Goal: Task Accomplishment & Management: Complete application form

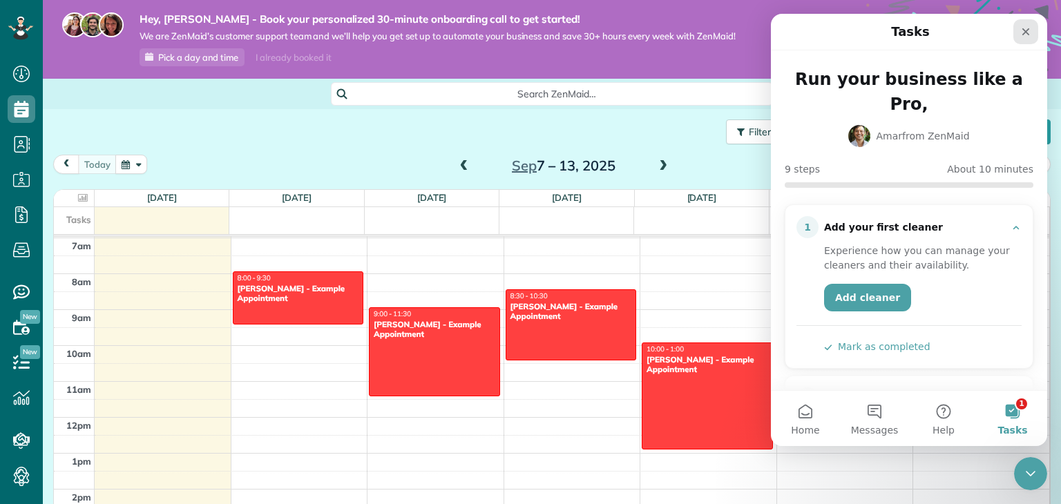
click at [1033, 28] on div "Close" at bounding box center [1025, 31] width 25 height 25
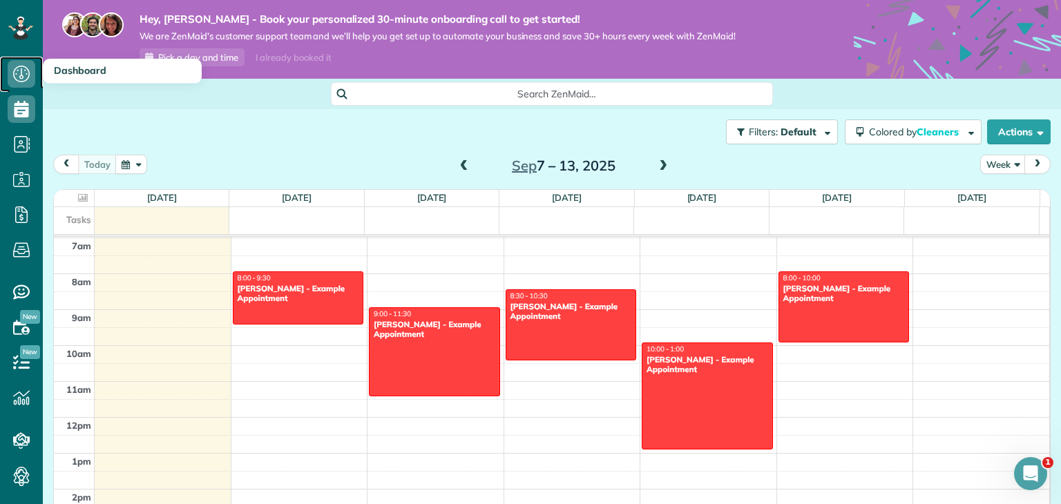
click at [23, 79] on icon at bounding box center [22, 74] width 28 height 28
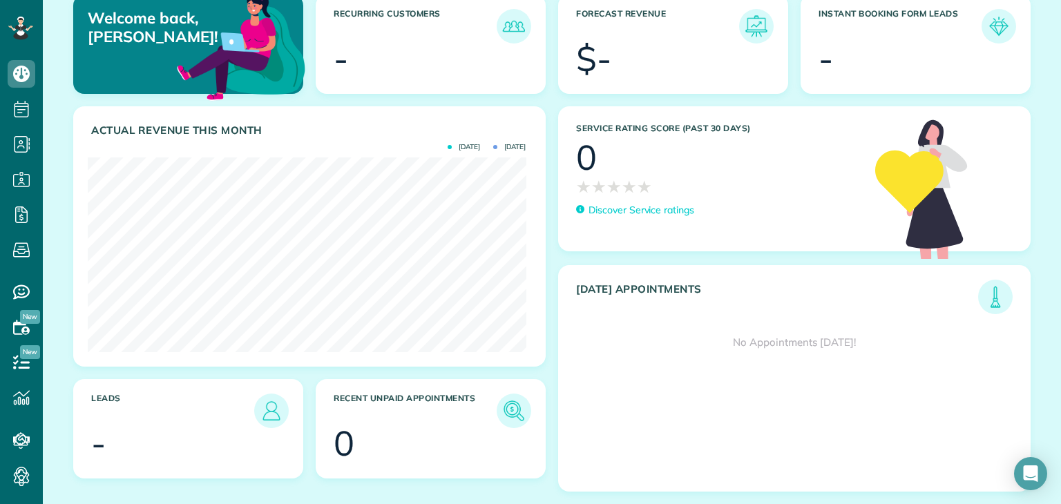
scroll to position [135, 0]
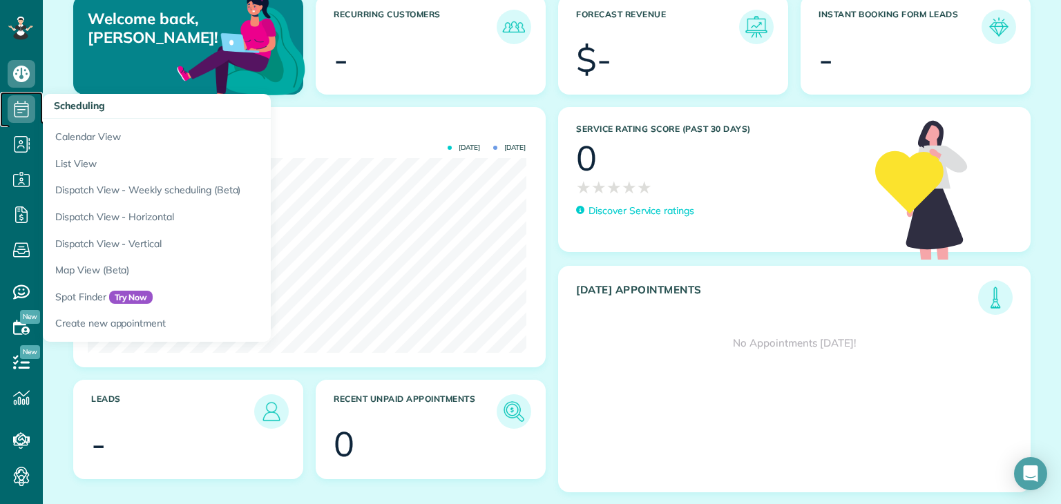
click at [27, 104] on icon at bounding box center [22, 109] width 28 height 28
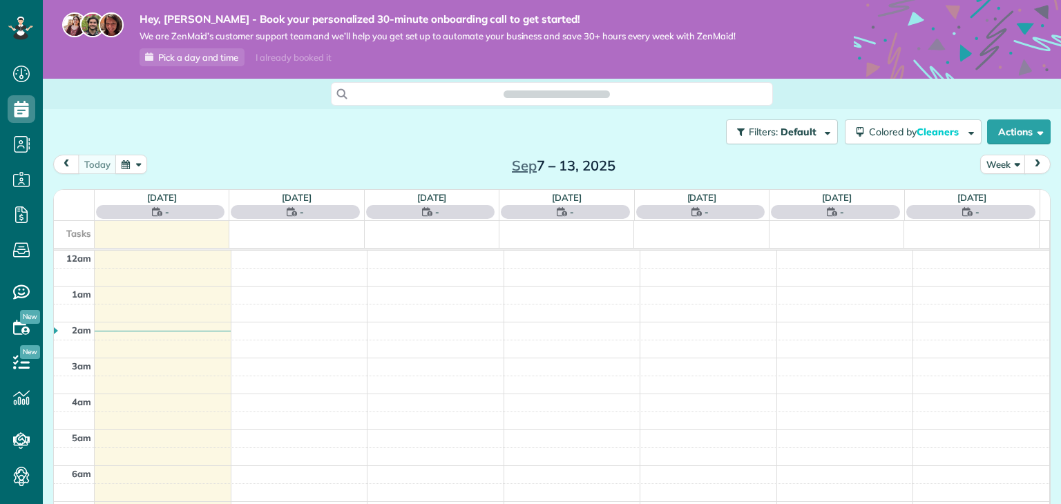
scroll to position [250, 0]
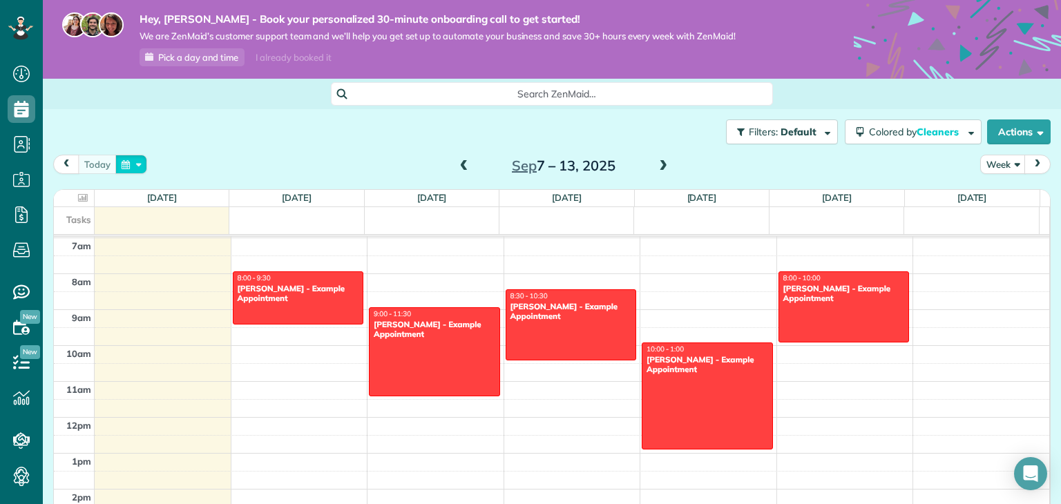
click at [137, 164] on button "button" at bounding box center [131, 164] width 32 height 19
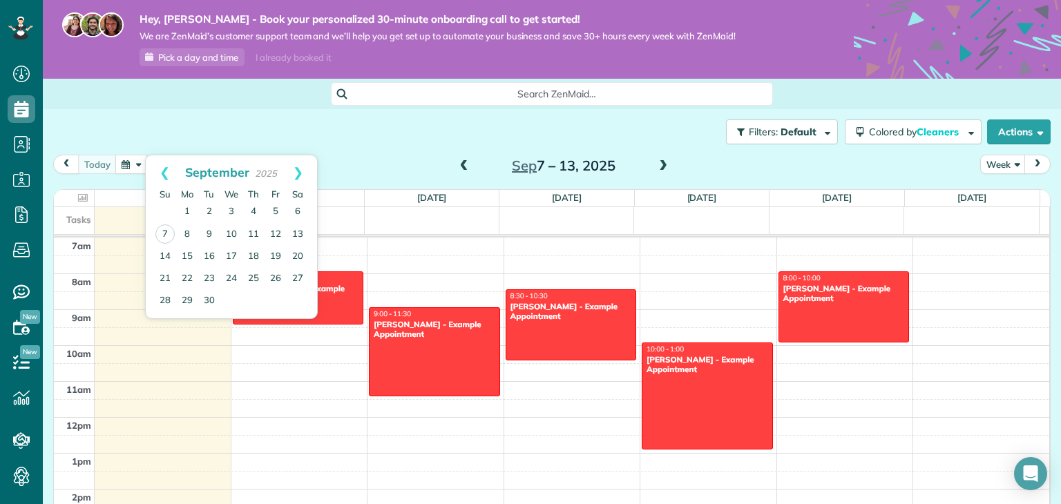
click at [154, 103] on div "Search ZenMaid…" at bounding box center [552, 93] width 1018 height 23
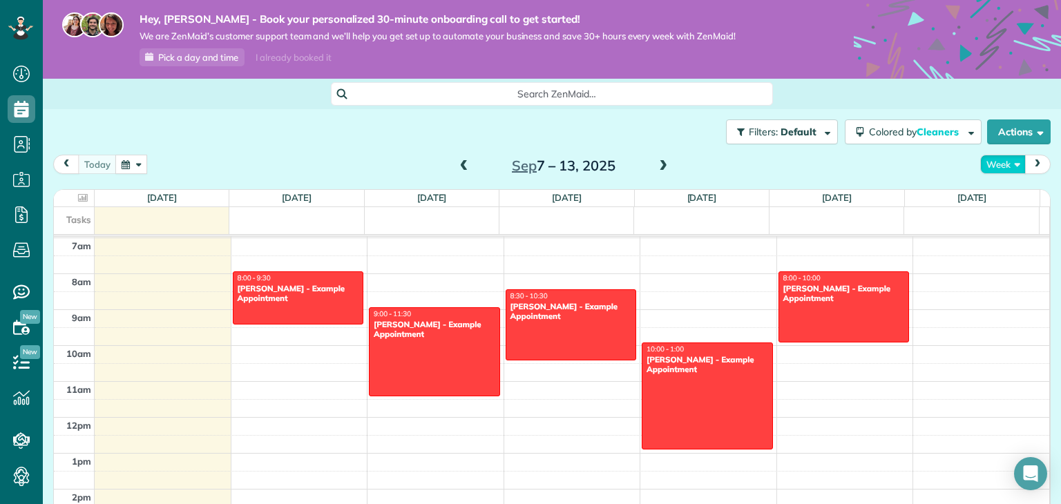
click at [1003, 167] on button "Week" at bounding box center [1003, 164] width 46 height 19
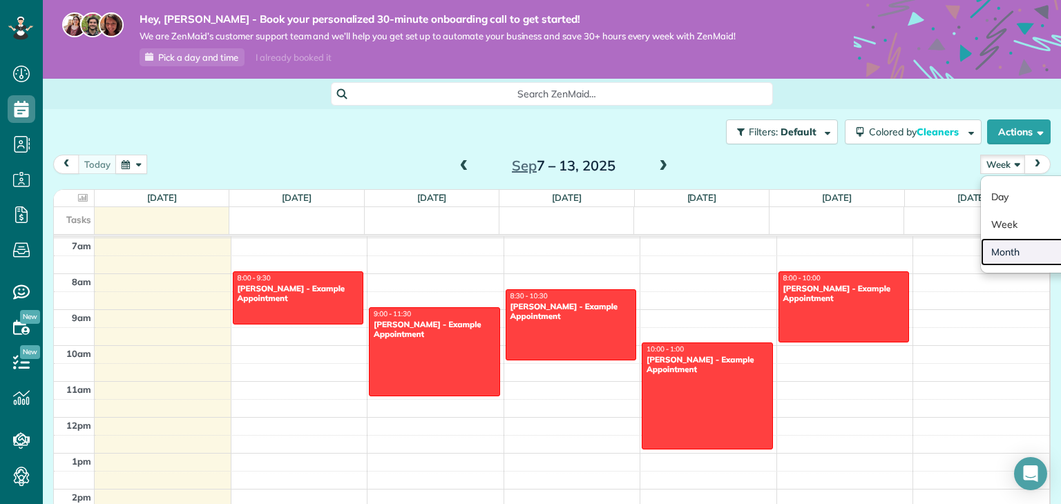
click at [1030, 258] on link "Month" at bounding box center [1035, 252] width 109 height 28
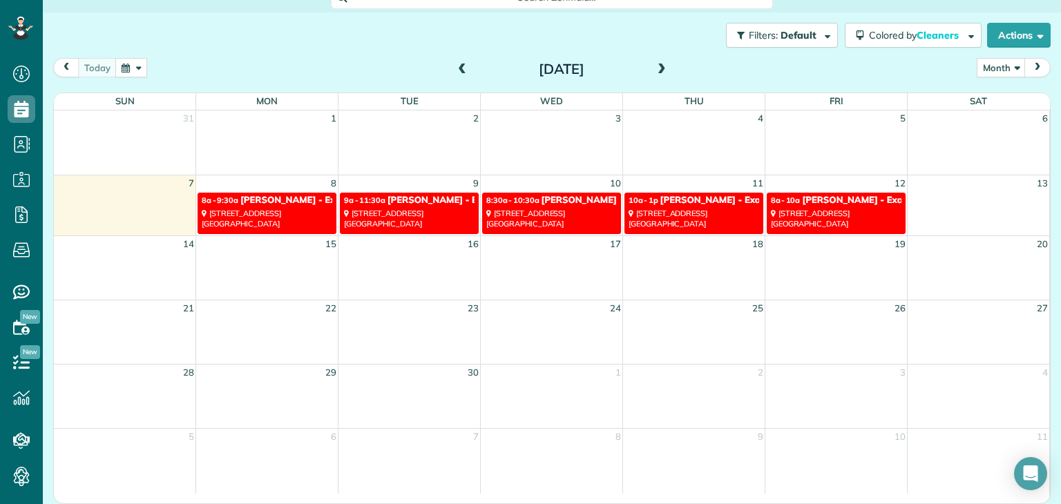
scroll to position [97, 0]
click at [929, 37] on span "Cleaners" at bounding box center [939, 35] width 44 height 12
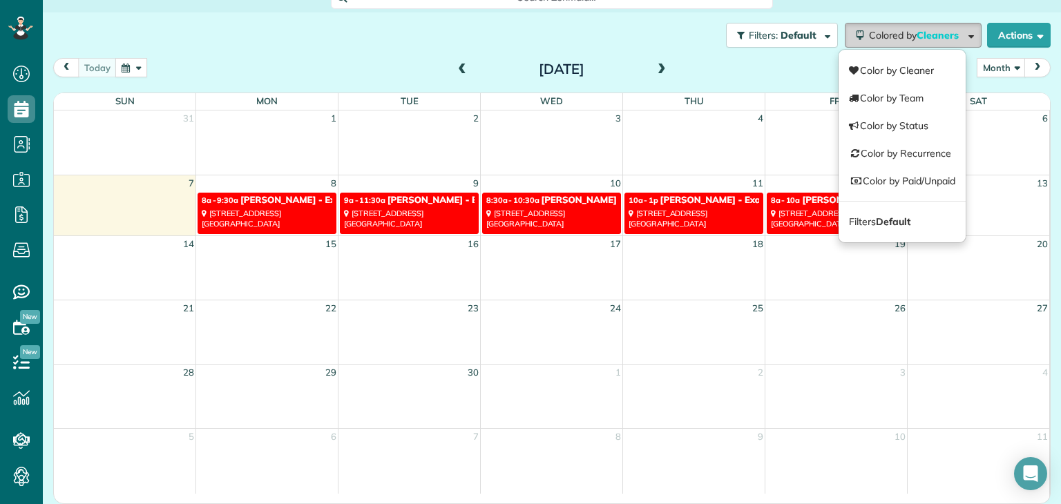
click at [917, 29] on span "Cleaners" at bounding box center [939, 35] width 44 height 12
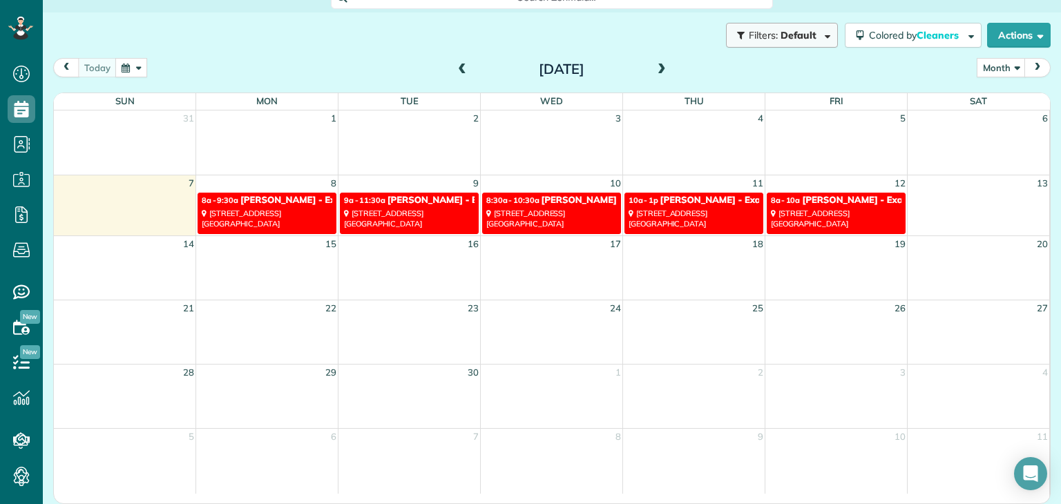
click at [801, 29] on span "Default" at bounding box center [799, 35] width 37 height 12
click at [578, 68] on div "Close Filters Apply Uncheck All Display Cleaners Monet Payne No Cleaners Assign…" at bounding box center [530, 252] width 1061 height 504
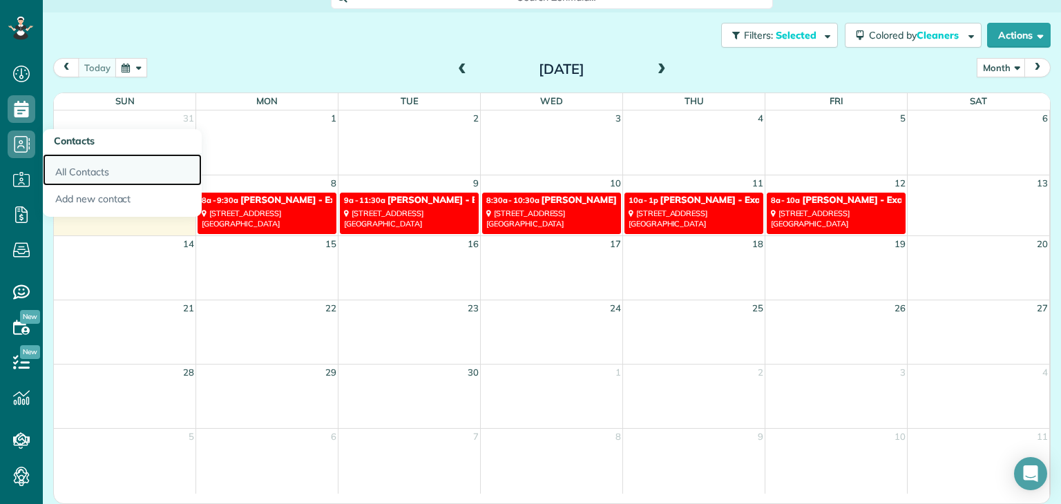
click at [108, 167] on link "All Contacts" at bounding box center [122, 170] width 159 height 32
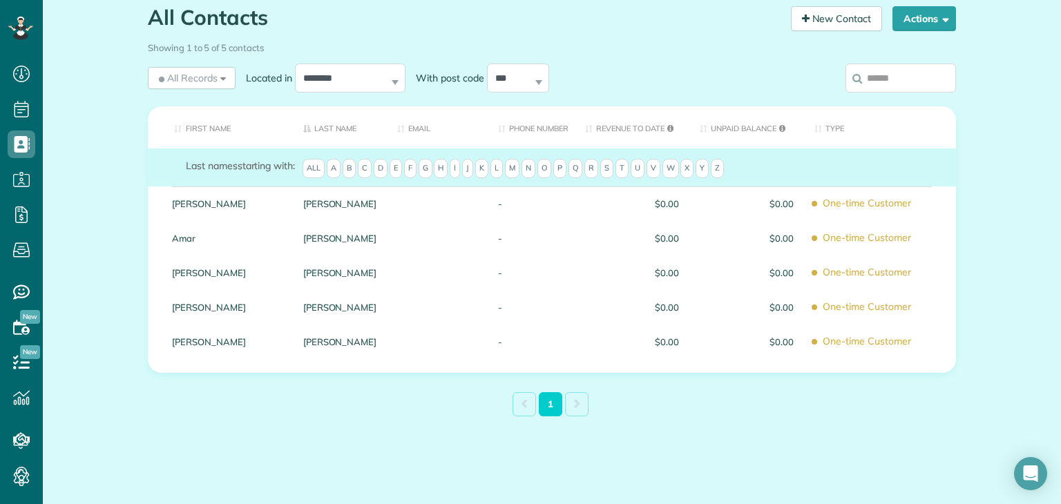
scroll to position [123, 0]
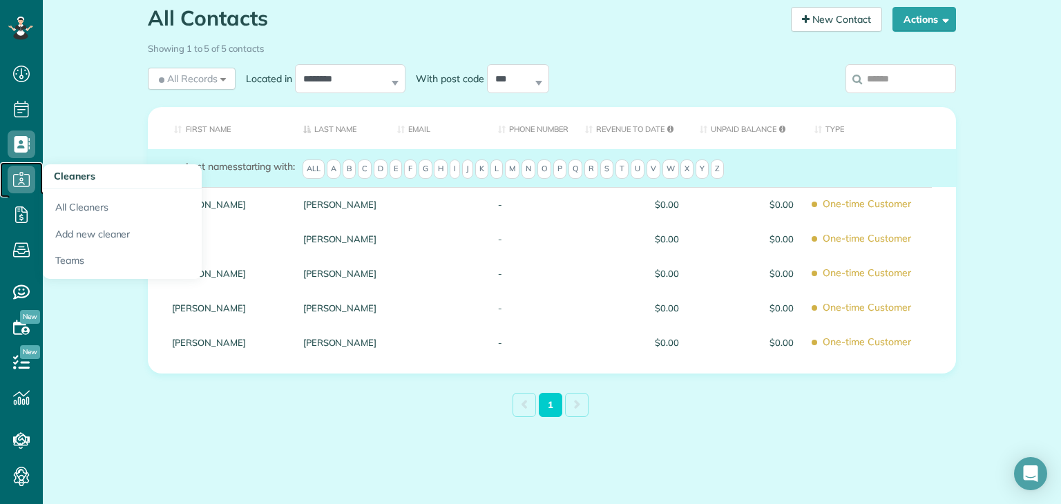
click at [26, 182] on icon at bounding box center [22, 180] width 28 height 28
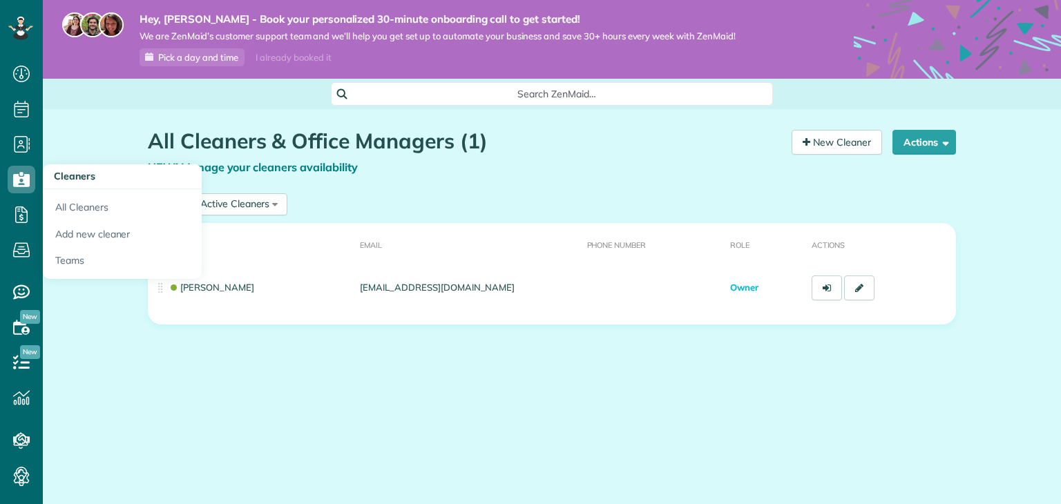
scroll to position [6, 6]
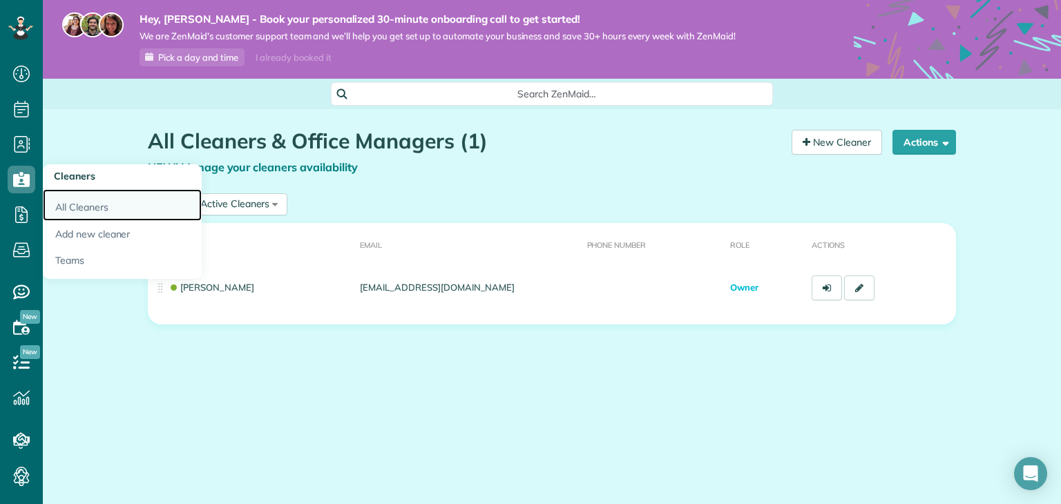
click at [113, 213] on link "All Cleaners" at bounding box center [122, 205] width 159 height 32
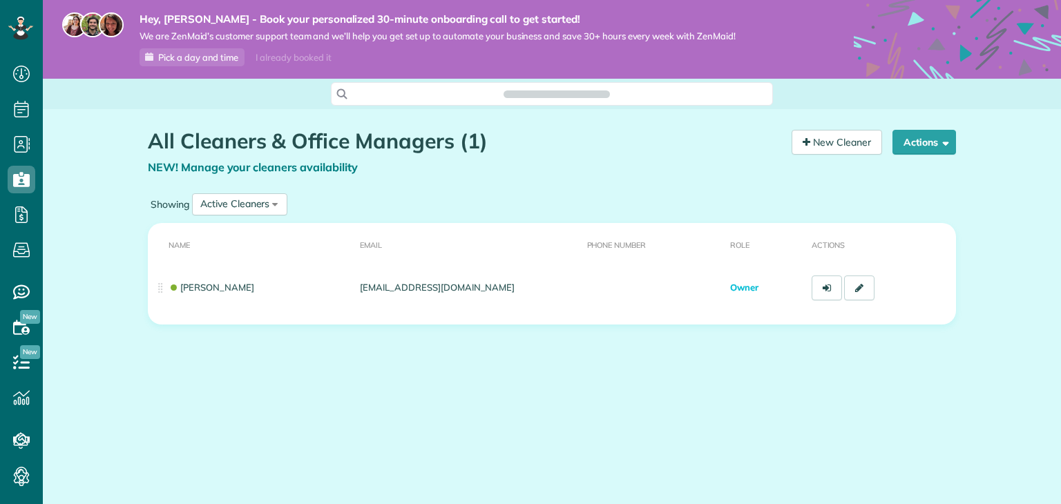
scroll to position [6, 6]
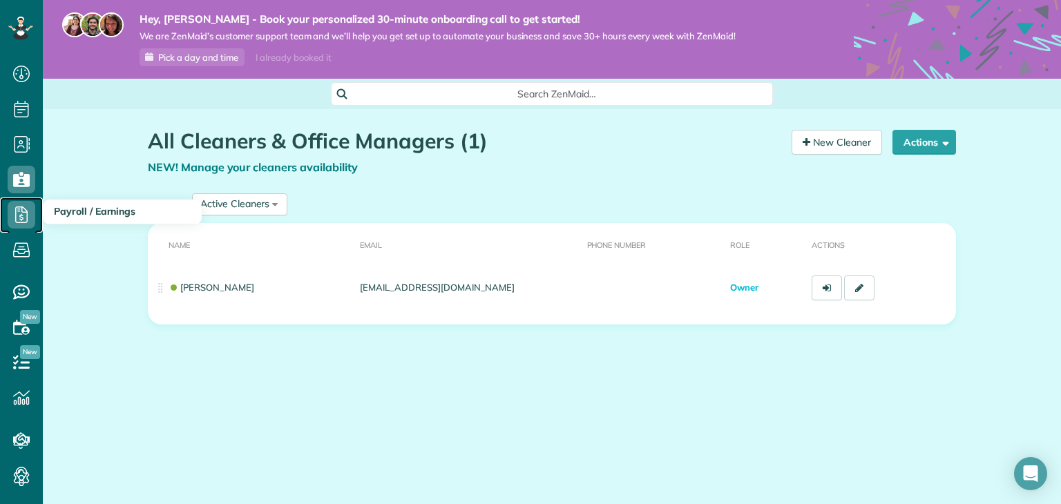
click at [27, 210] on icon at bounding box center [22, 215] width 28 height 28
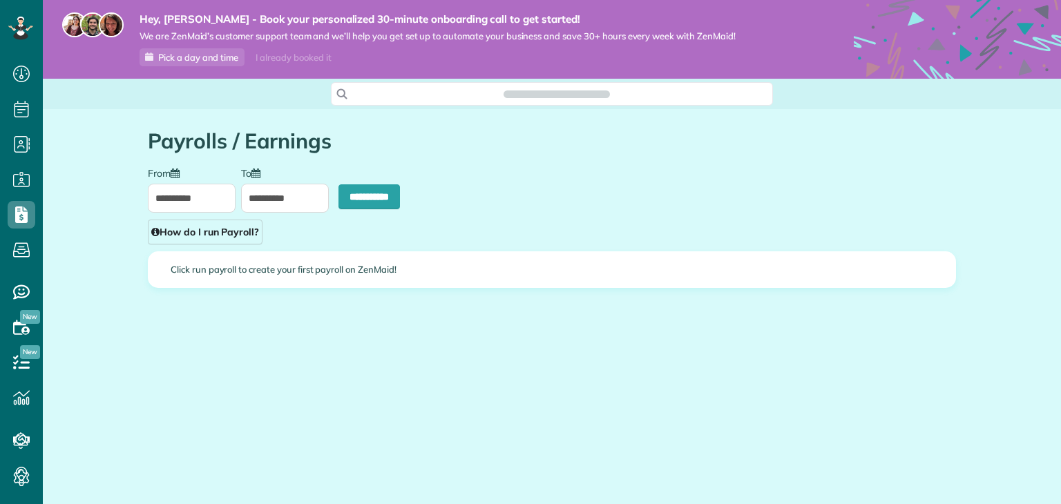
scroll to position [6, 6]
type input "**********"
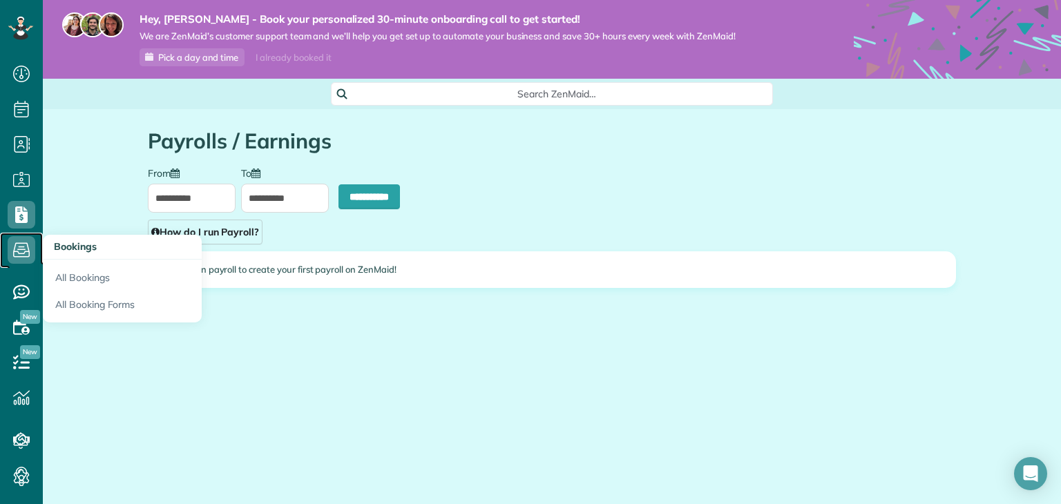
click at [22, 256] on use at bounding box center [21, 250] width 17 height 15
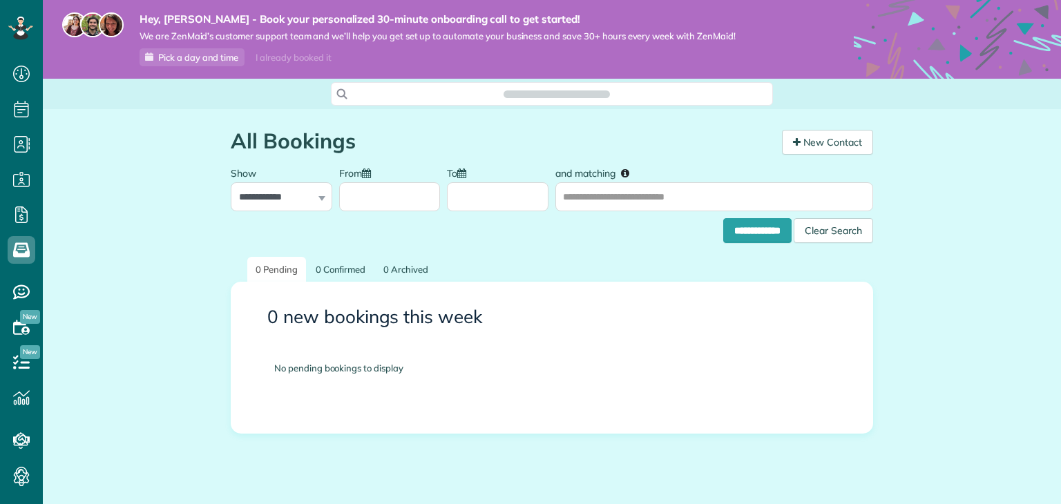
scroll to position [6, 6]
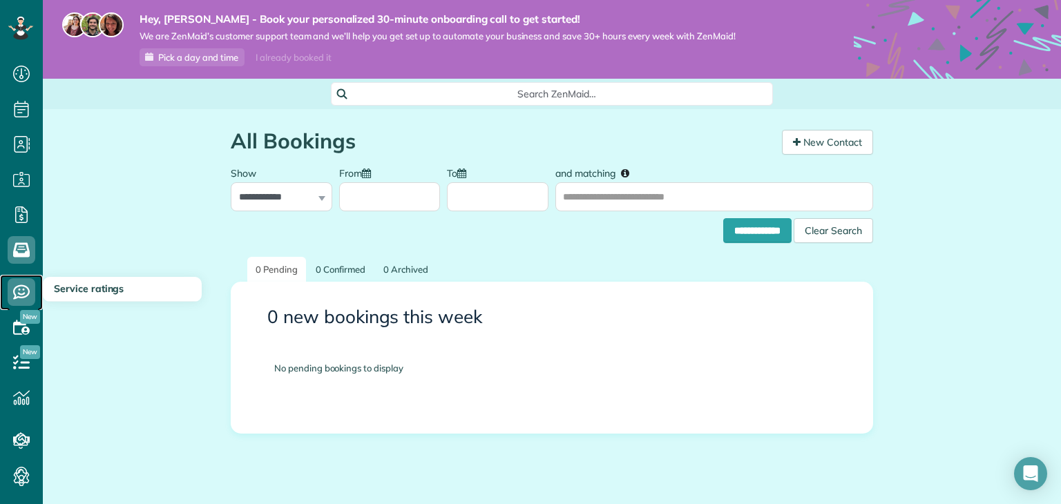
click at [33, 292] on icon at bounding box center [22, 292] width 28 height 28
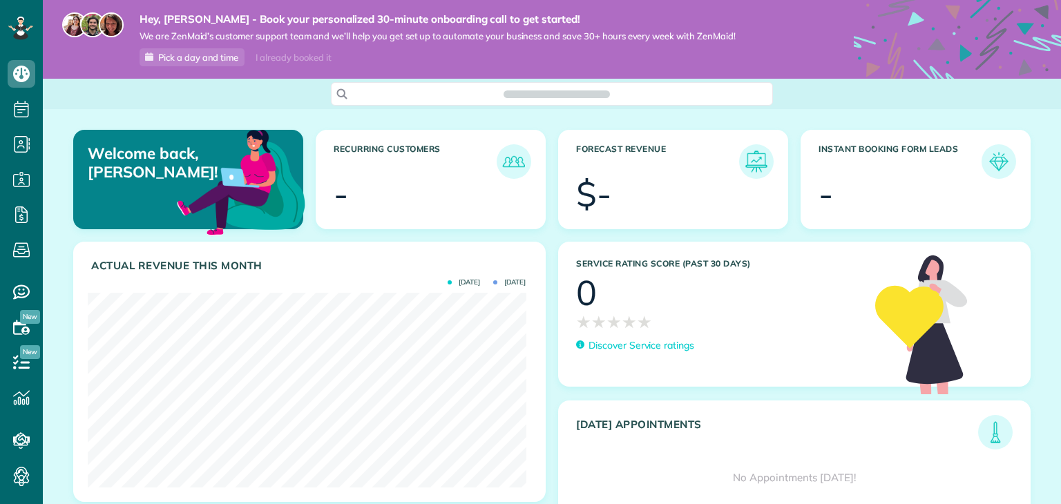
scroll to position [194, 438]
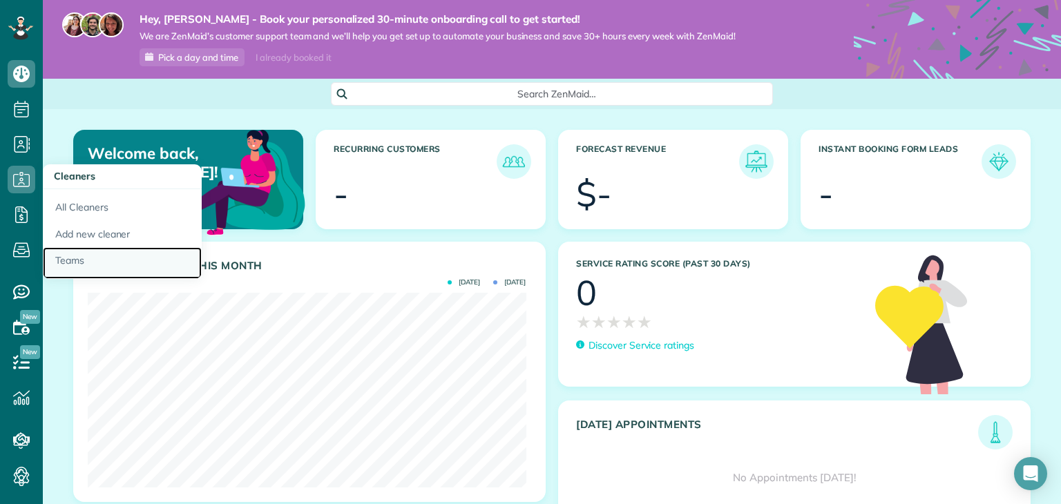
click at [117, 258] on link "Teams" at bounding box center [122, 263] width 159 height 32
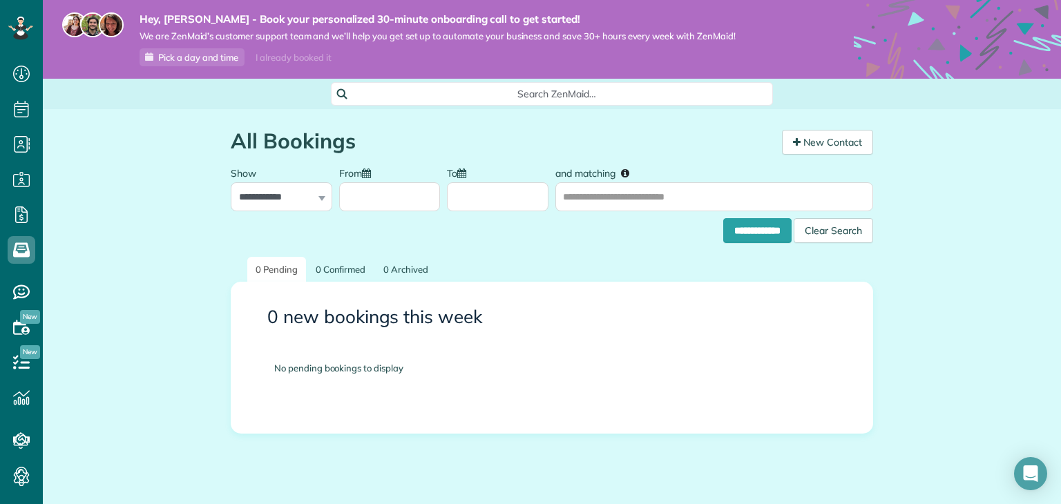
scroll to position [32, 0]
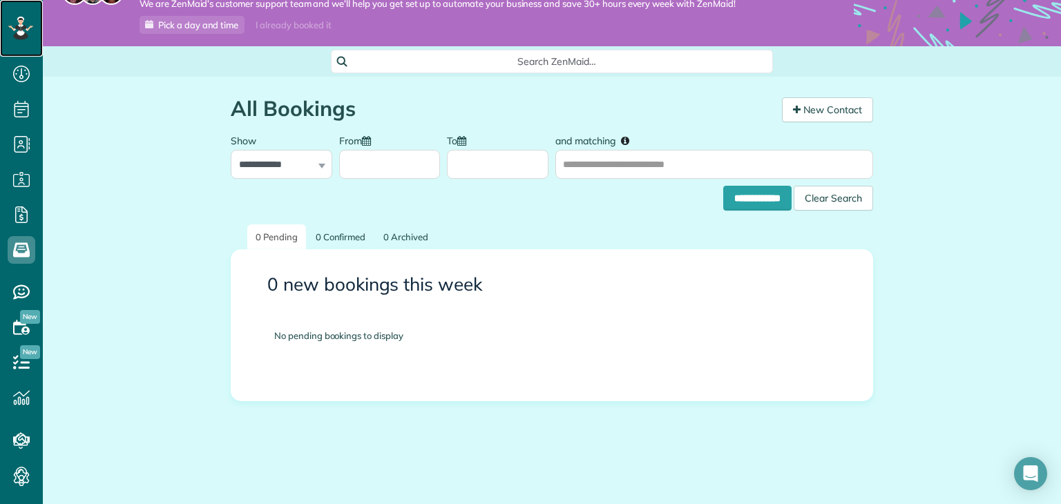
click at [17, 23] on icon at bounding box center [20, 28] width 25 height 23
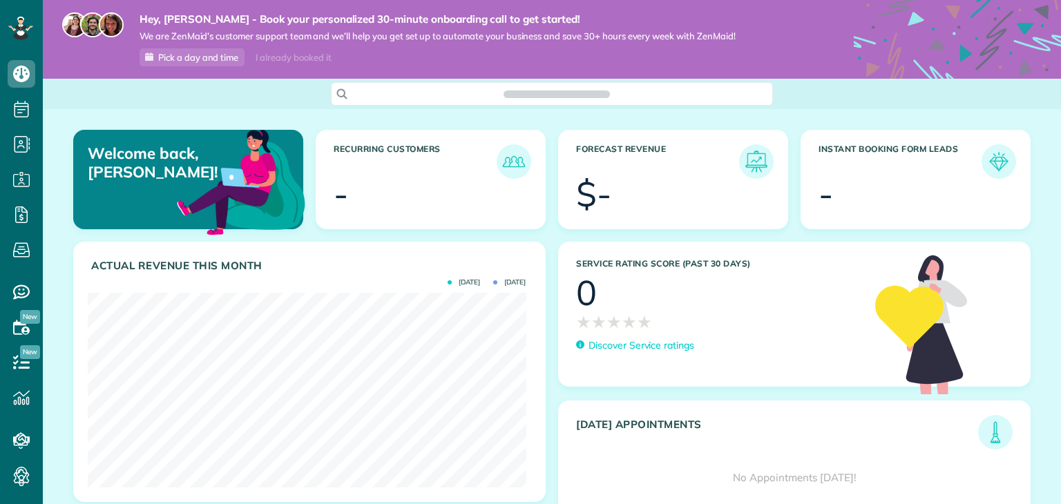
scroll to position [194, 438]
click at [533, 94] on span "Search ZenMaid…" at bounding box center [557, 94] width 420 height 14
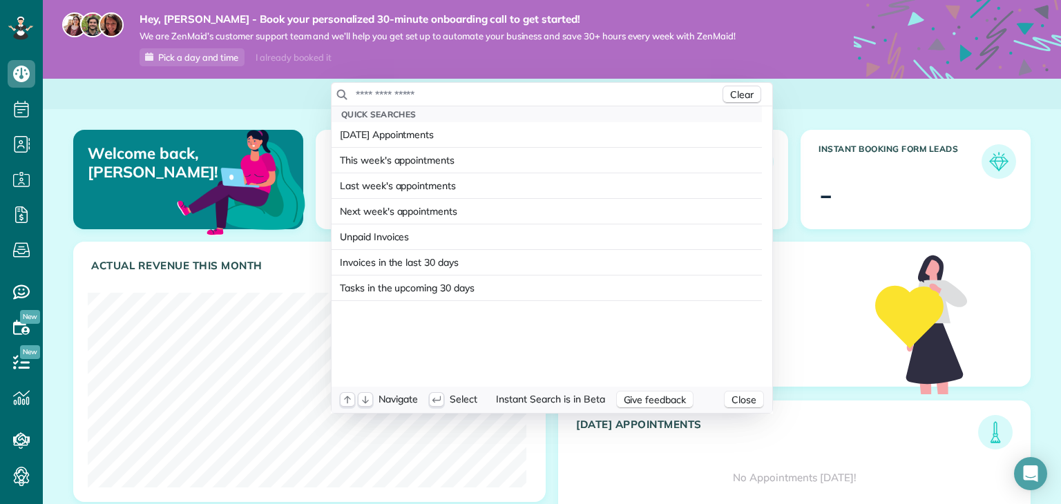
click at [533, 94] on input "text" at bounding box center [537, 95] width 365 height 14
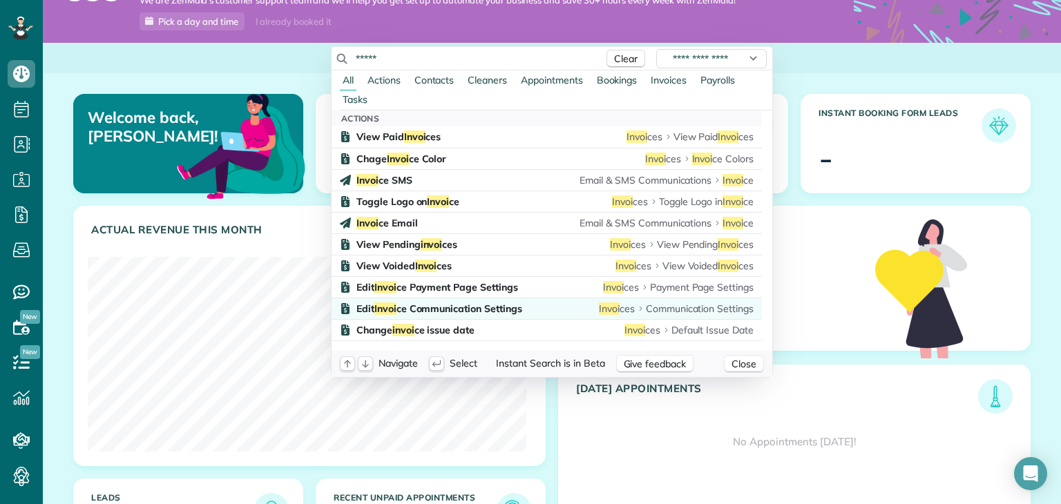
scroll to position [33, 0]
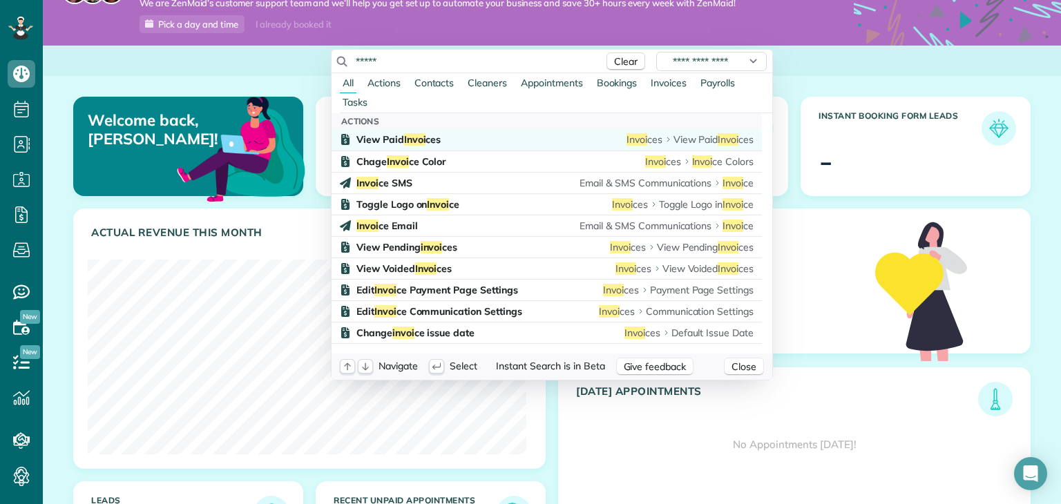
type input "*****"
click at [426, 144] on span "View Paid Invoi ces" at bounding box center [398, 139] width 84 height 12
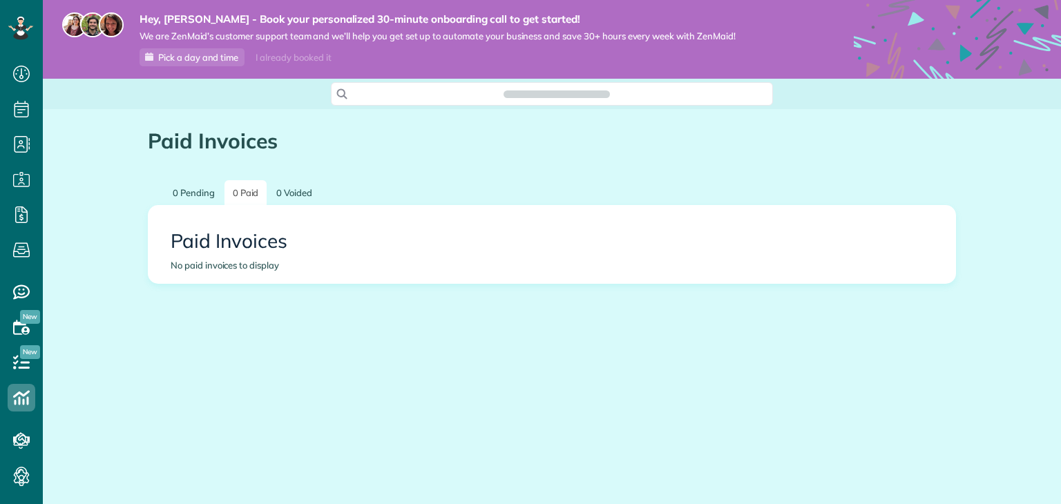
scroll to position [6, 6]
click at [211, 189] on link "0 Pending" at bounding box center [193, 193] width 59 height 26
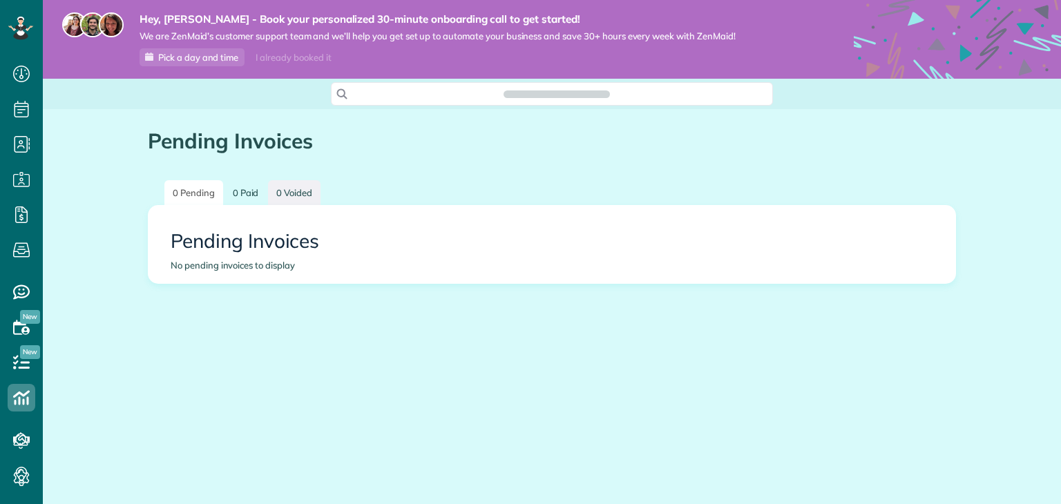
scroll to position [6, 6]
click at [290, 195] on link "0 Voided" at bounding box center [294, 193] width 53 height 26
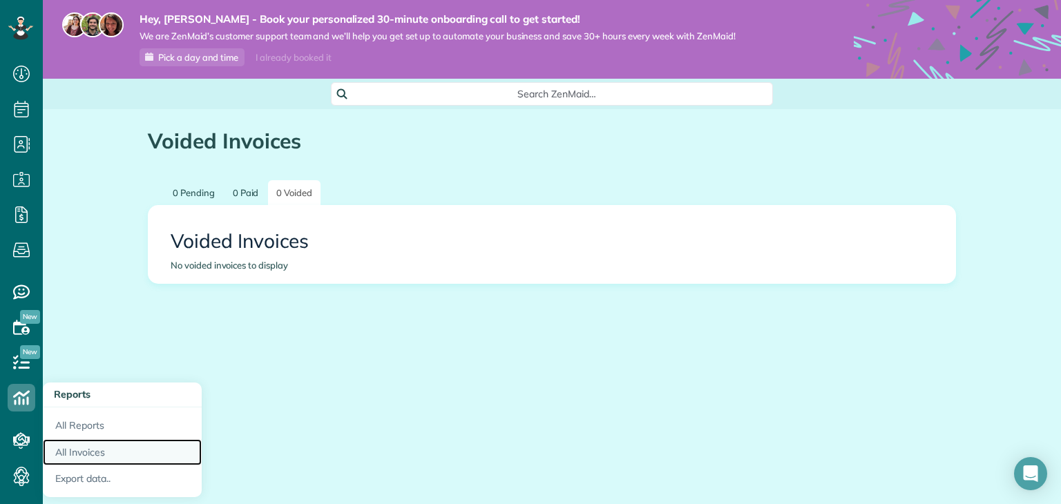
click at [102, 446] on link "All Invoices" at bounding box center [122, 452] width 159 height 27
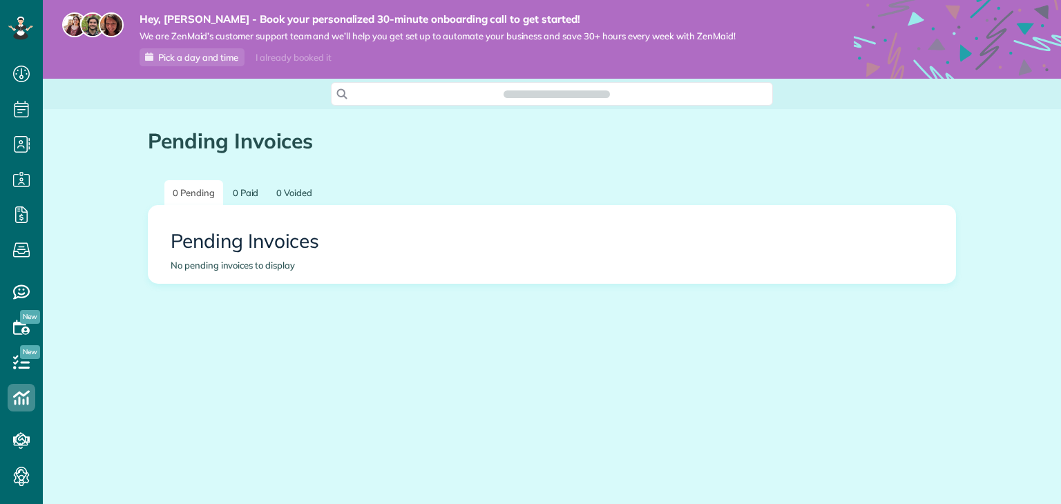
scroll to position [6, 6]
click at [562, 95] on span "Search ZenMaid…" at bounding box center [557, 94] width 420 height 14
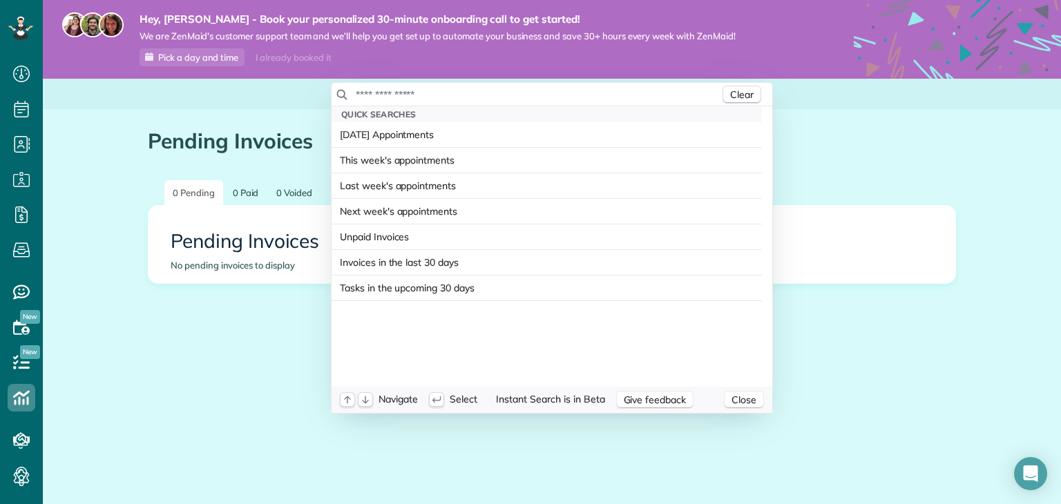
click at [562, 95] on input "text" at bounding box center [537, 95] width 365 height 14
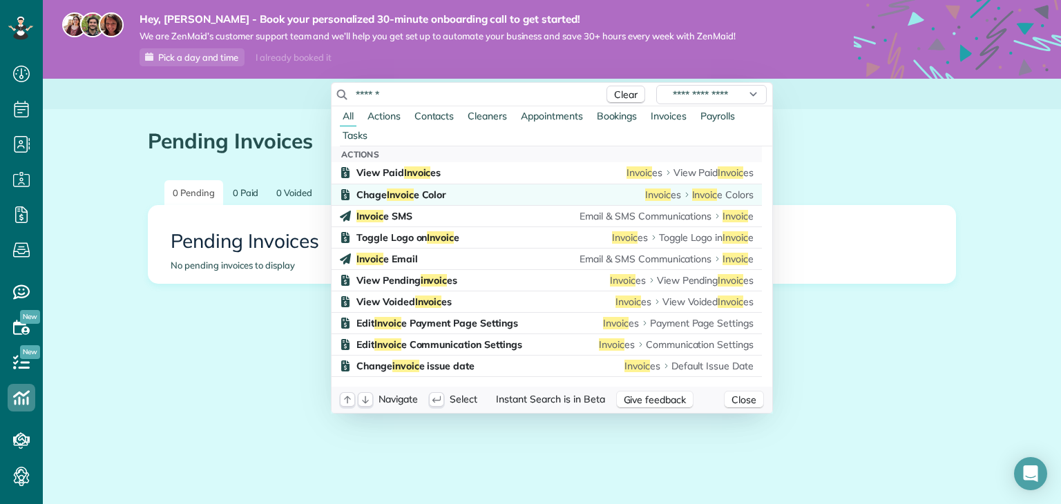
type input "******"
click at [517, 189] on div "Chage Invoic e Color Invoic es Invoic e Colors" at bounding box center [554, 195] width 397 height 14
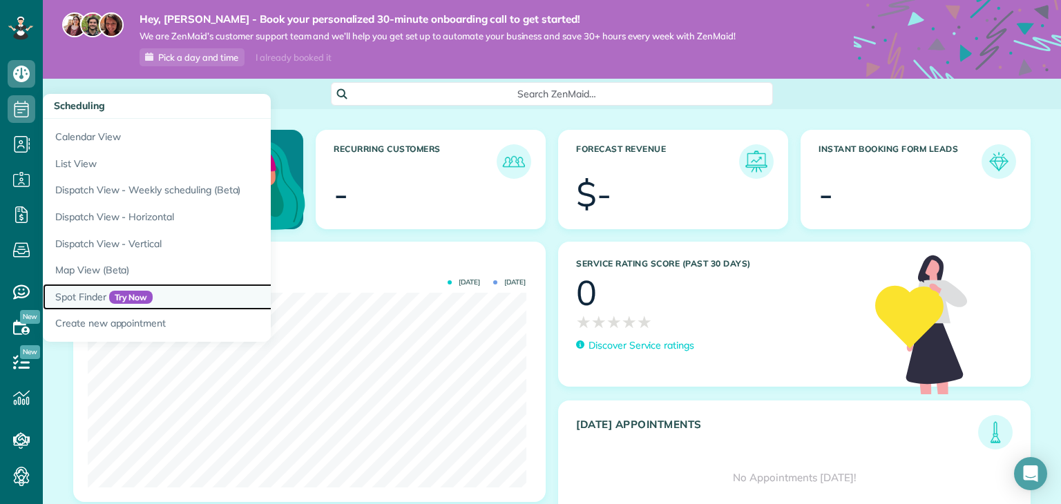
click at [94, 293] on link "Spot Finder Try Now" at bounding box center [215, 297] width 345 height 27
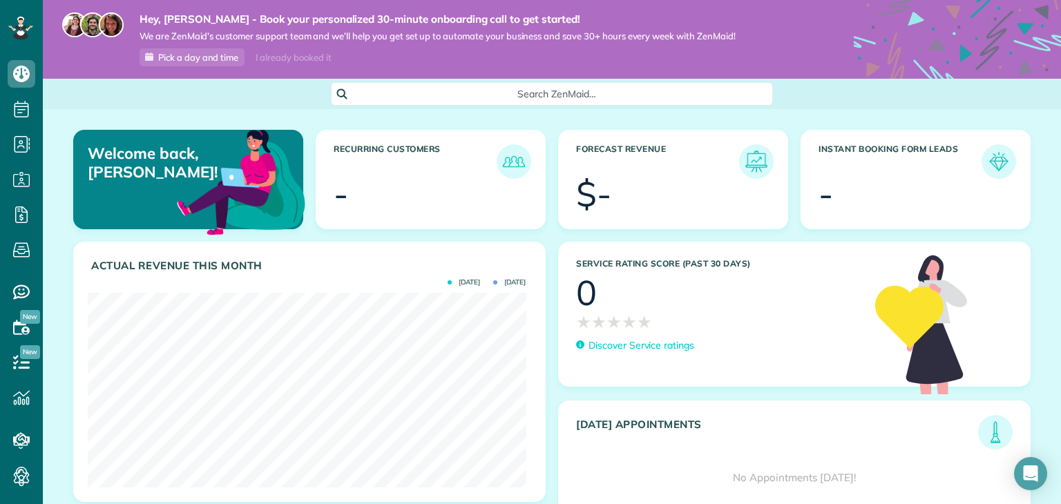
click at [414, 142] on article "Recurring Customers -" at bounding box center [431, 179] width 230 height 99
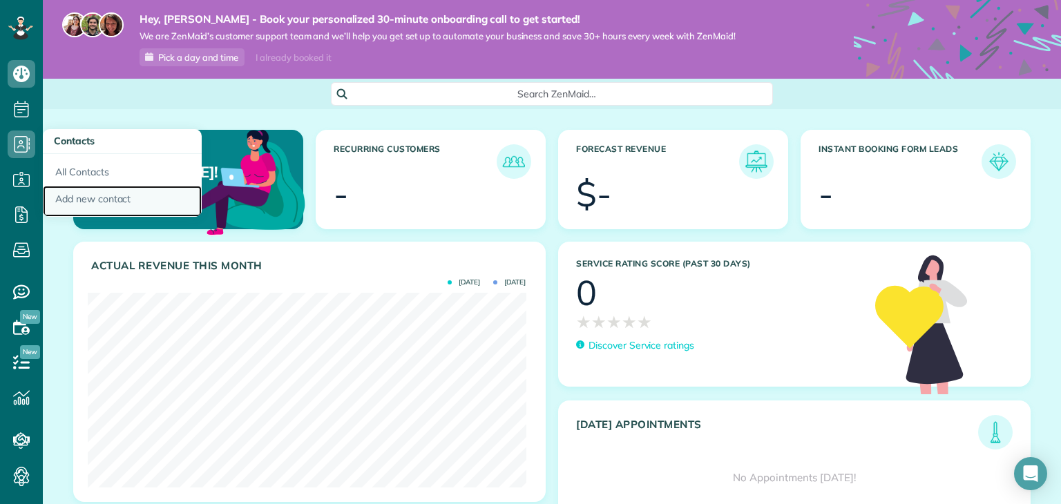
click at [99, 197] on link "Add new contact" at bounding box center [122, 202] width 159 height 32
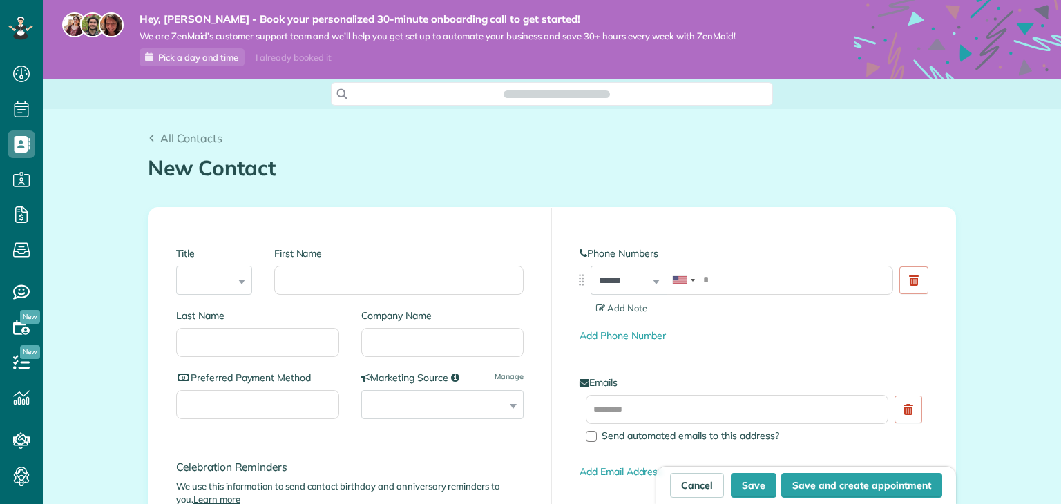
scroll to position [6, 6]
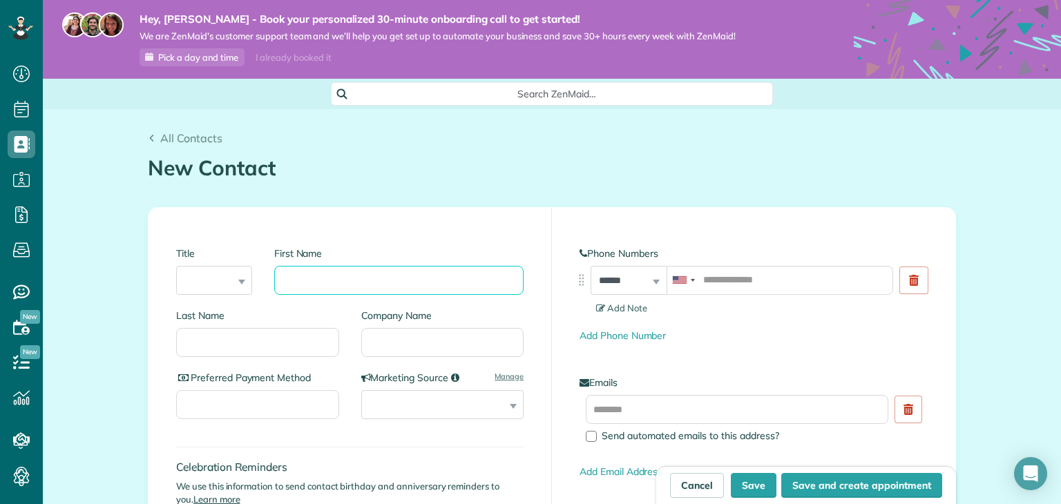
click at [318, 282] on input "First Name" at bounding box center [398, 280] width 249 height 29
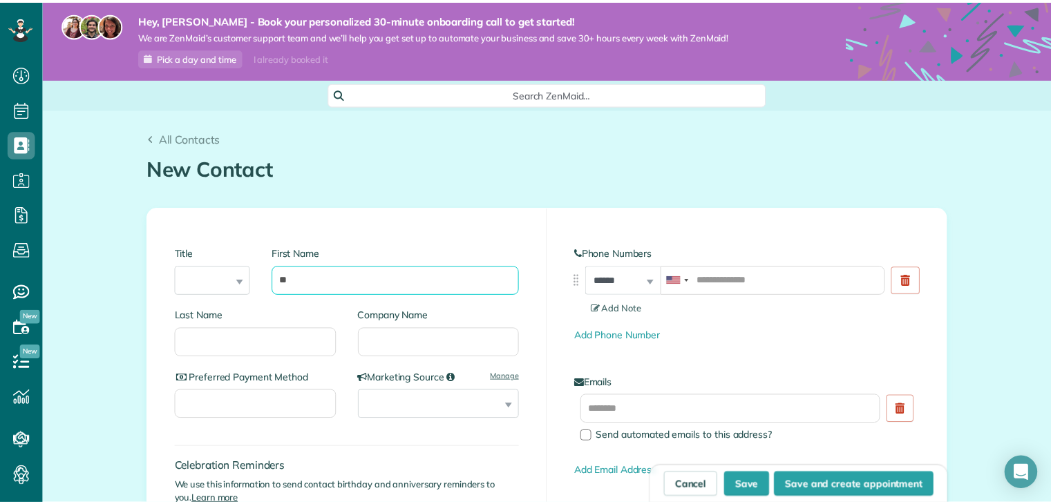
scroll to position [83, 0]
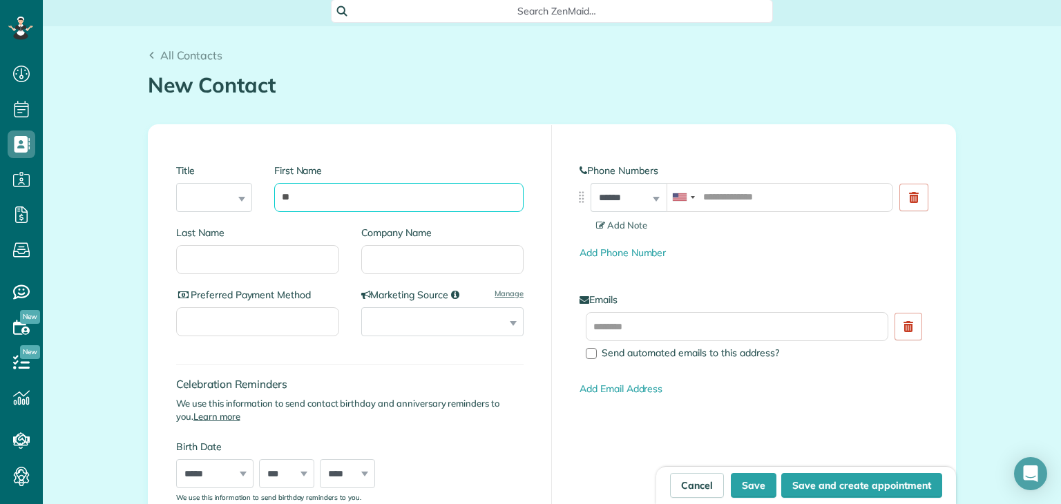
type input "**"
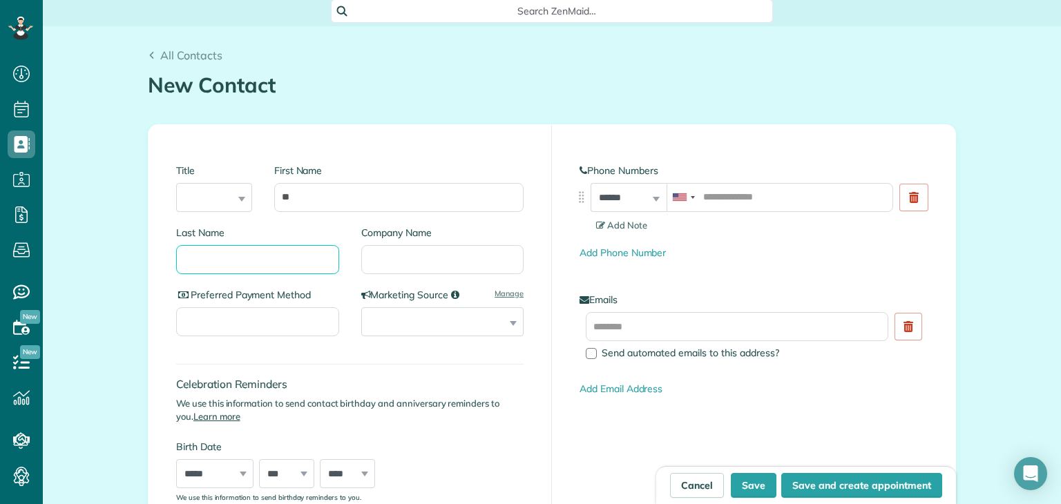
click at [267, 258] on input "Last Name" at bounding box center [257, 259] width 163 height 29
type input "**"
click at [287, 322] on input "Preferred Payment Method" at bounding box center [257, 321] width 163 height 29
type input "***"
click at [386, 260] on input "Company Name" at bounding box center [442, 259] width 163 height 29
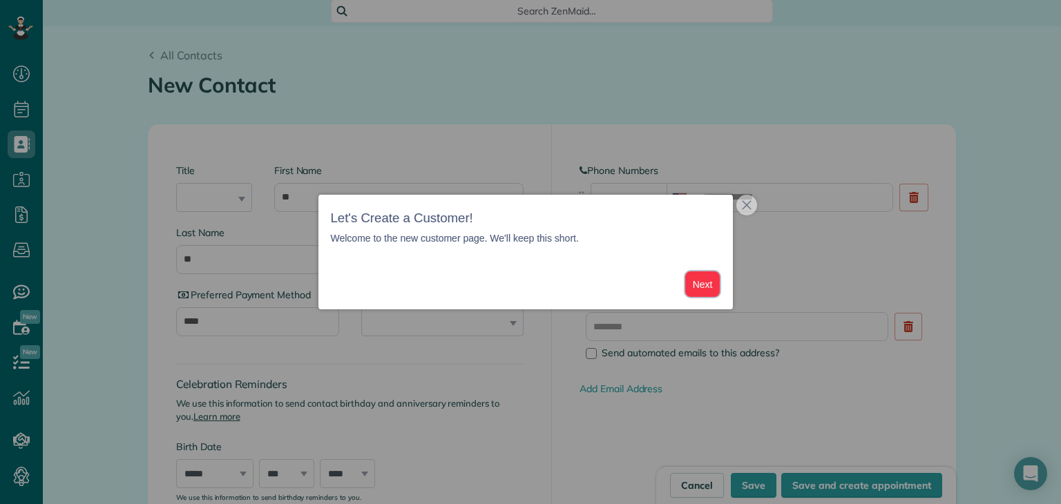
click at [705, 283] on button "Next" at bounding box center [702, 284] width 35 height 26
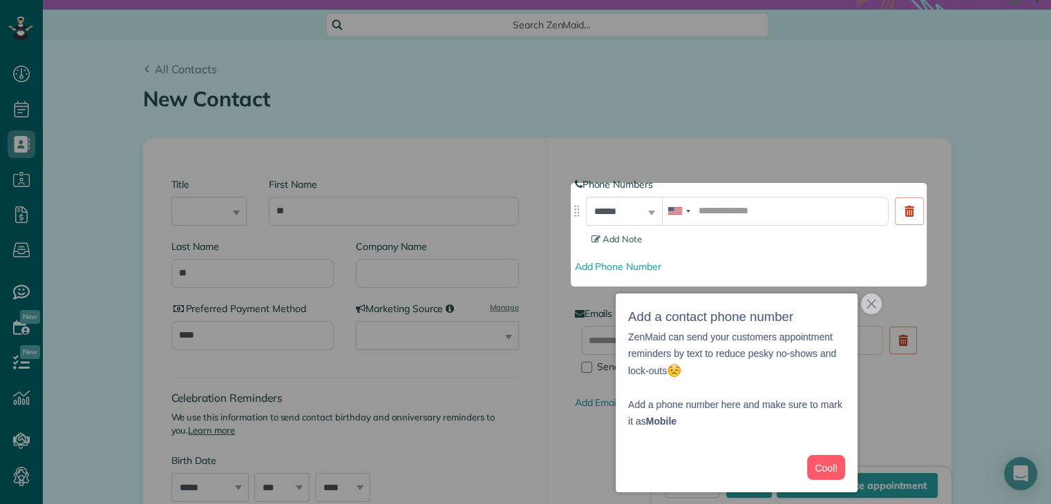
scroll to position [41, 0]
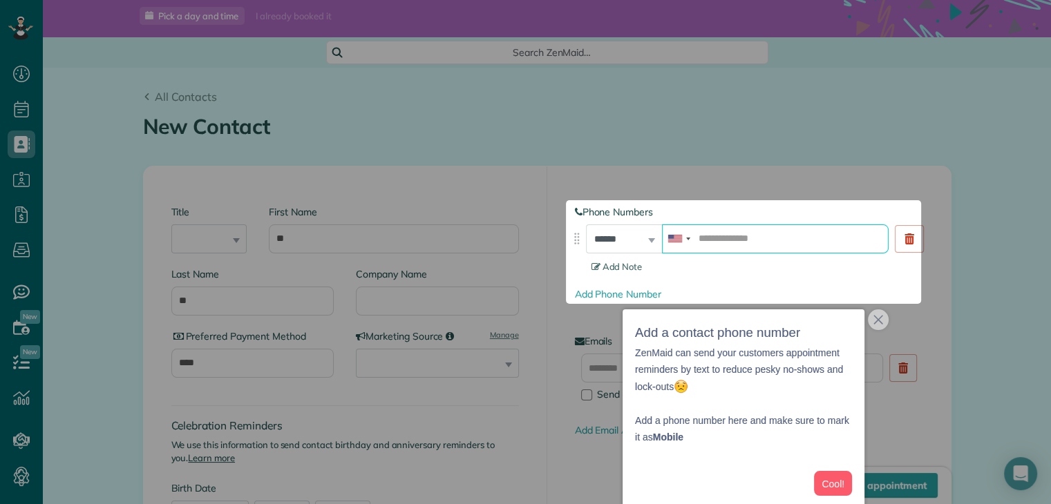
click at [743, 241] on input "tel" at bounding box center [775, 239] width 227 height 29
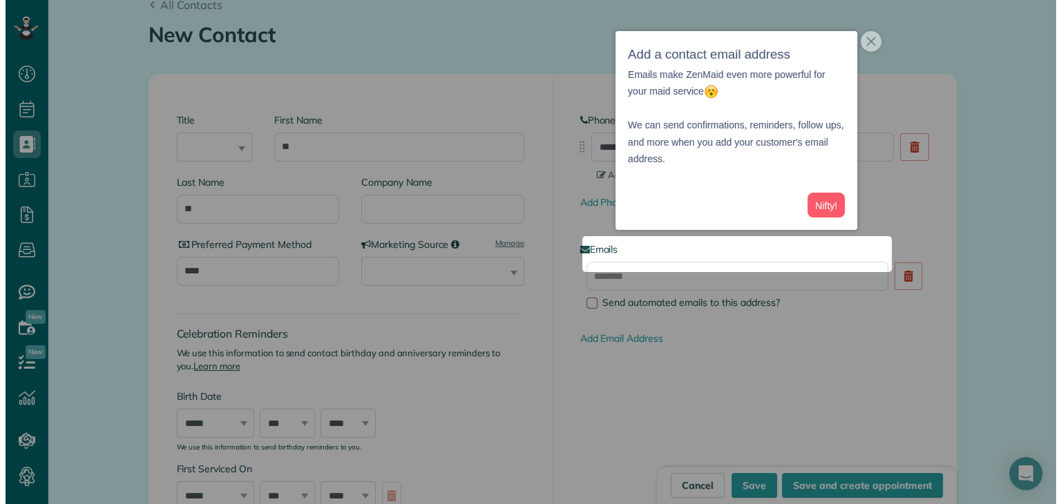
scroll to position [158, 0]
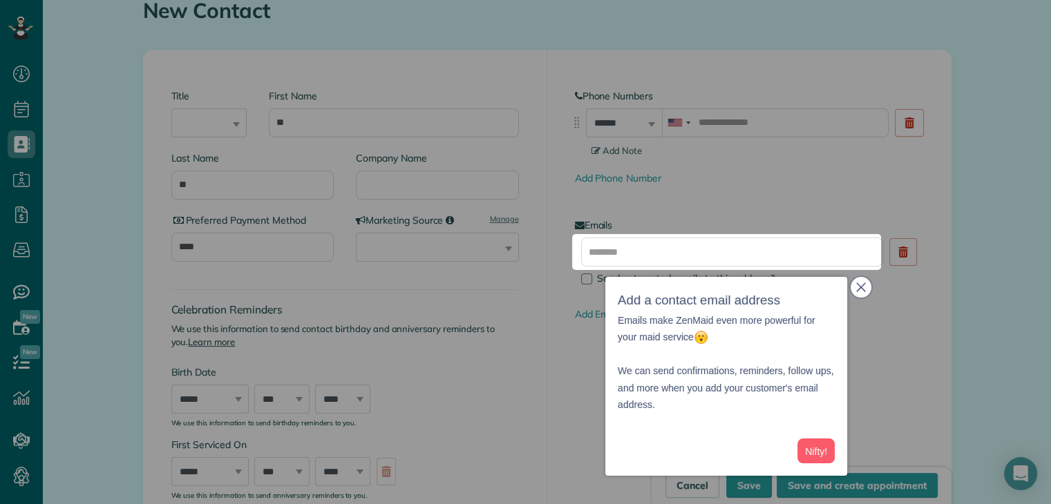
click at [856, 290] on icon "close," at bounding box center [861, 288] width 10 height 10
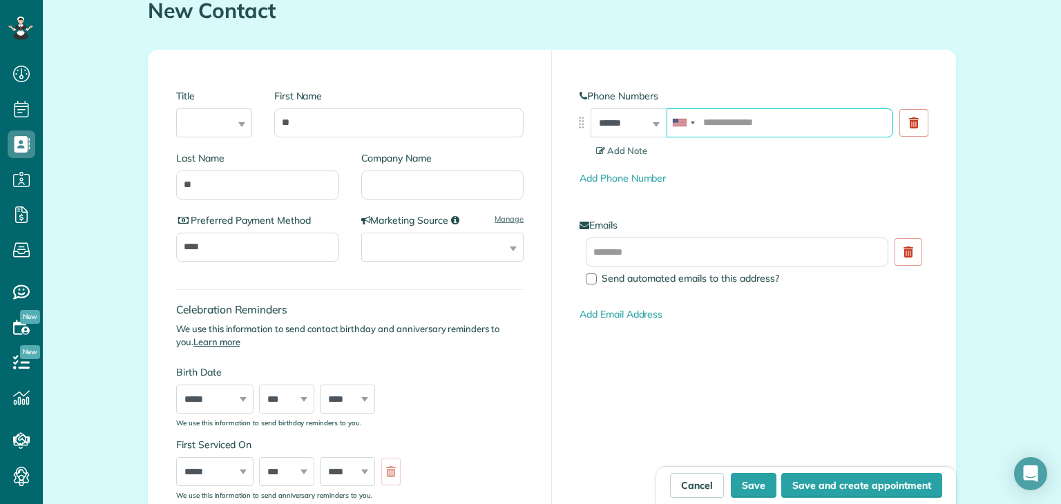
click at [761, 127] on input "tel" at bounding box center [780, 122] width 227 height 29
type input "**********"
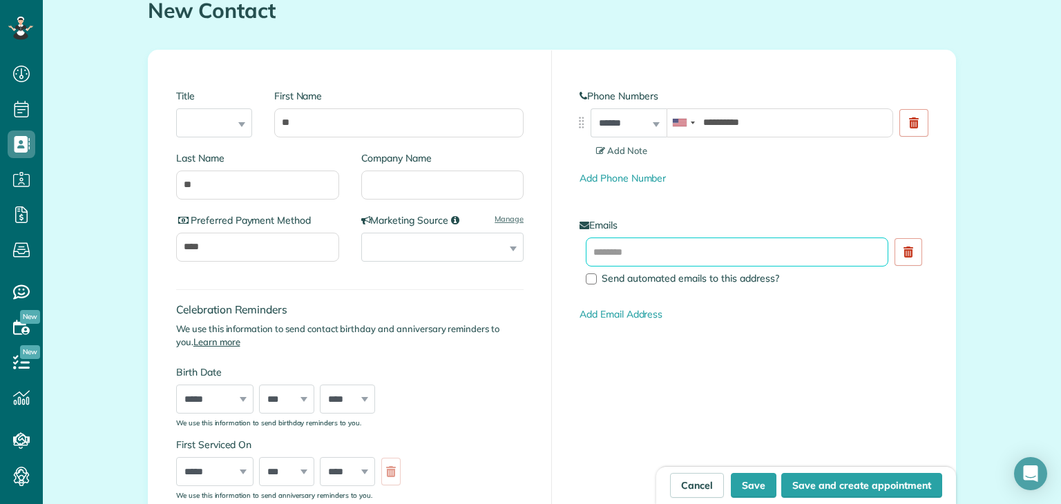
click at [699, 251] on input "text" at bounding box center [737, 252] width 303 height 29
click at [701, 282] on span "Send automated emails to this address?" at bounding box center [691, 278] width 178 height 12
click at [694, 236] on div "Emails Send automated emails to this address? Add Email Address" at bounding box center [754, 270] width 348 height 104
click at [700, 249] on input "text" at bounding box center [737, 252] width 303 height 29
type input "*"
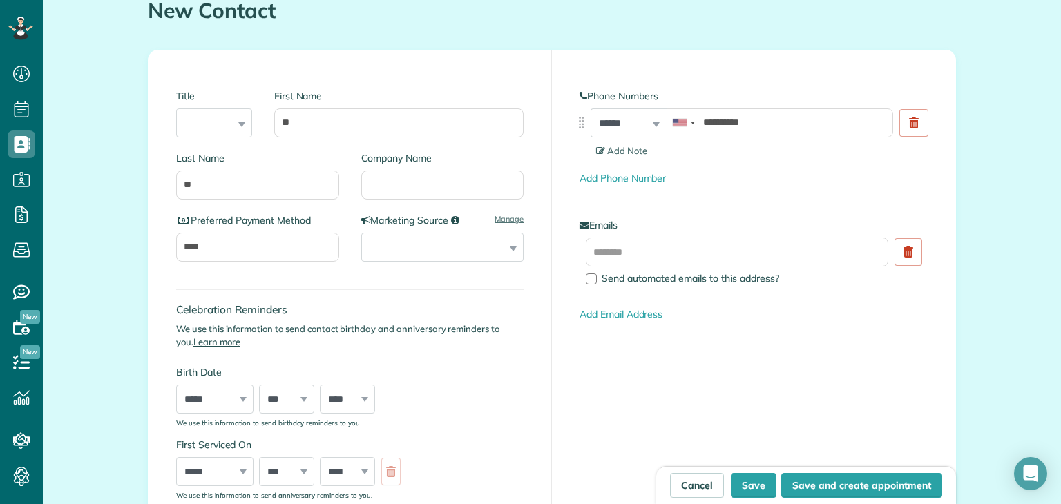
click at [560, 304] on div "**********" at bounding box center [753, 288] width 403 height 477
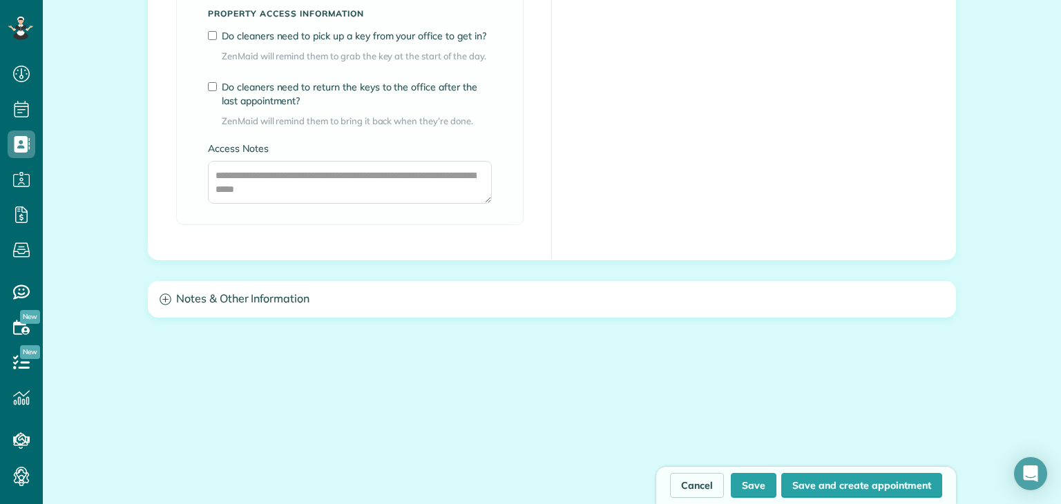
scroll to position [1161, 0]
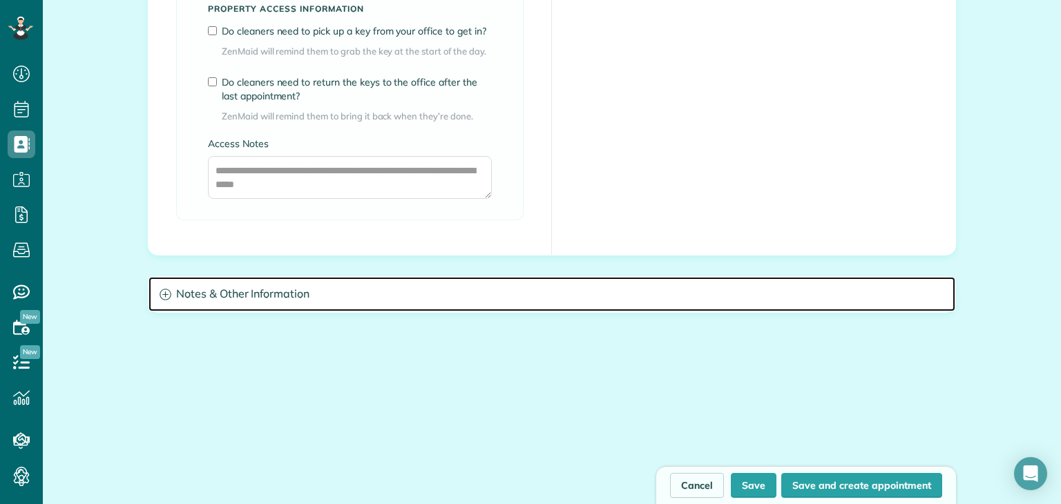
click at [533, 307] on h3 "Notes & Other Information" at bounding box center [552, 294] width 807 height 35
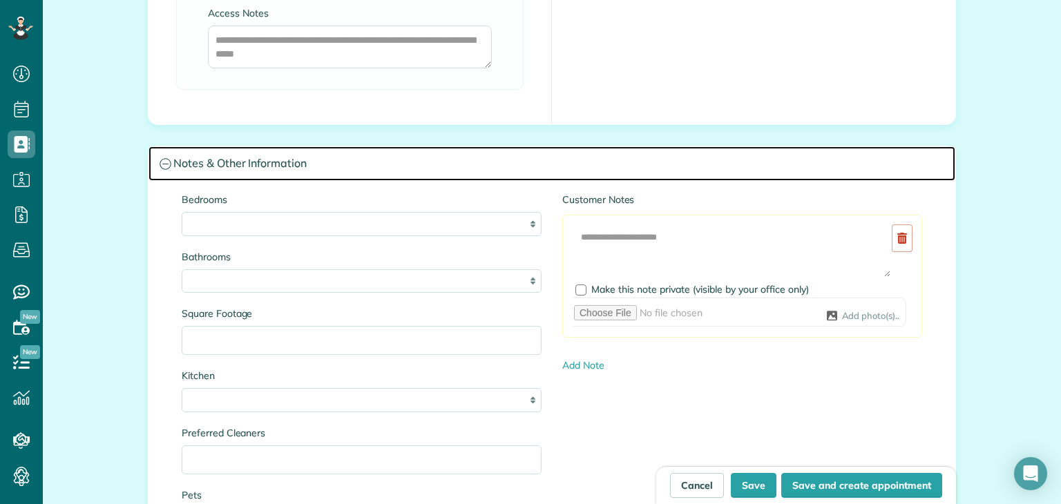
scroll to position [1404, 0]
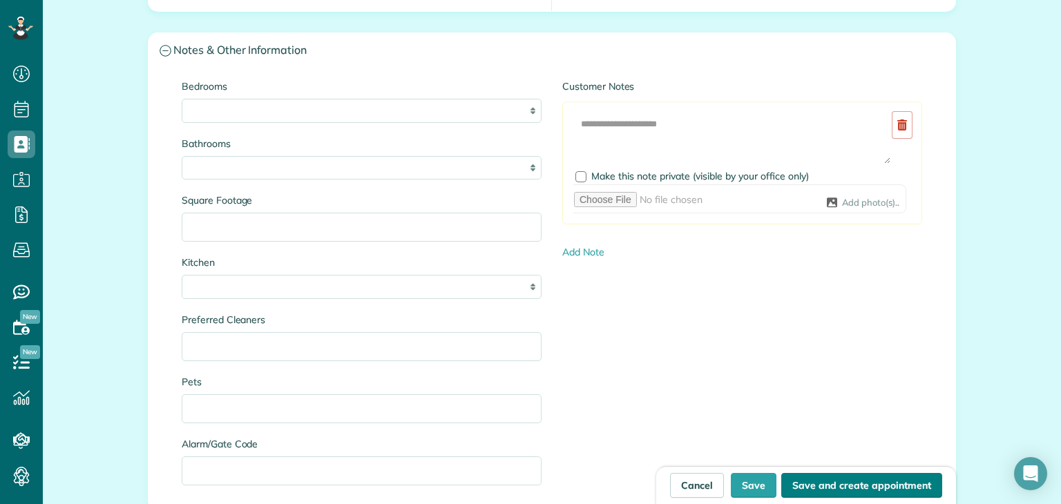
click at [850, 490] on button "Save and create appointment" at bounding box center [861, 485] width 161 height 25
type input "**********"
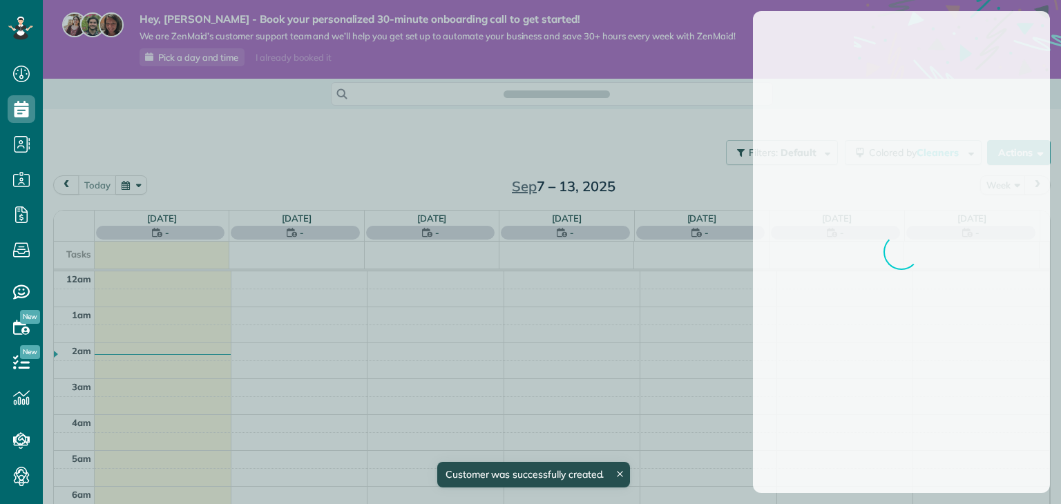
scroll to position [250, 0]
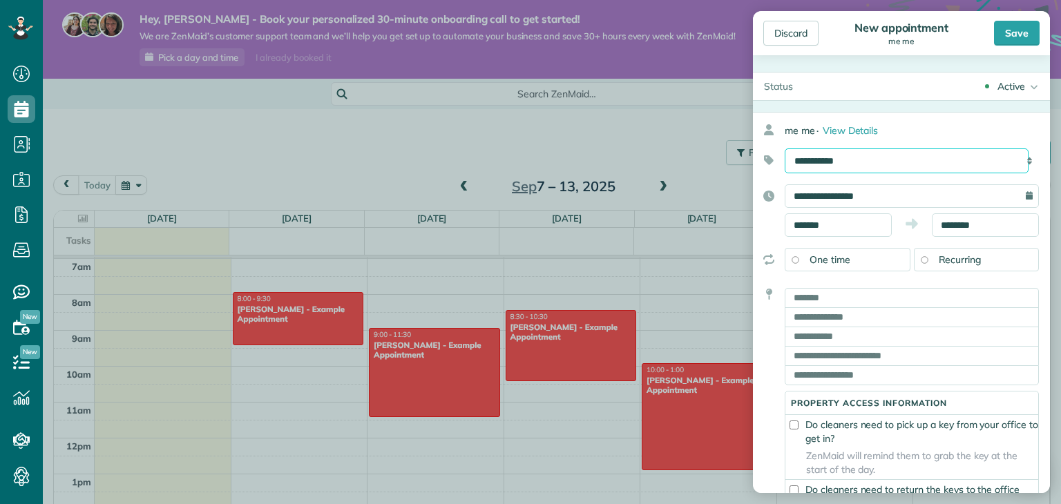
click at [923, 166] on select "**********" at bounding box center [907, 161] width 244 height 25
click at [965, 263] on span "Recurring" at bounding box center [960, 260] width 43 height 12
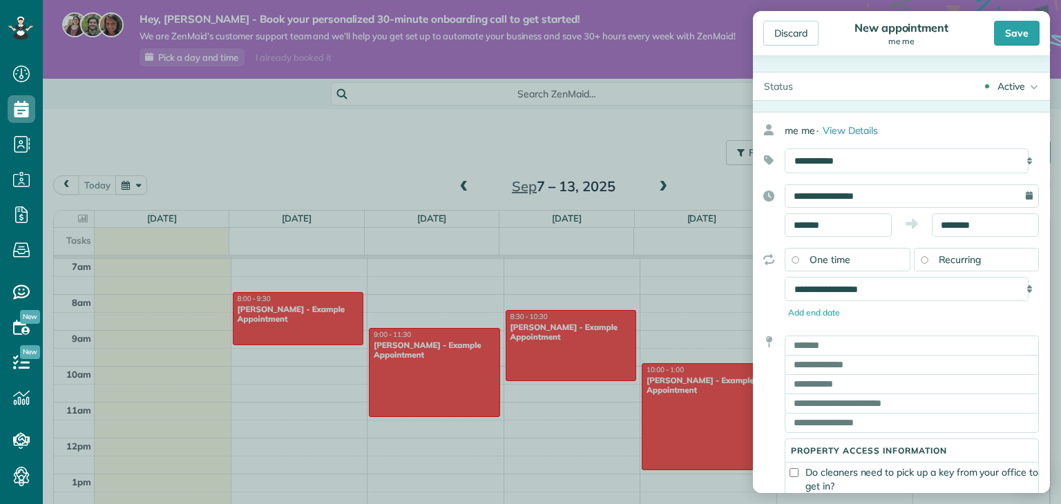
click at [870, 250] on div "One time" at bounding box center [848, 259] width 126 height 23
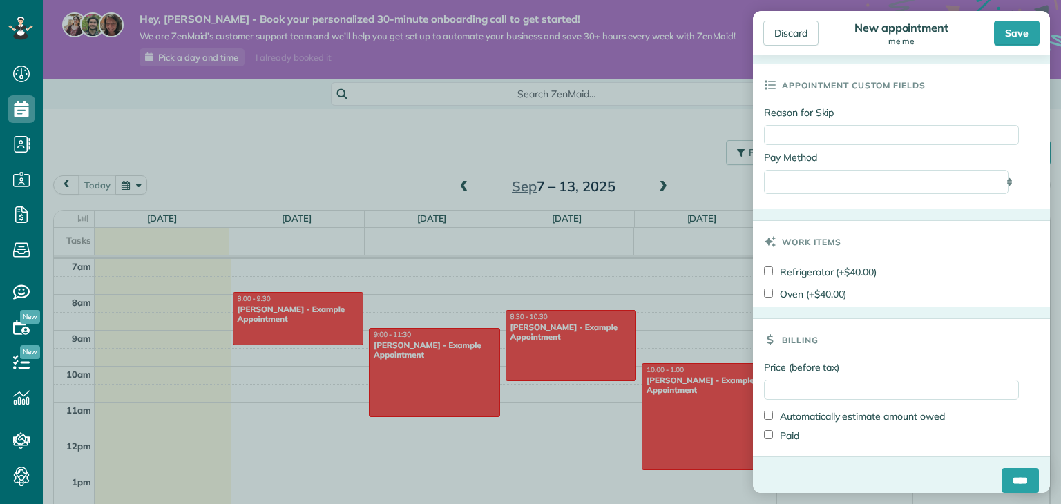
scroll to position [979, 0]
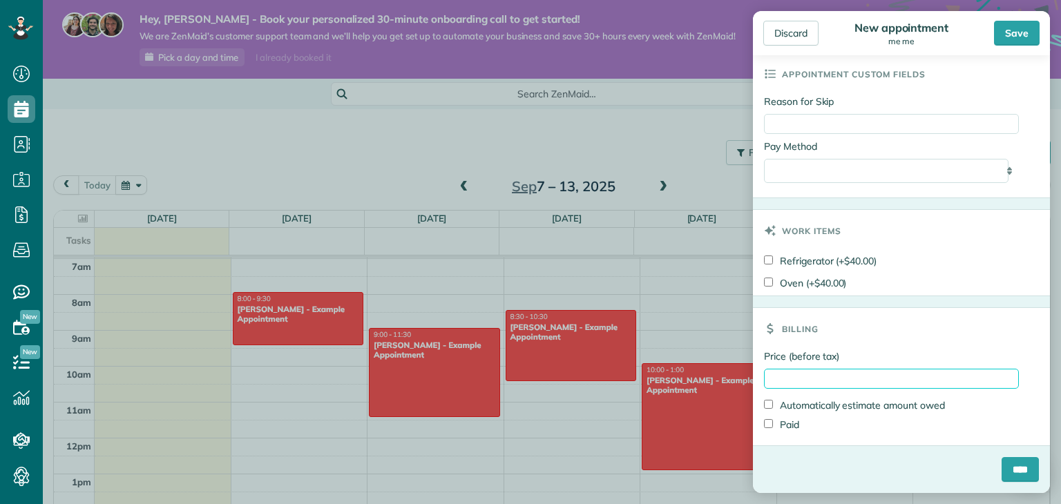
click at [854, 379] on input "Price (before tax)" at bounding box center [891, 379] width 255 height 20
type input "**"
click at [941, 332] on div "Billing" at bounding box center [901, 328] width 297 height 41
click at [1015, 469] on input "****" at bounding box center [1020, 469] width 37 height 25
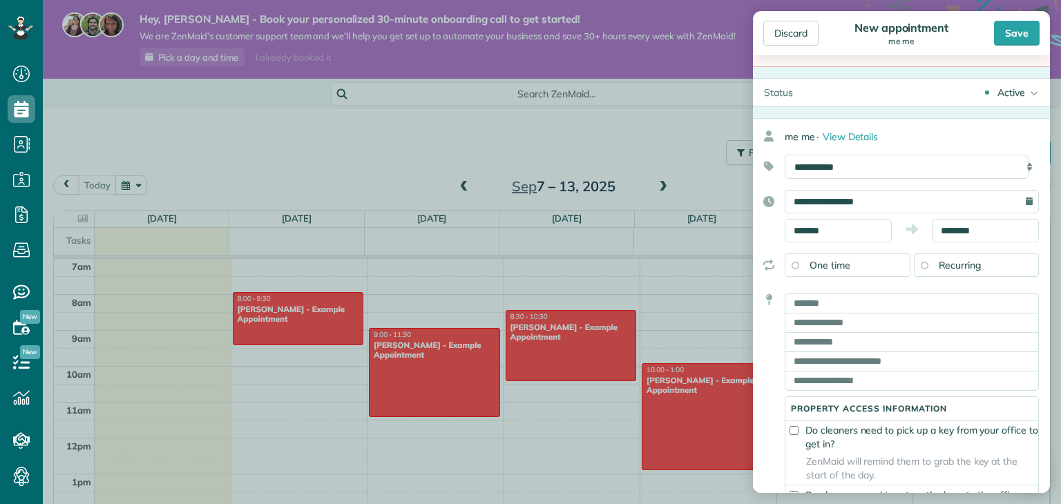
scroll to position [117, 0]
click at [872, 311] on input "text" at bounding box center [912, 303] width 254 height 19
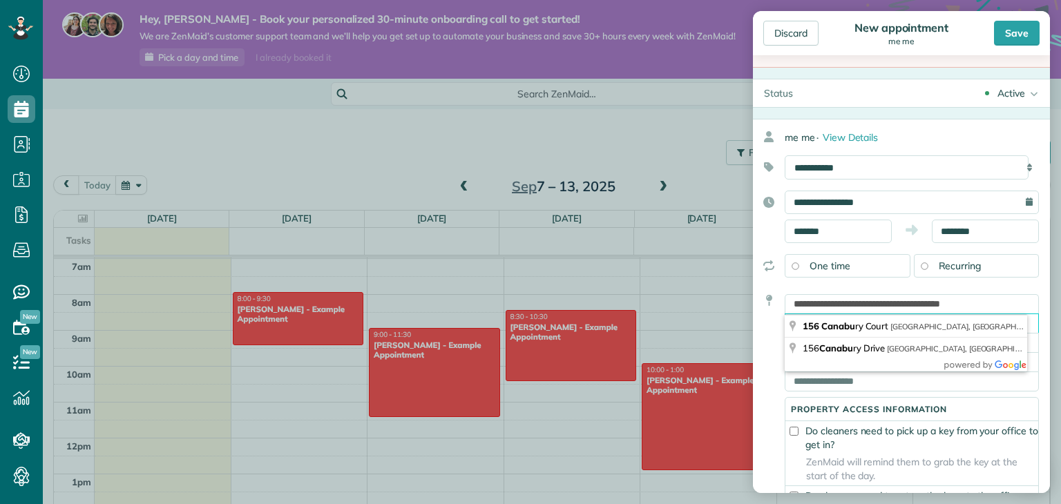
type input "**********"
type input "**"
type input "*****"
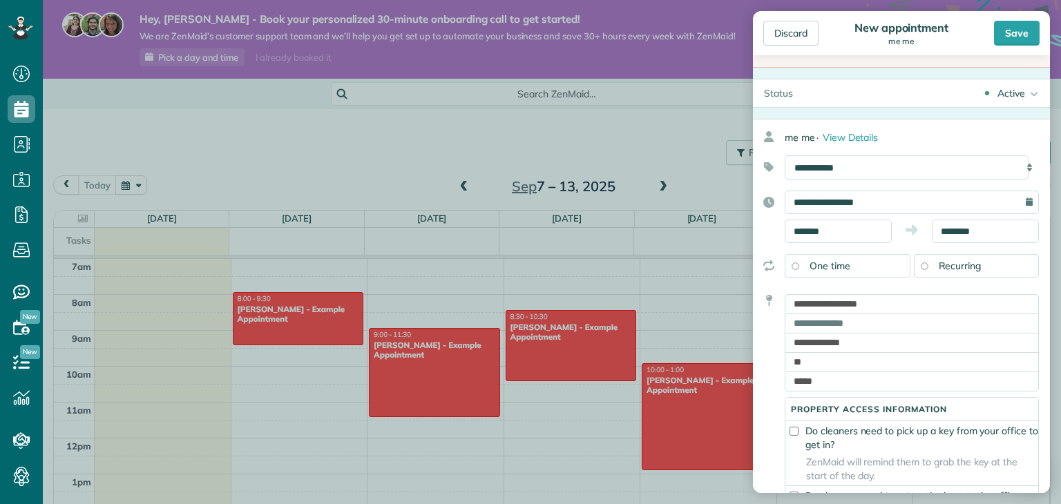
click at [759, 355] on div "**********" at bounding box center [896, 441] width 286 height 305
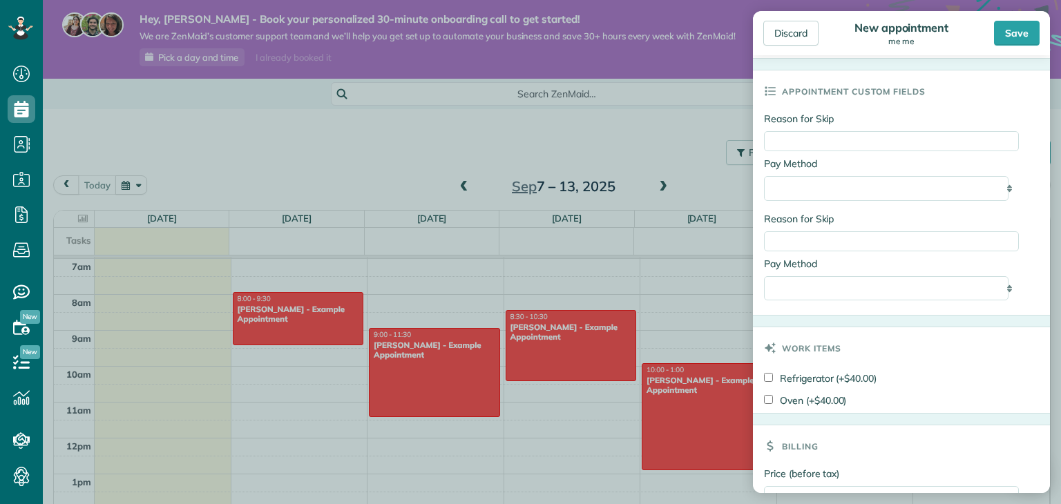
scroll to position [1078, 0]
click at [1026, 20] on div "Discard New appointment me me Save" at bounding box center [901, 33] width 297 height 44
click at [1020, 37] on div "Save" at bounding box center [1017, 33] width 46 height 25
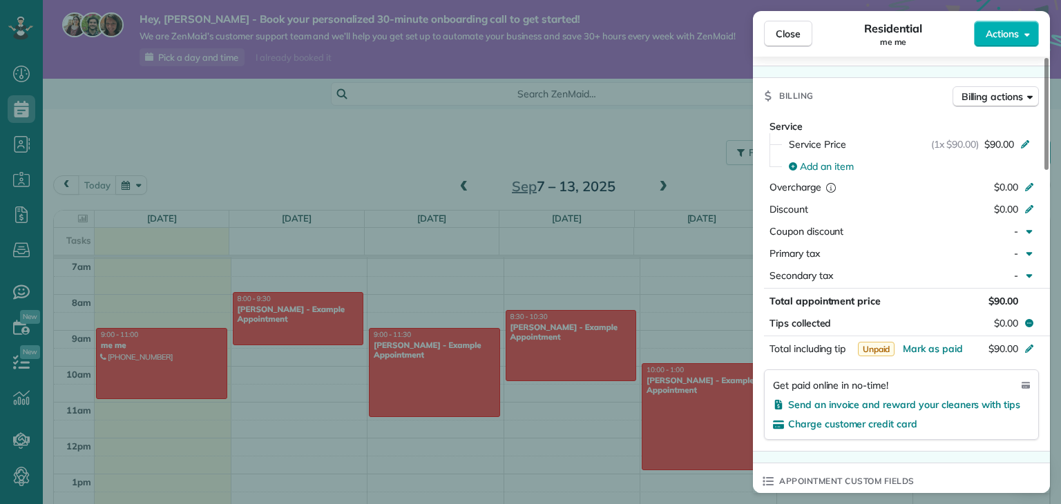
scroll to position [637, 0]
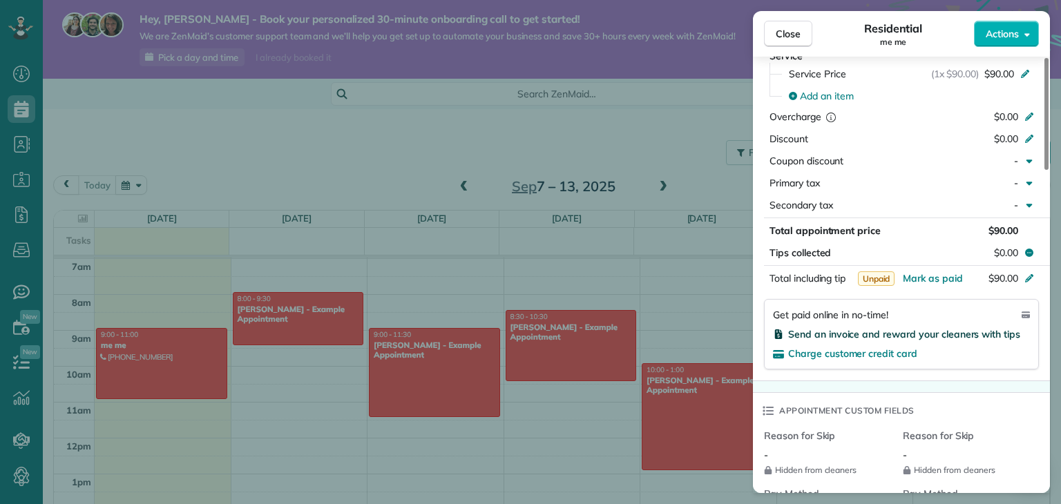
click at [949, 339] on span "Send an invoice and reward your cleaners with tips" at bounding box center [904, 334] width 232 height 12
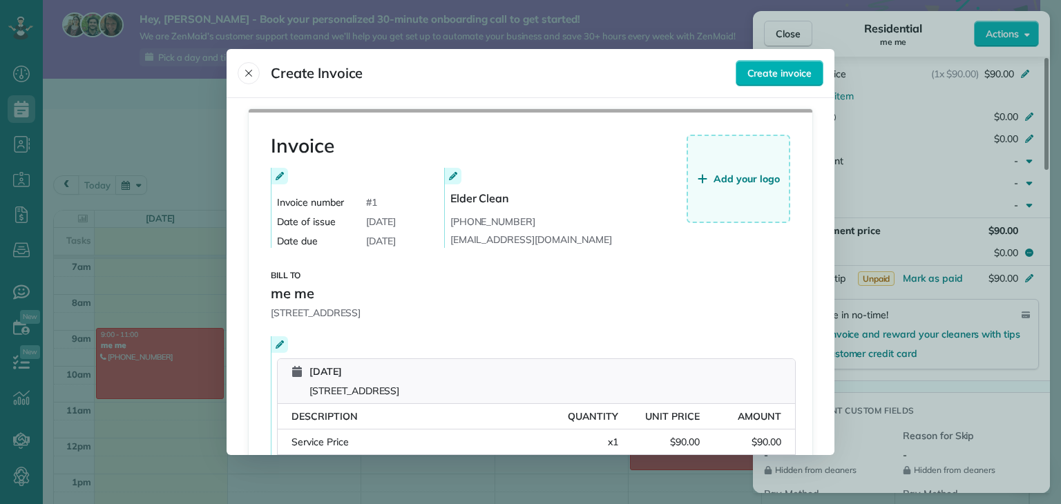
click at [437, 84] on span "Create Invoice" at bounding box center [487, 73] width 498 height 22
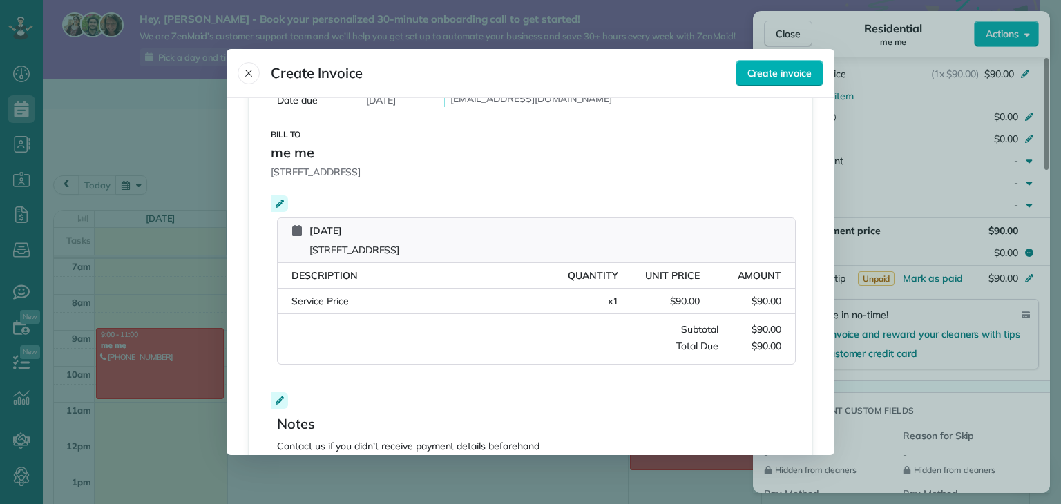
scroll to position [242, 0]
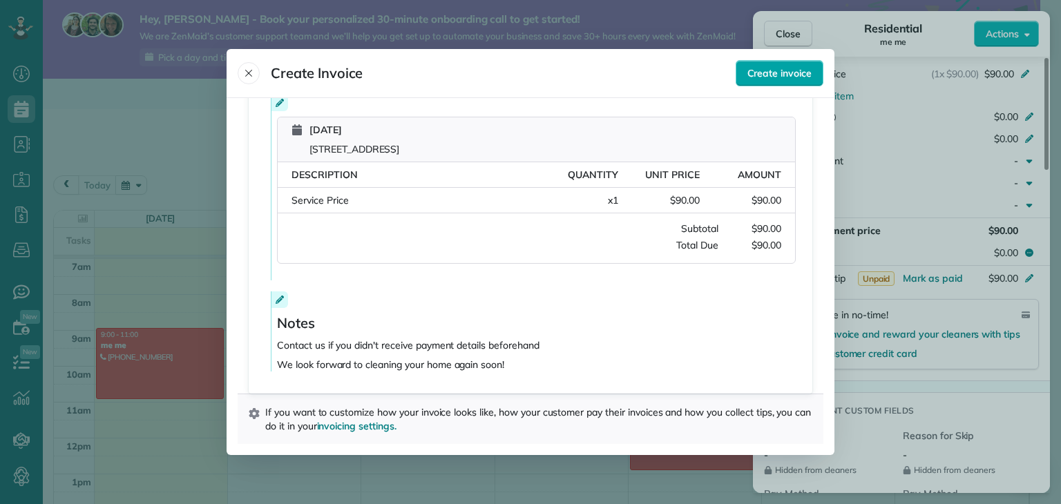
click at [790, 68] on span "Create invoice" at bounding box center [779, 73] width 64 height 14
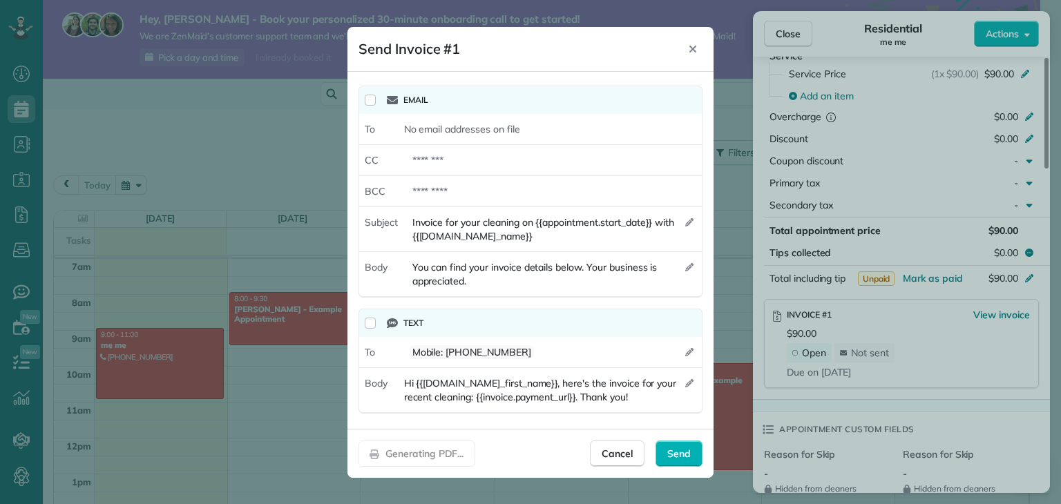
scroll to position [0, 0]
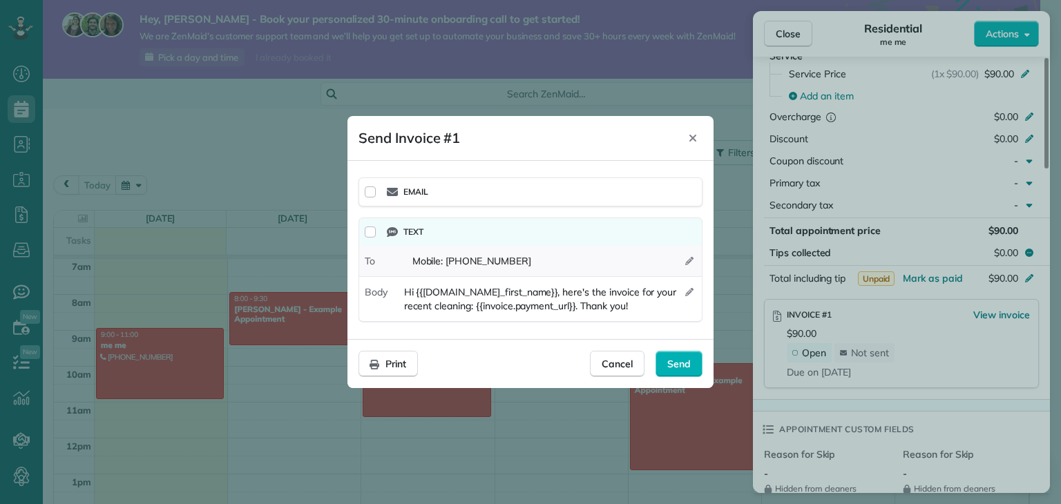
click at [658, 258] on div "Mobile : (651) 323-8607" at bounding box center [553, 261] width 298 height 25
click at [656, 258] on div "Mobile : (651) 323-8607" at bounding box center [553, 261] width 298 height 25
click at [684, 370] on div "Send" at bounding box center [679, 364] width 47 height 26
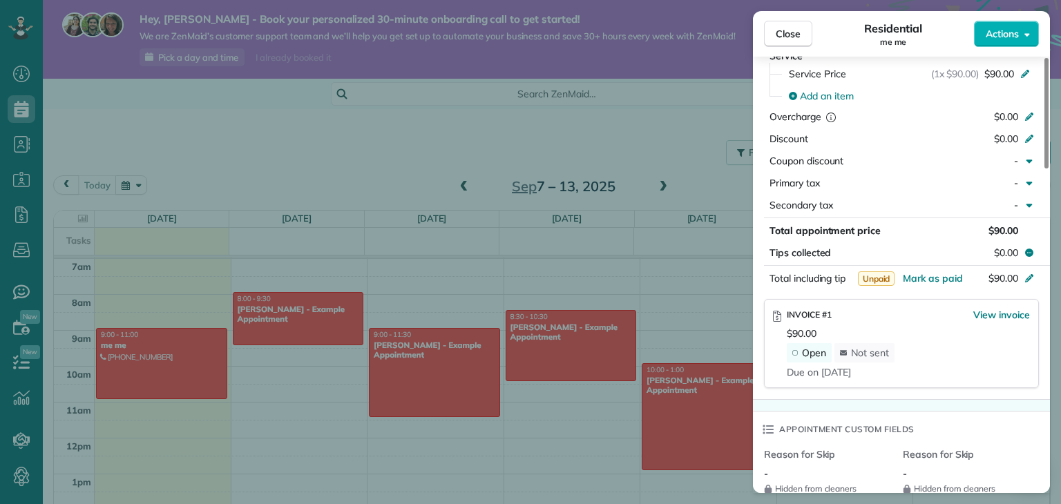
click at [891, 357] on div "Not sent" at bounding box center [864, 352] width 60 height 19
click at [1022, 320] on span "View invoice" at bounding box center [1001, 315] width 57 height 14
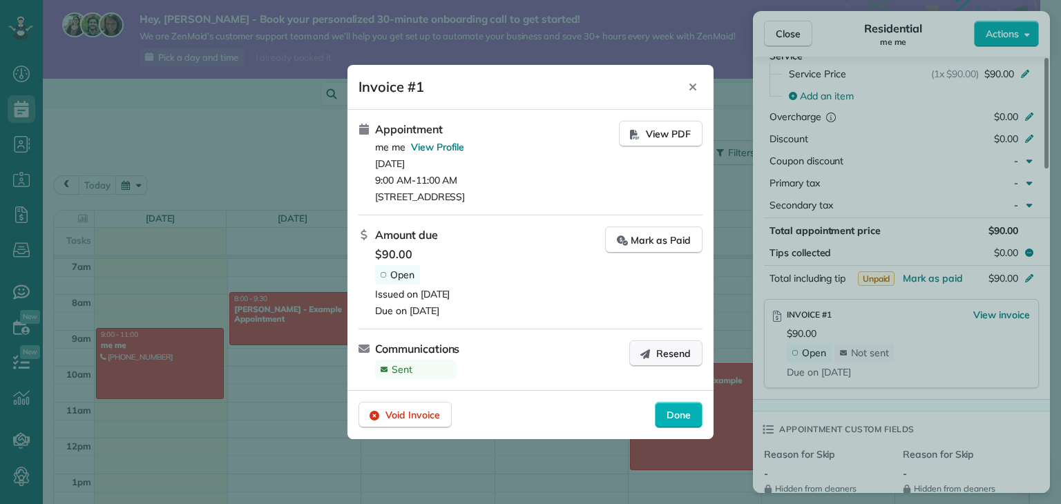
click at [674, 350] on span "Resend" at bounding box center [673, 354] width 35 height 14
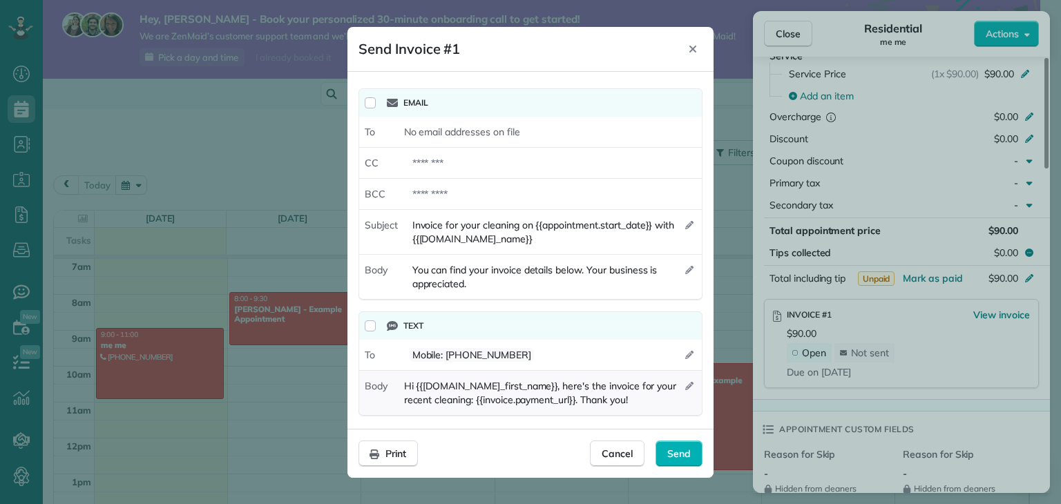
click at [524, 384] on span "Hi {{invoice.contact_first_name}}, here's the invoice for your recent cleaning:…" at bounding box center [544, 393] width 281 height 28
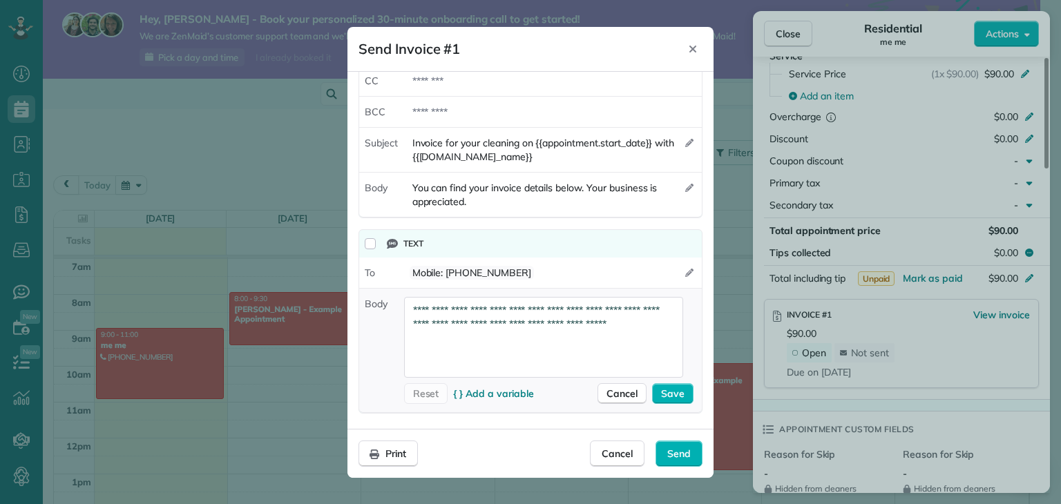
click at [564, 308] on textarea "**********" at bounding box center [544, 338] width 280 height 82
click at [518, 392] on span "{ } Add a variable" at bounding box center [493, 394] width 80 height 14
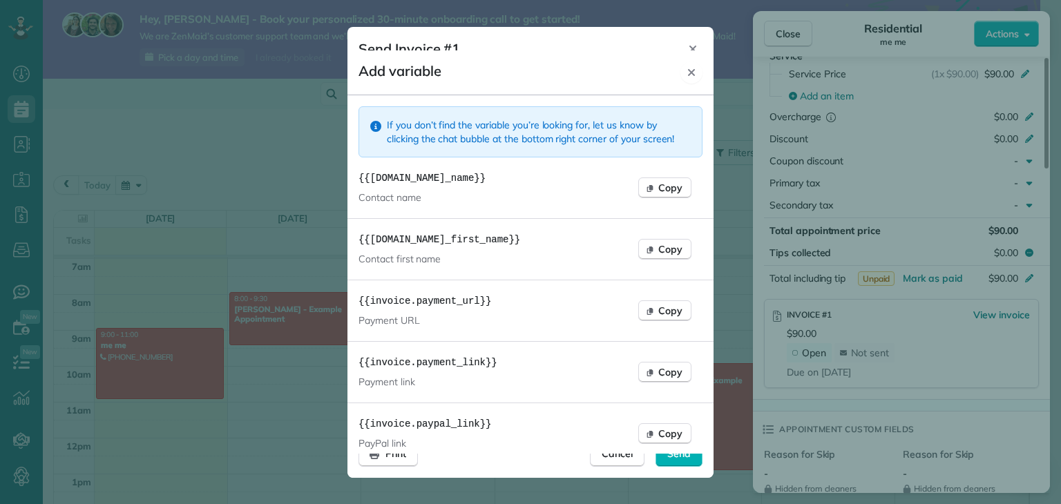
click at [696, 69] on icon "Close" at bounding box center [691, 72] width 11 height 11
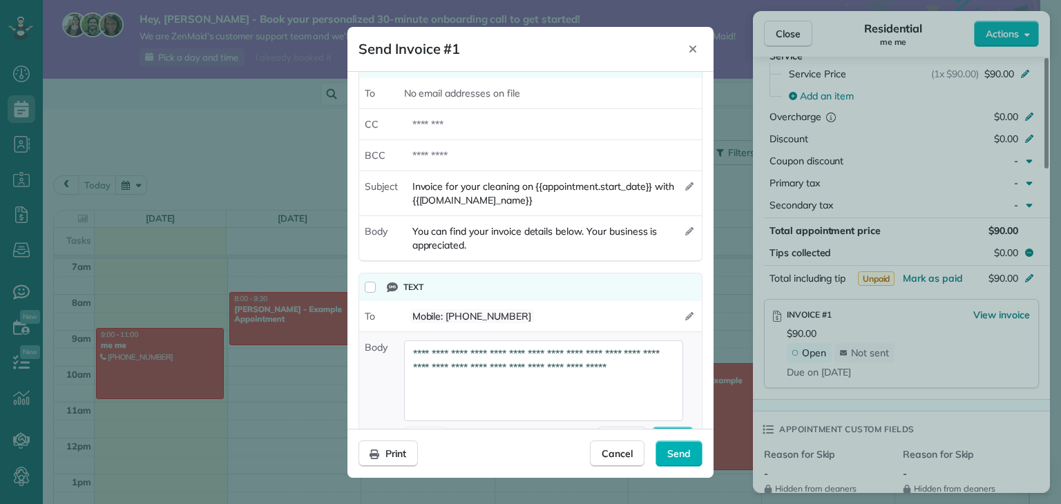
scroll to position [0, 0]
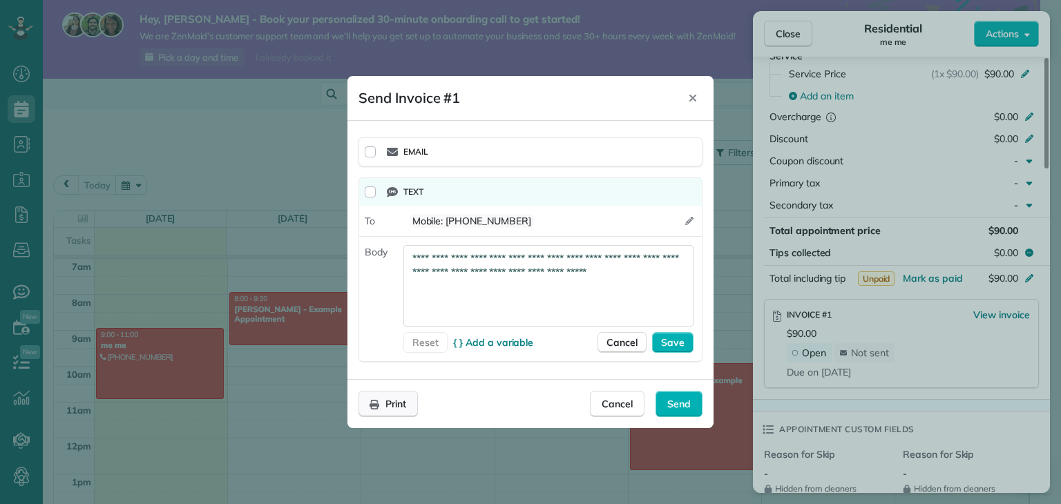
click at [385, 406] on span "Print" at bounding box center [395, 404] width 21 height 14
click at [689, 406] on span "Send" at bounding box center [678, 404] width 23 height 14
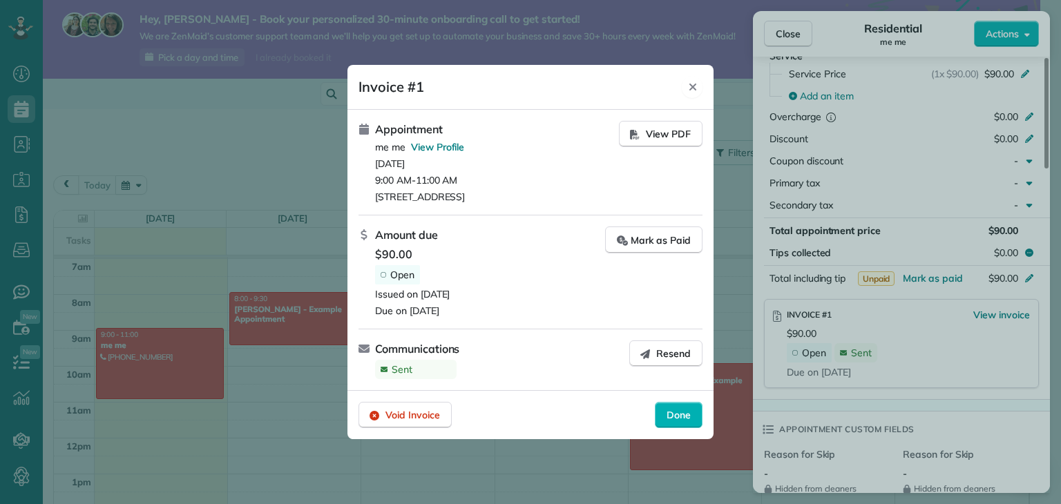
click at [697, 84] on icon "Close" at bounding box center [692, 87] width 11 height 11
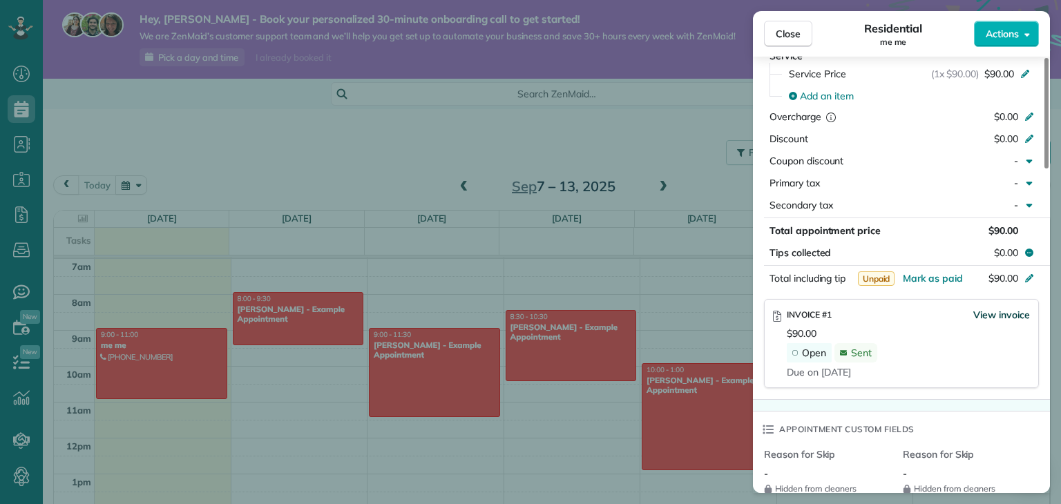
click at [1022, 318] on span "View invoice" at bounding box center [1001, 315] width 57 height 14
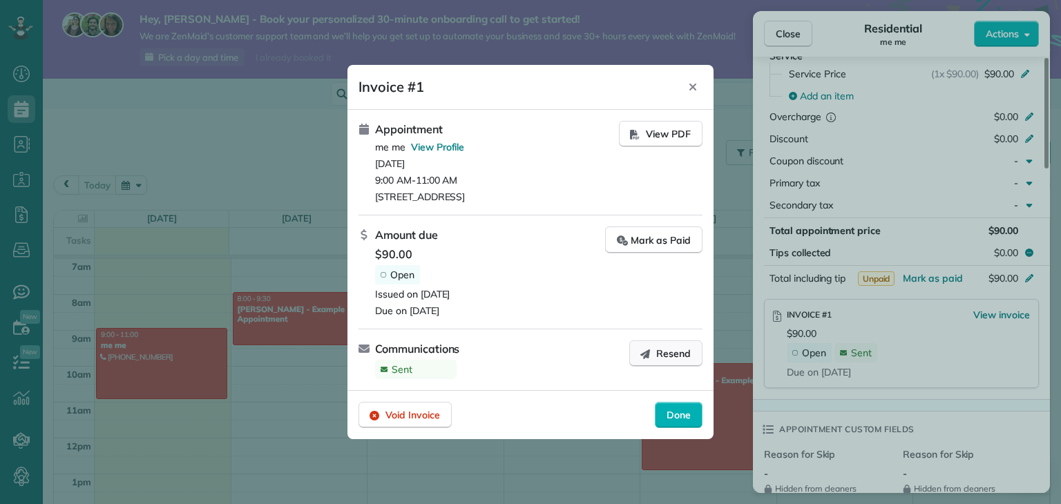
click at [671, 352] on span "Resend" at bounding box center [673, 354] width 35 height 14
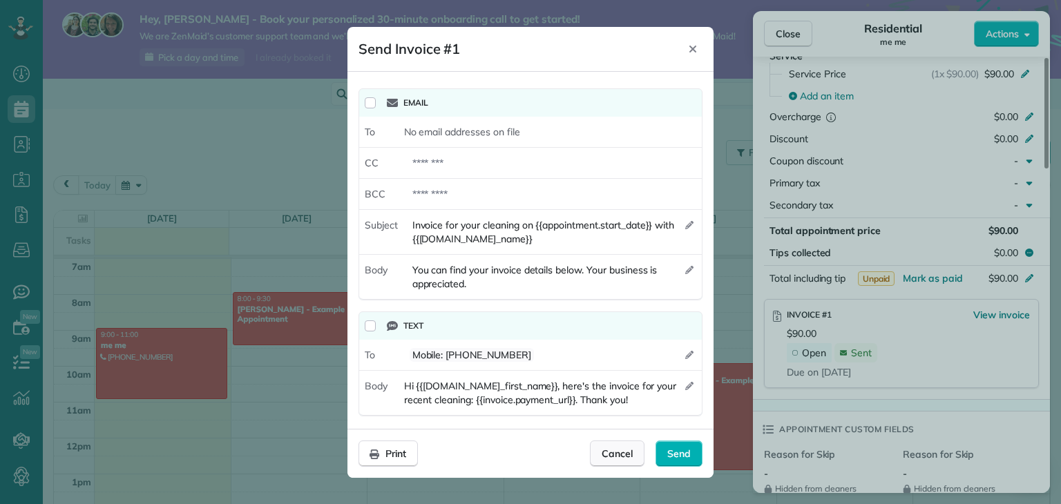
click at [614, 450] on span "Cancel" at bounding box center [617, 454] width 31 height 14
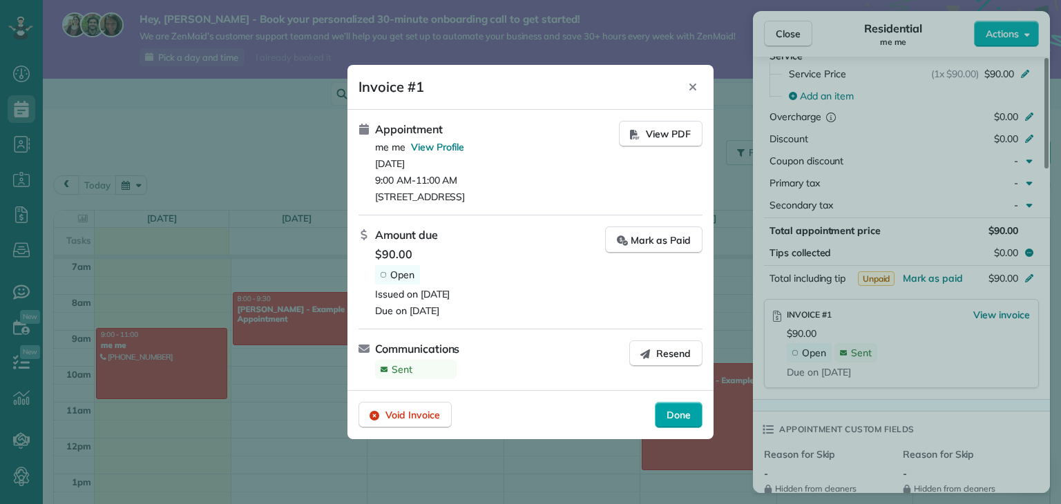
click at [691, 426] on div "Done" at bounding box center [679, 415] width 48 height 26
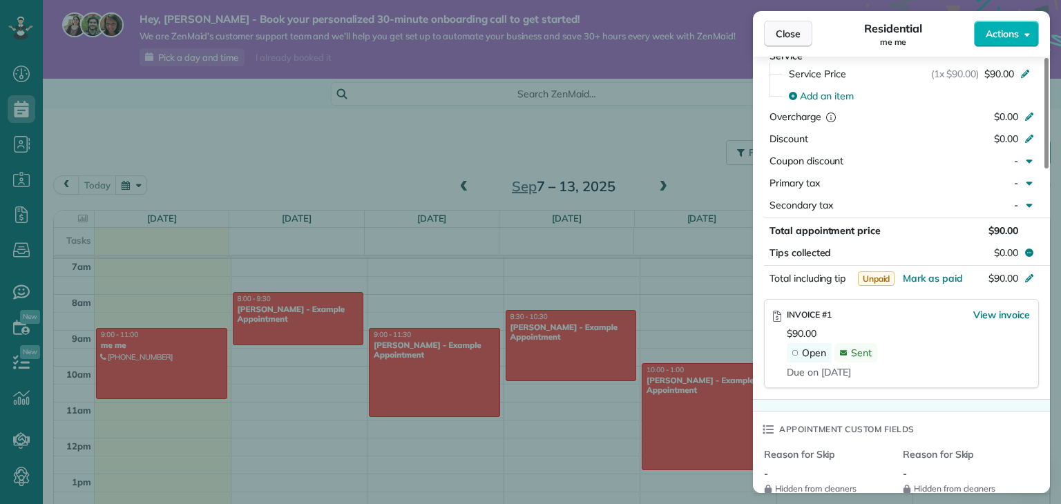
click at [788, 32] on span "Close" at bounding box center [788, 34] width 25 height 14
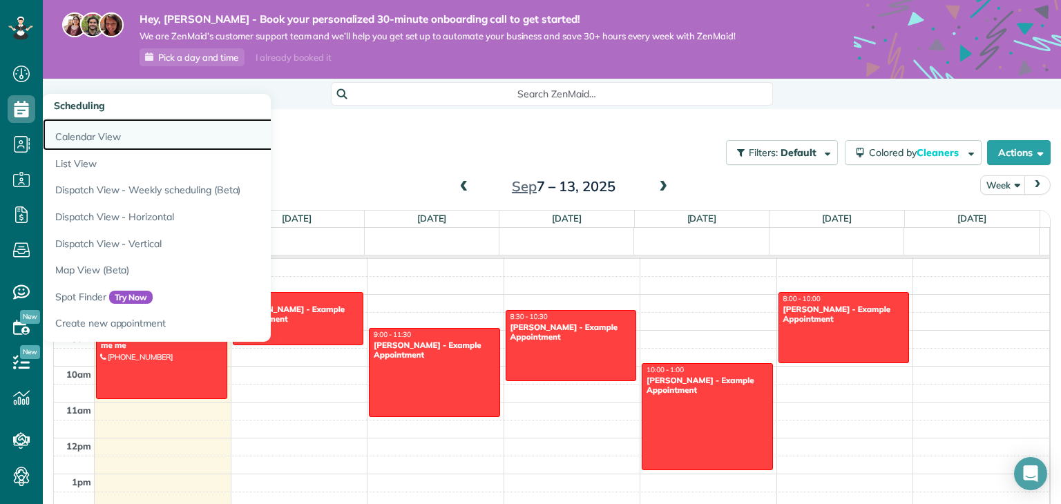
click at [136, 129] on link "Calendar View" at bounding box center [215, 135] width 345 height 32
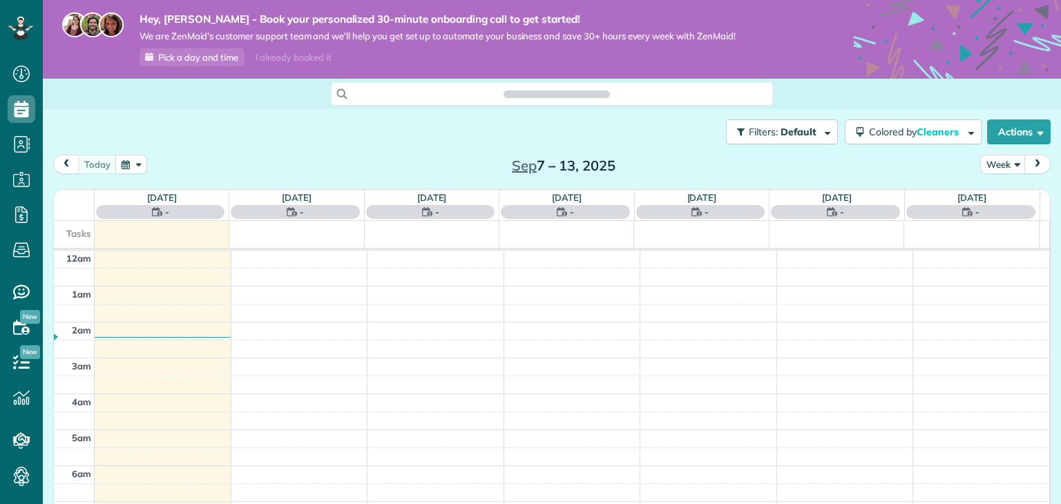
scroll to position [250, 0]
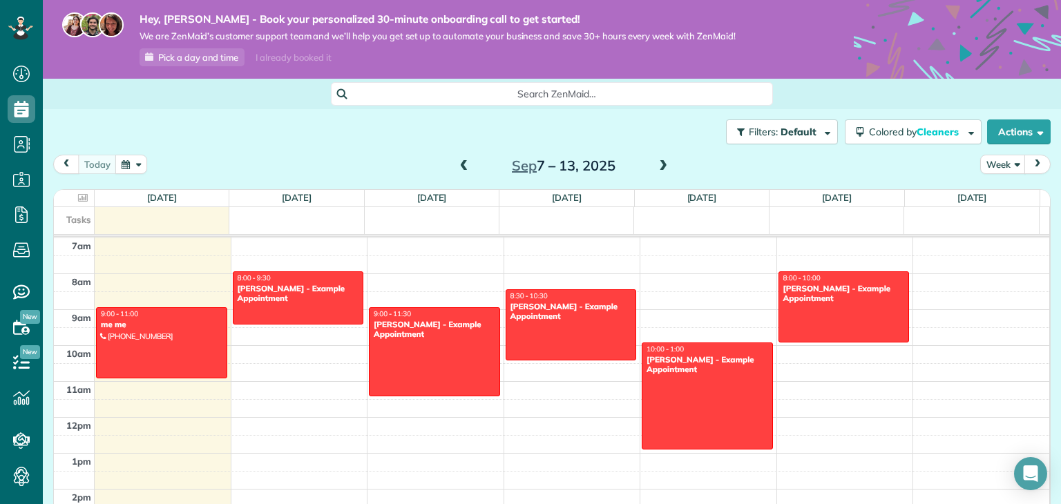
click at [346, 159] on div "[DATE] Week [DATE] – [DATE]" at bounding box center [552, 168] width 998 height 26
click at [1033, 132] on span "button" at bounding box center [1038, 131] width 10 height 10
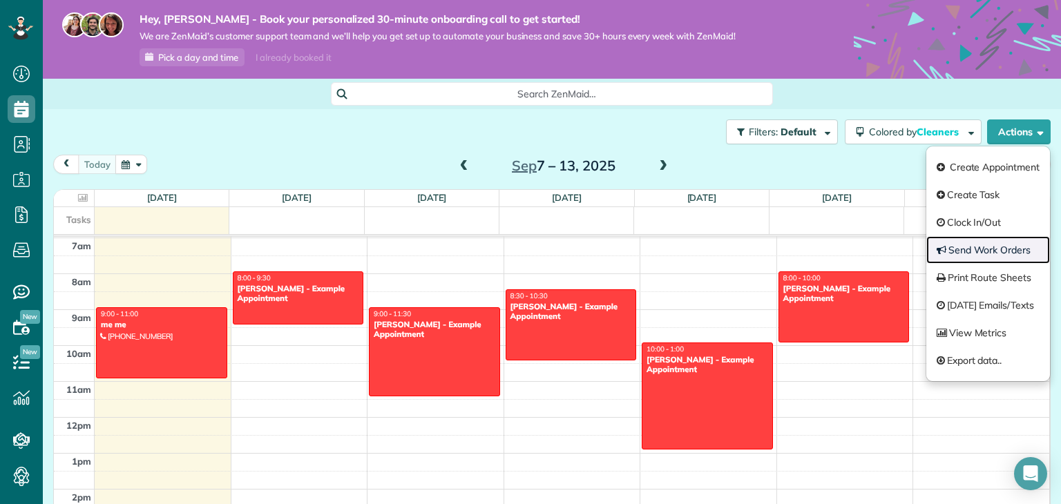
click at [1017, 260] on link "Send Work Orders" at bounding box center [988, 250] width 124 height 28
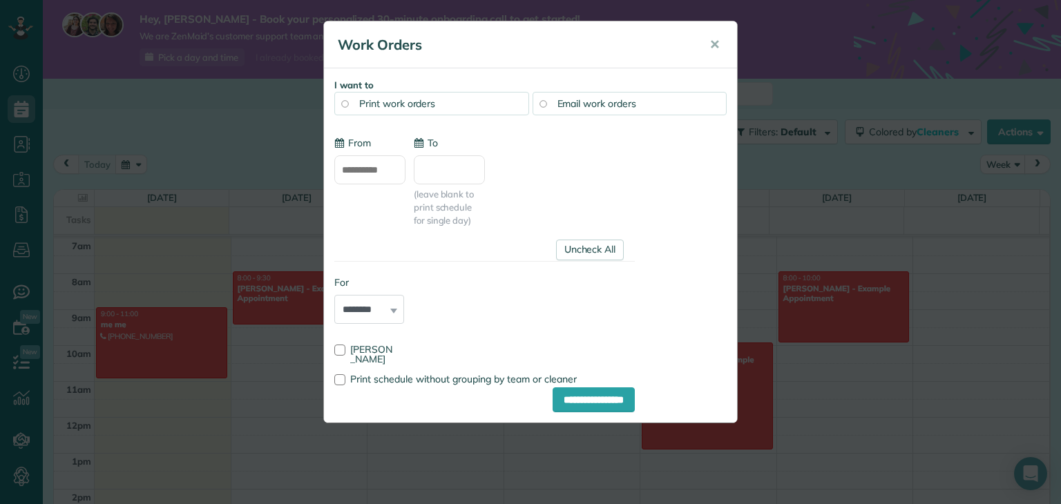
type input "**********"
click at [649, 104] on div "Email work orders" at bounding box center [630, 103] width 195 height 23
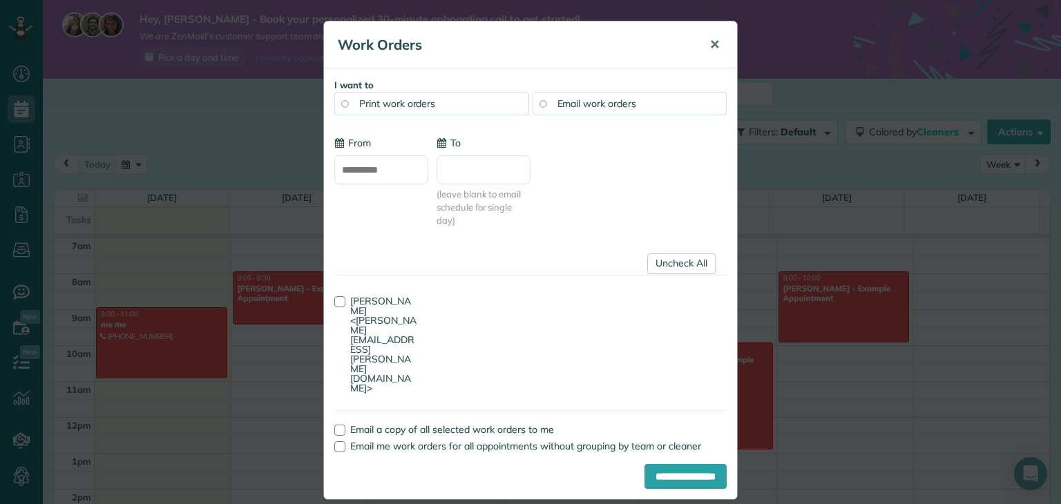
click at [713, 37] on span "✕" at bounding box center [714, 45] width 10 height 16
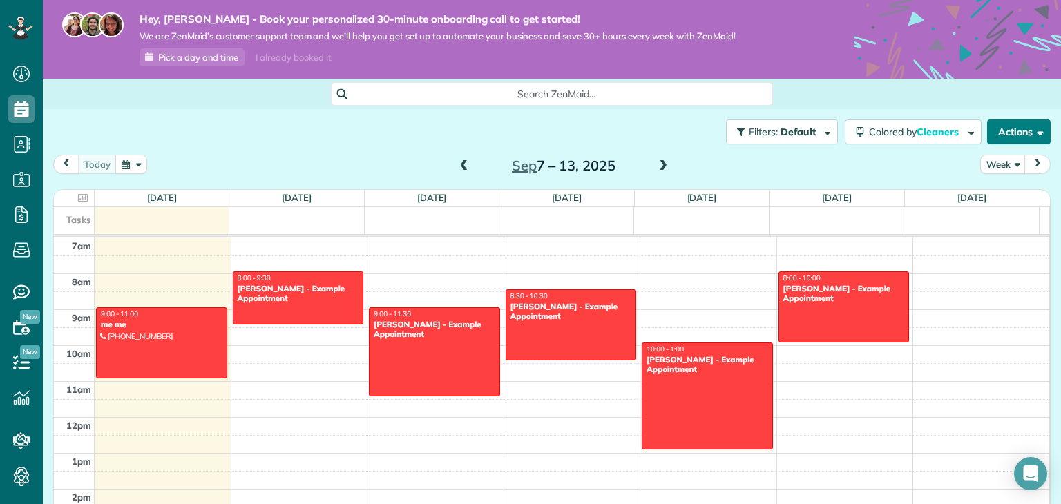
click at [1001, 125] on button "Actions" at bounding box center [1019, 132] width 64 height 25
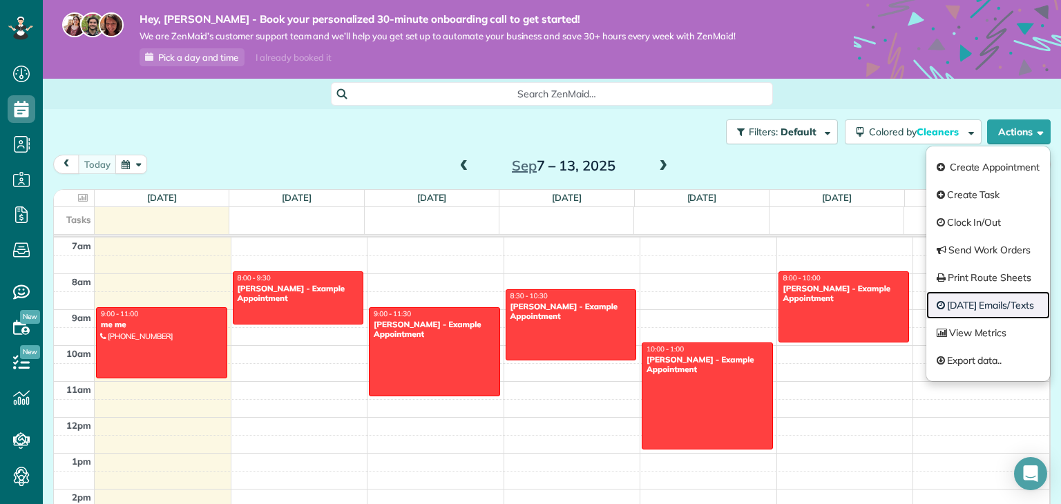
click at [1015, 305] on link "Today's Emails/Texts" at bounding box center [988, 306] width 124 height 28
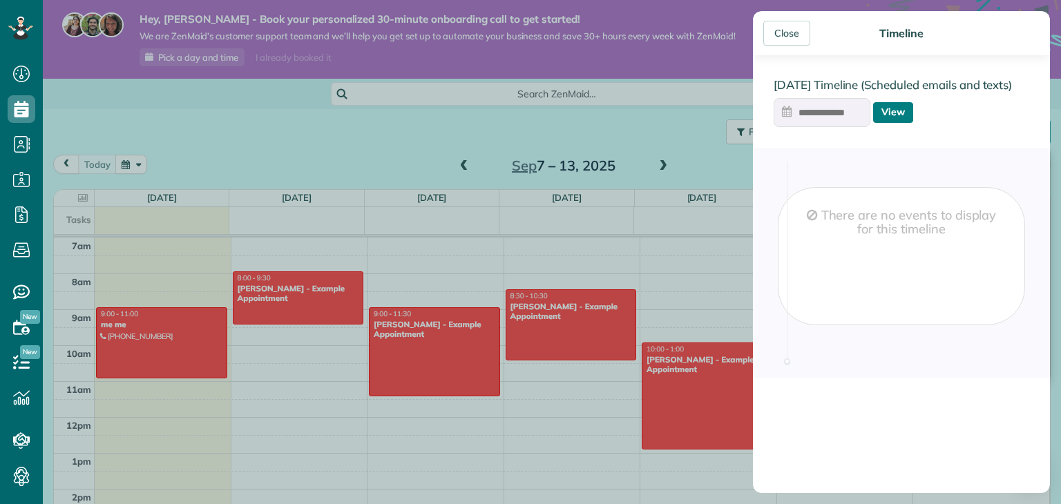
click at [896, 111] on link "View" at bounding box center [893, 112] width 40 height 21
click at [832, 114] on input "text" at bounding box center [822, 112] width 97 height 29
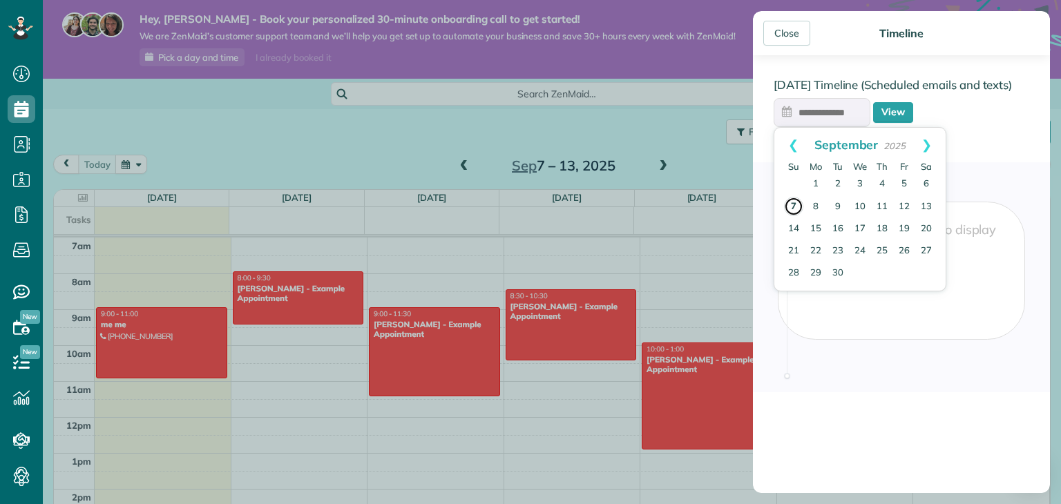
click at [795, 206] on link "7" at bounding box center [793, 206] width 19 height 19
type input "**********"
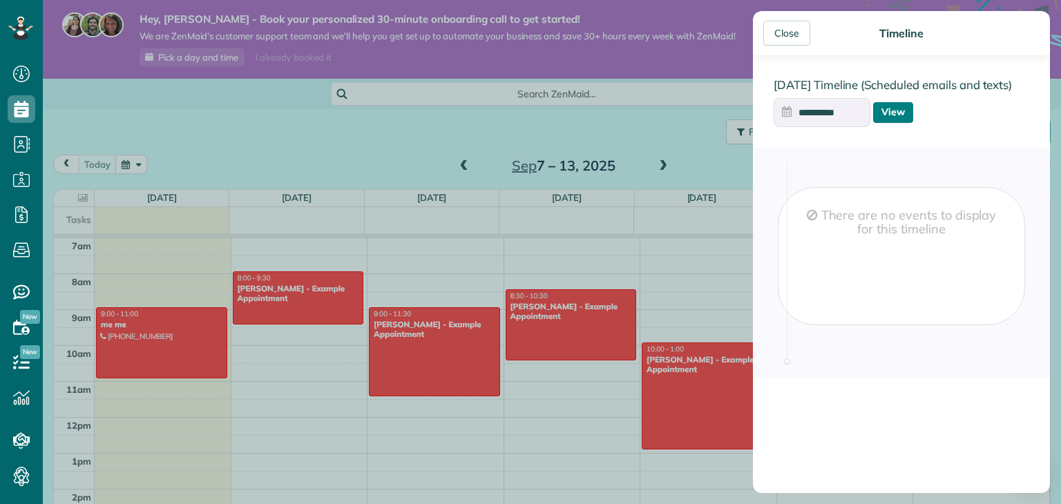
click at [899, 111] on link "View" at bounding box center [893, 112] width 40 height 21
click at [817, 120] on input "text" at bounding box center [822, 112] width 97 height 29
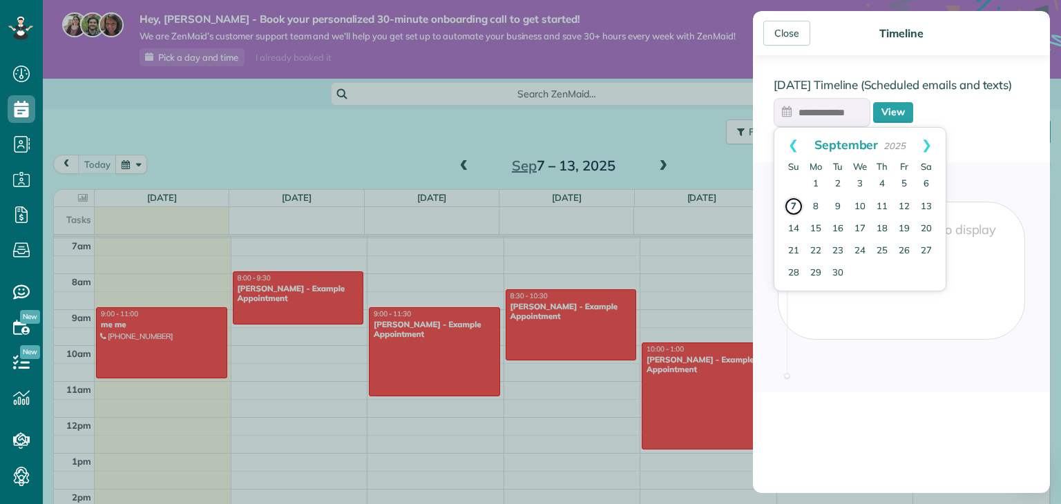
click at [798, 210] on link "7" at bounding box center [793, 206] width 19 height 19
type input "**********"
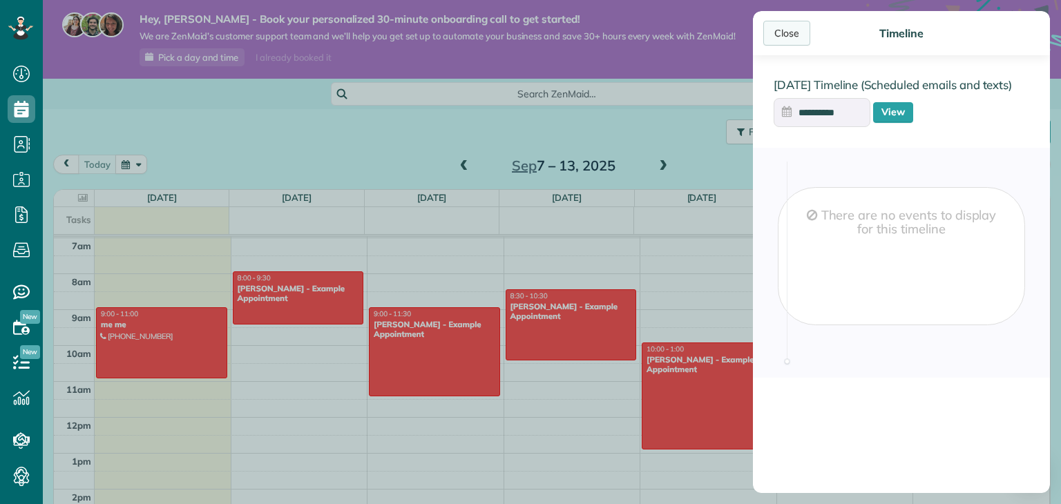
click at [785, 32] on div "Close" at bounding box center [786, 33] width 47 height 25
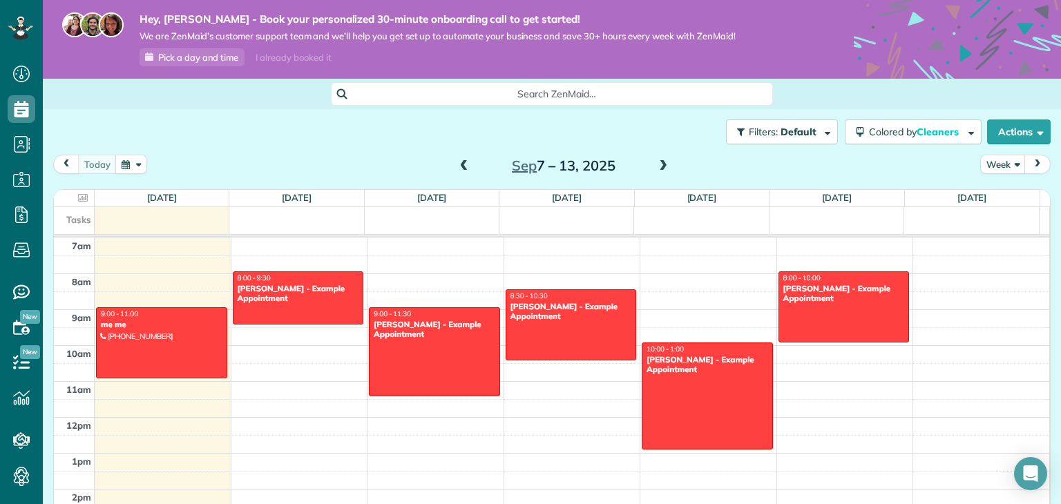
click at [531, 98] on span "Search ZenMaid…" at bounding box center [557, 94] width 420 height 14
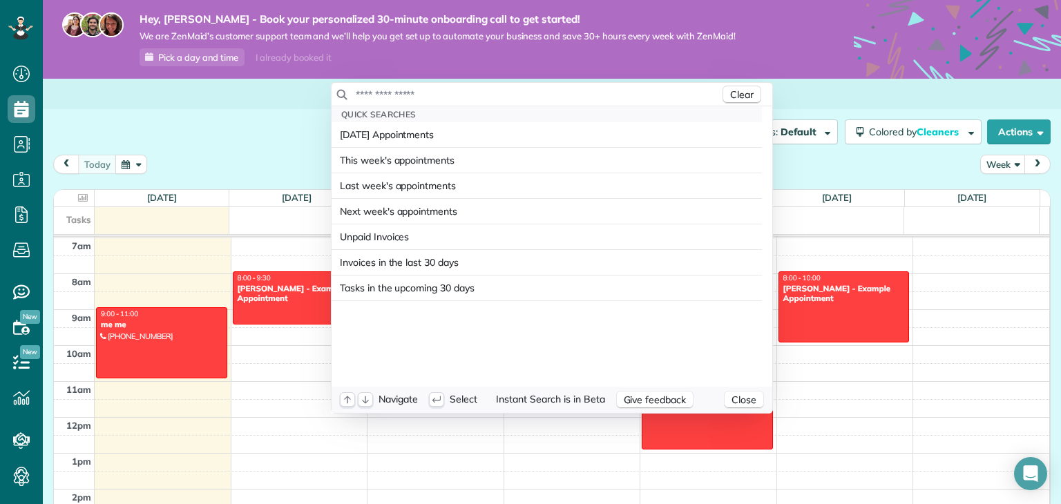
click at [441, 88] on input "text" at bounding box center [537, 95] width 365 height 14
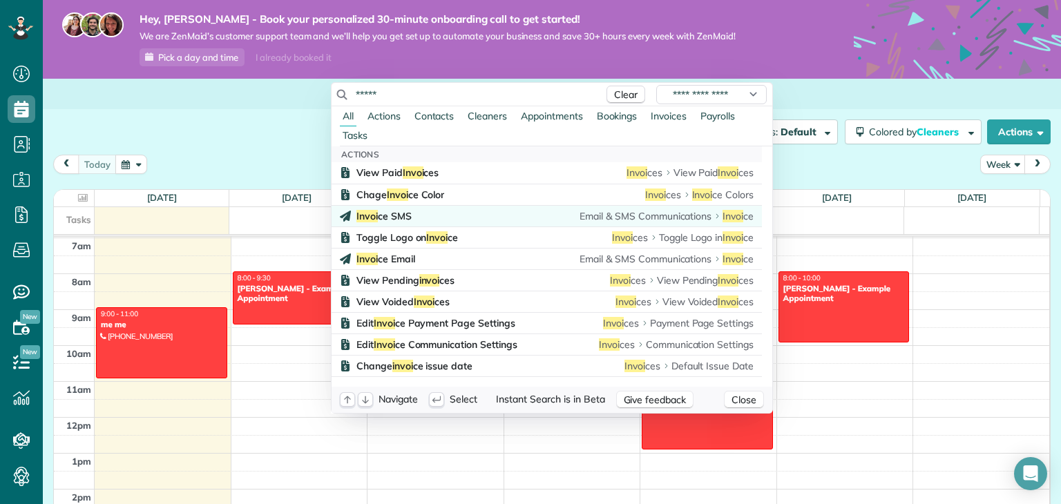
type input "*****"
click at [457, 222] on div "Invoi ce SMS Email & SMS Communications Invoi ce" at bounding box center [554, 216] width 397 height 14
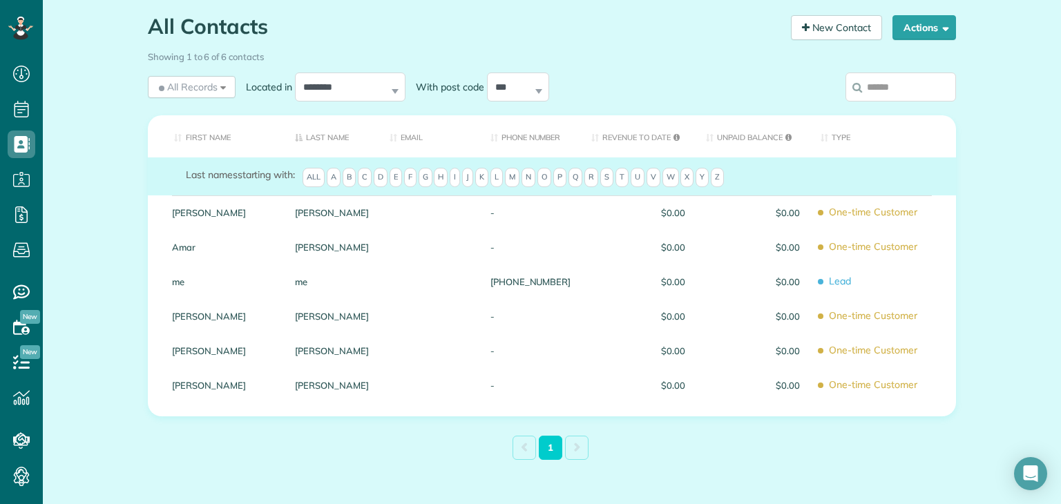
scroll to position [127, 0]
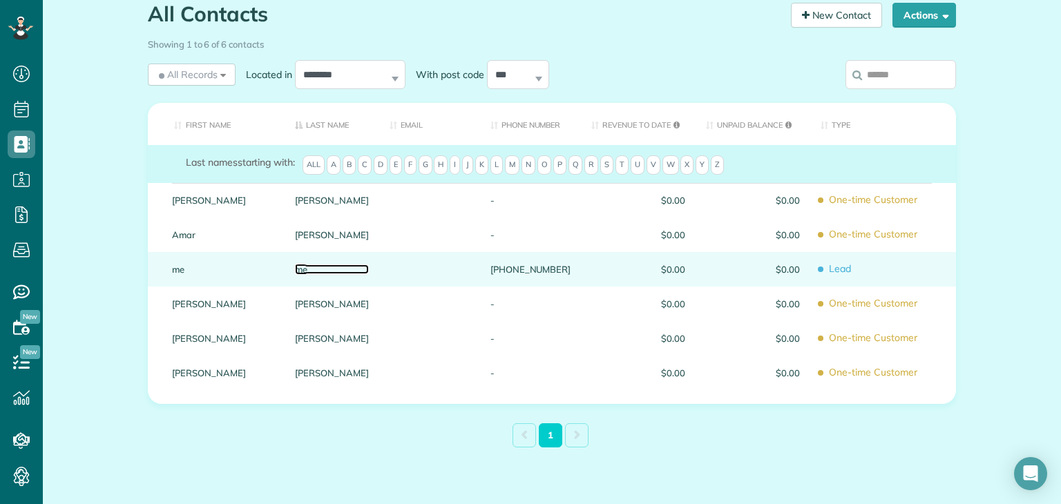
click at [303, 269] on link "me" at bounding box center [332, 270] width 74 height 10
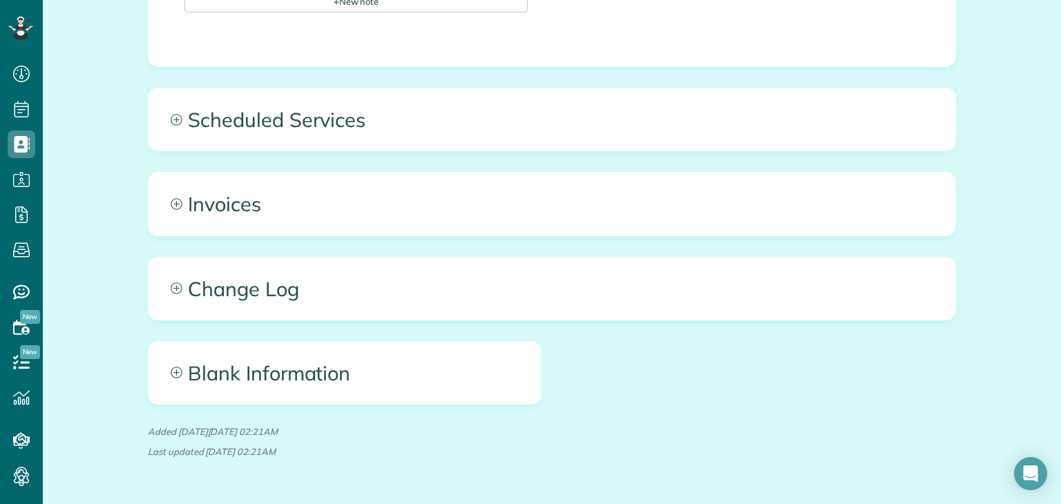
scroll to position [606, 0]
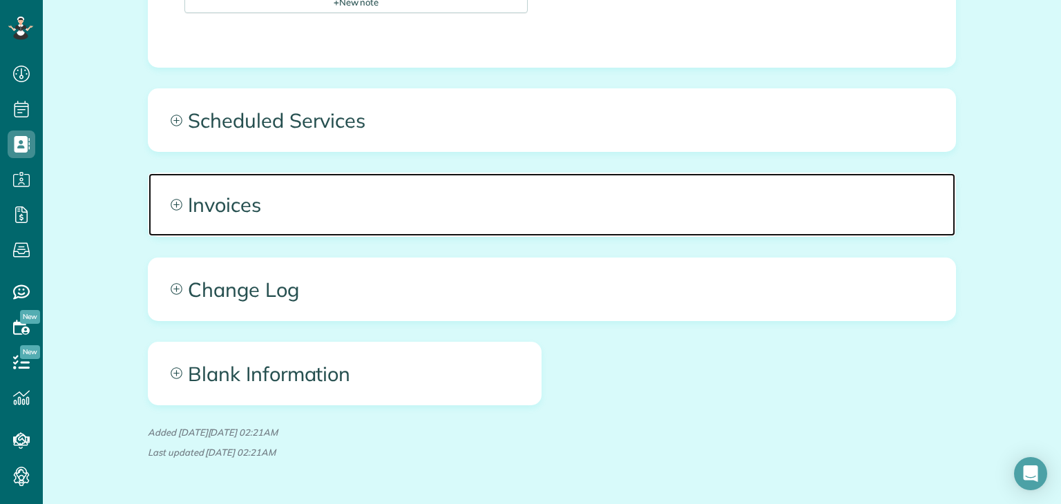
click at [207, 197] on span "Invoices" at bounding box center [552, 204] width 807 height 62
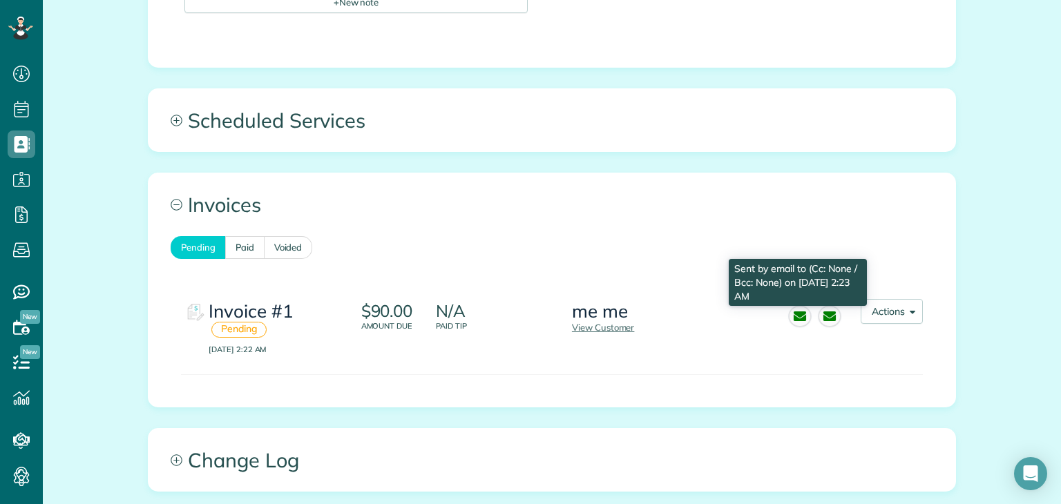
click at [790, 318] on icon at bounding box center [800, 316] width 22 height 21
click at [822, 311] on icon at bounding box center [830, 316] width 22 height 21
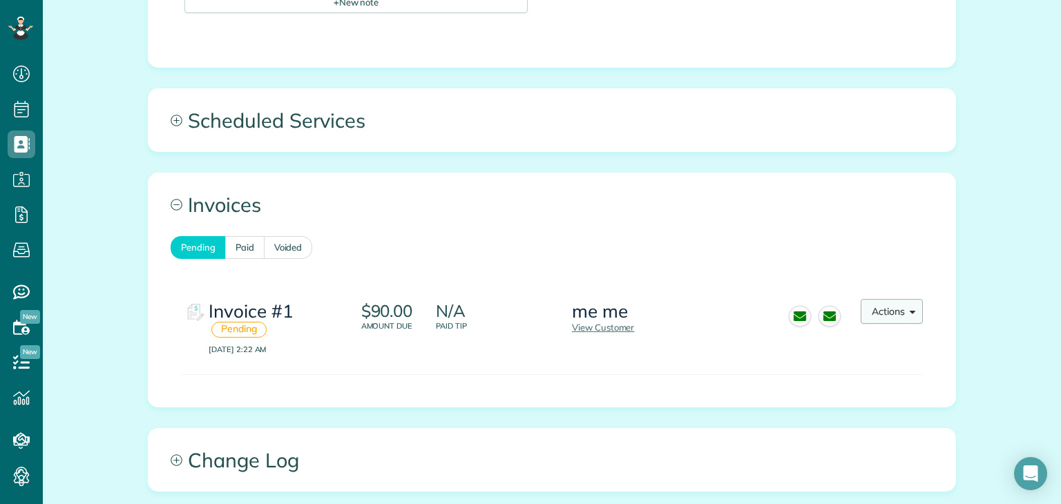
click at [895, 307] on button "Actions" at bounding box center [892, 311] width 62 height 25
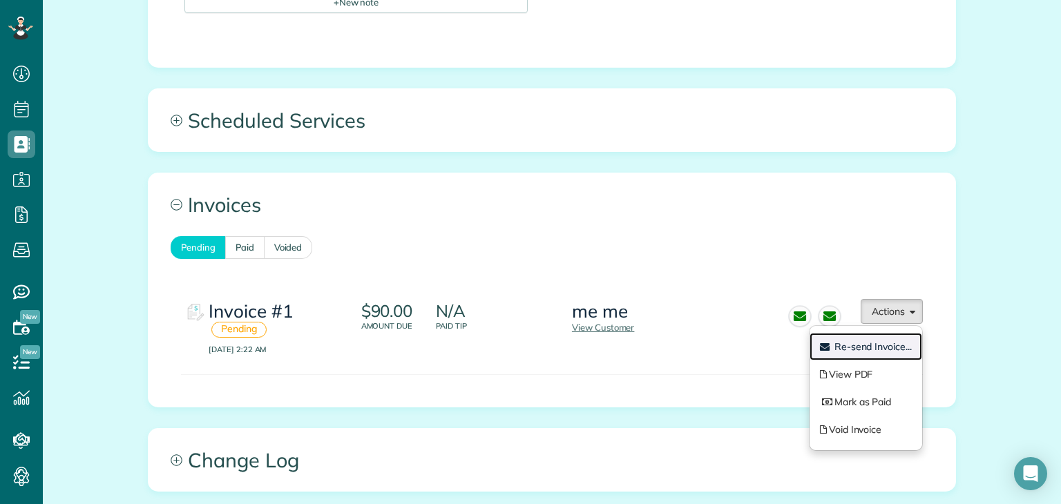
click at [898, 345] on span "Re-send Invoice..." at bounding box center [872, 347] width 77 height 12
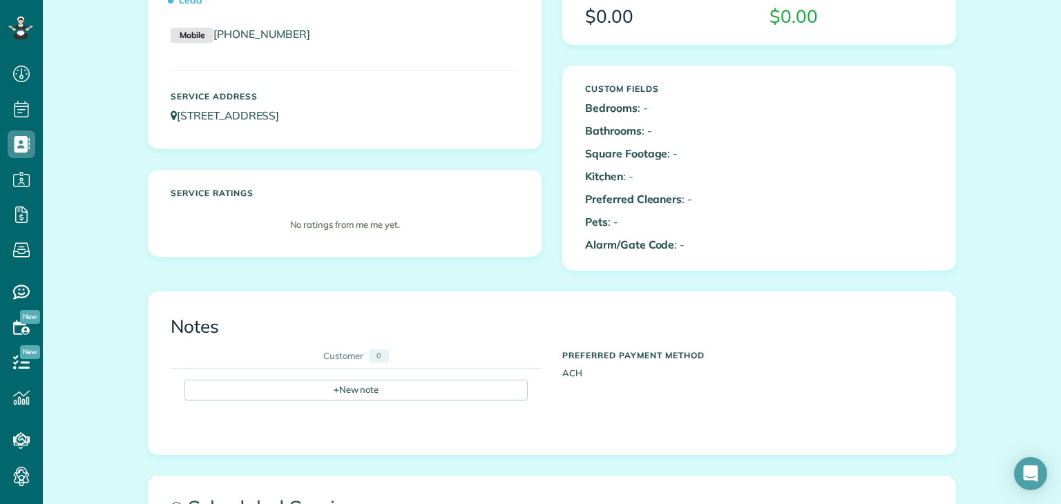
scroll to position [0, 0]
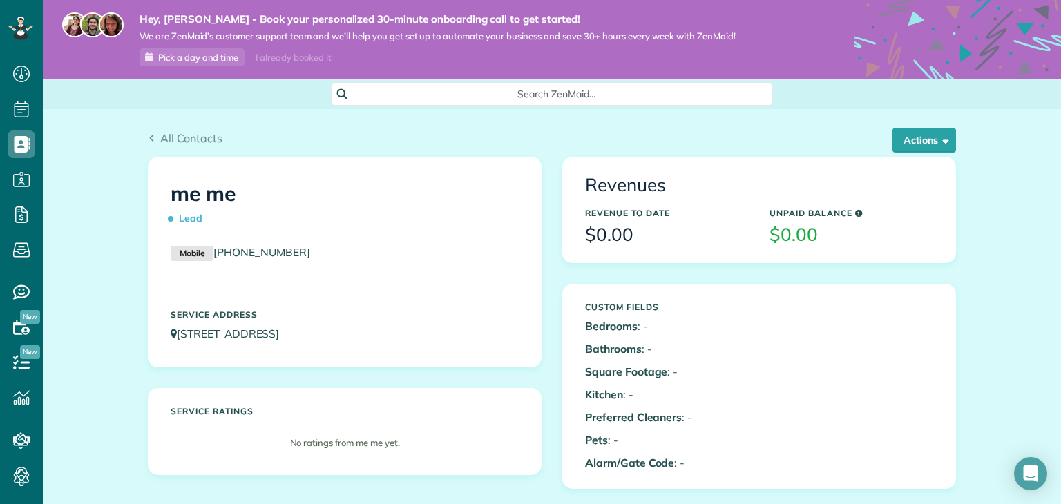
click at [890, 153] on div "All Contacts Actions Edit Add Appointment Recent Activity Send Email Show Past …" at bounding box center [552, 143] width 808 height 26
click at [926, 141] on button "Actions" at bounding box center [925, 140] width 64 height 25
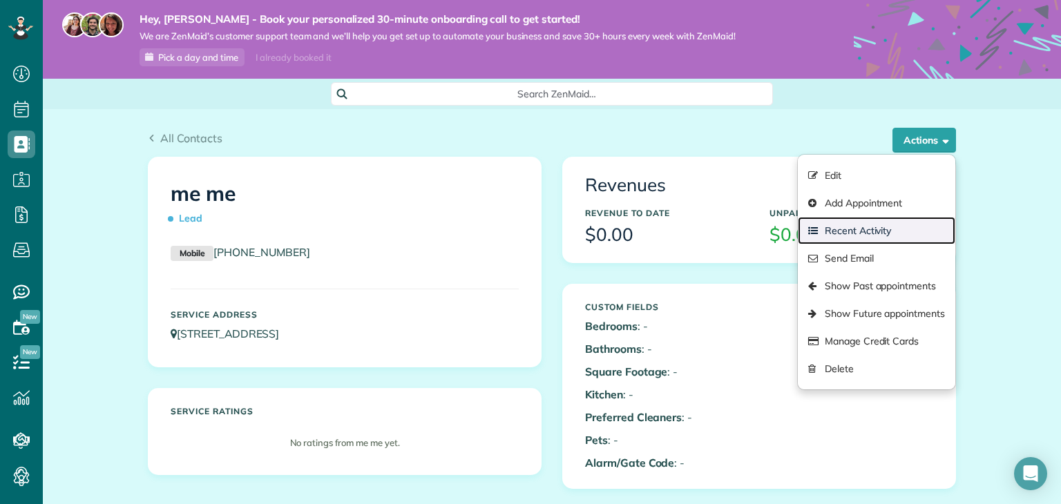
click at [920, 231] on link "Recent Activity" at bounding box center [877, 231] width 158 height 28
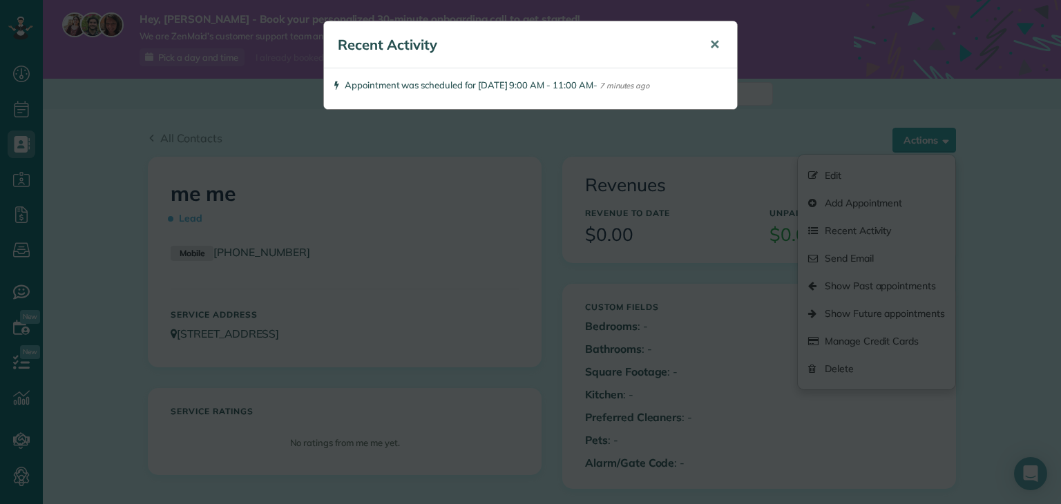
click at [720, 43] on button "✕" at bounding box center [714, 44] width 31 height 33
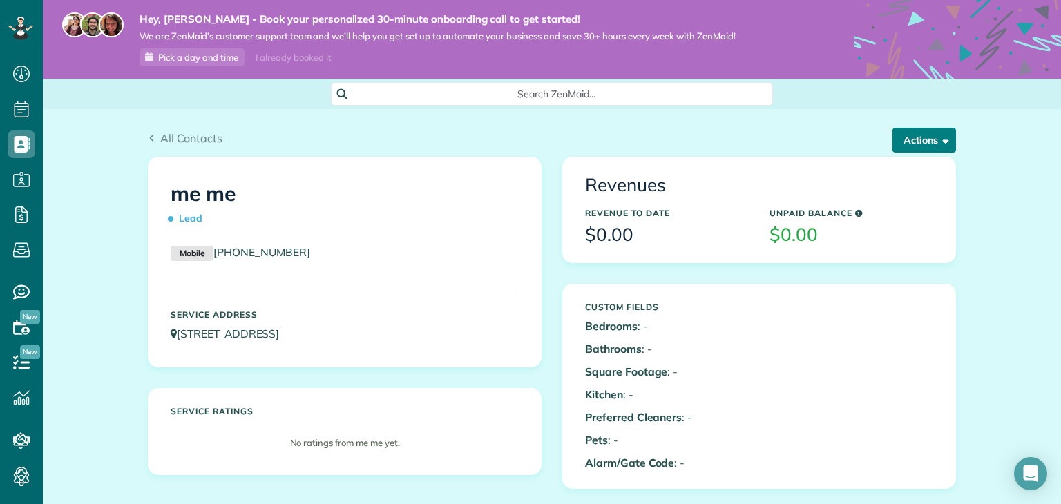
click at [920, 137] on button "Actions" at bounding box center [925, 140] width 64 height 25
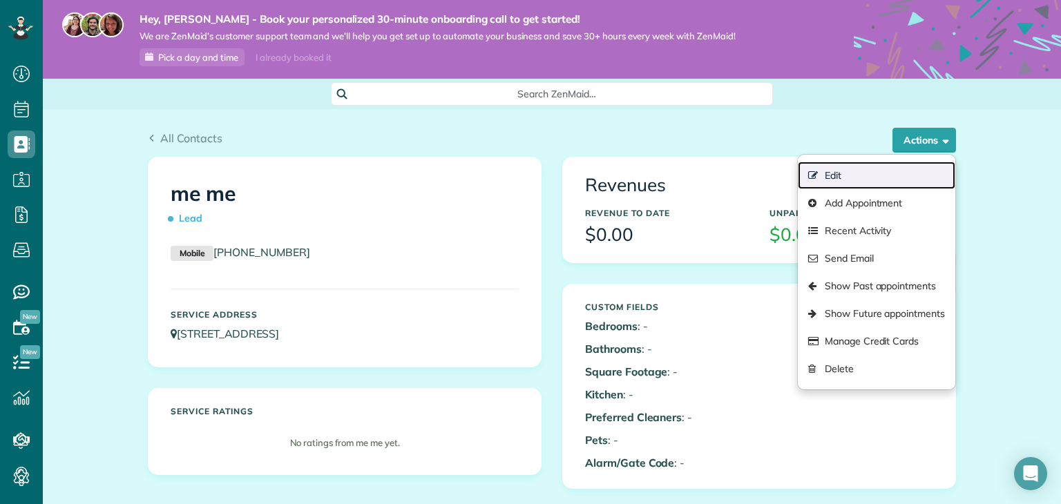
click at [913, 178] on link "Edit" at bounding box center [877, 176] width 158 height 28
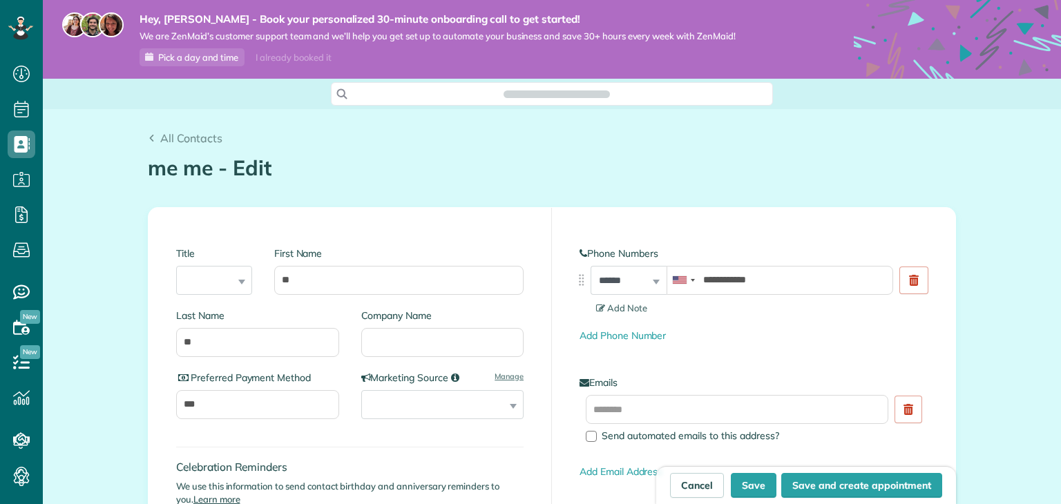
scroll to position [6, 6]
type input "**********"
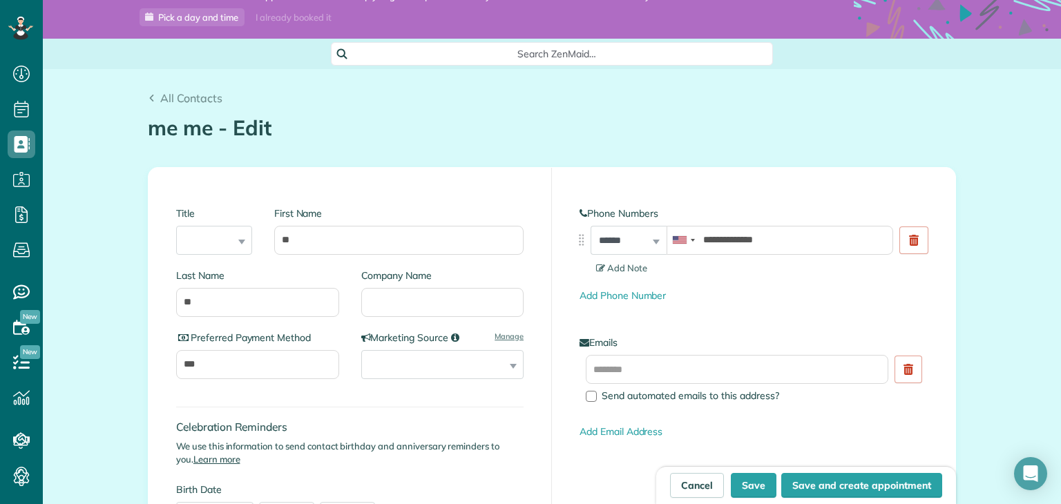
scroll to position [44, 0]
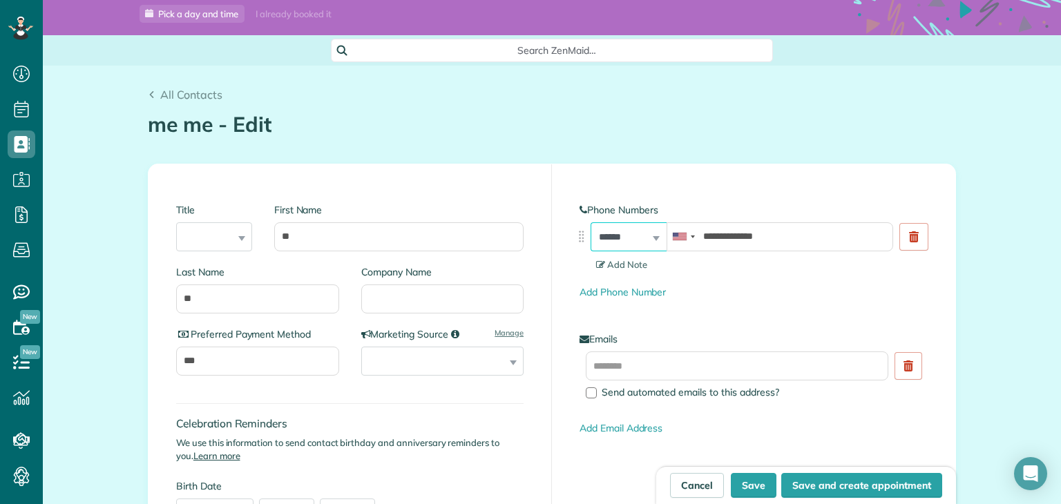
click at [605, 239] on select "**********" at bounding box center [629, 236] width 76 height 29
click at [574, 233] on img at bounding box center [581, 236] width 15 height 15
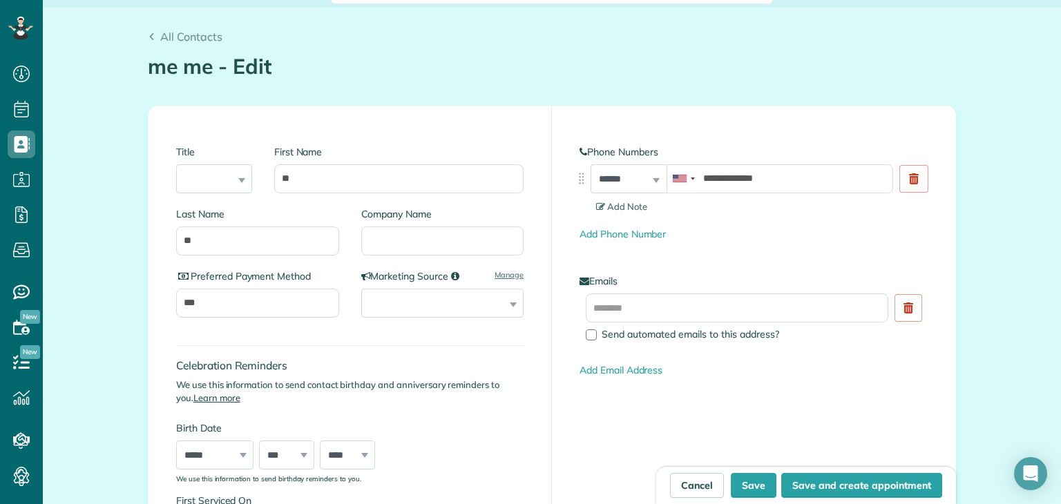
click at [591, 327] on div "Send automated emails to this address?" at bounding box center [740, 318] width 308 height 49
click at [591, 332] on div at bounding box center [591, 335] width 11 height 11
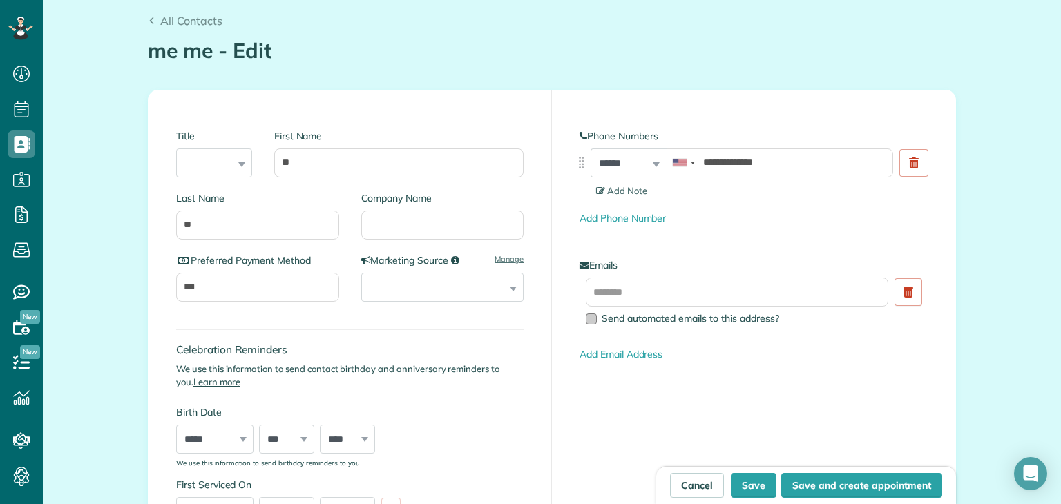
scroll to position [118, 0]
click at [456, 274] on select "**********" at bounding box center [442, 286] width 163 height 29
click at [456, 276] on select "**********" at bounding box center [442, 286] width 163 height 29
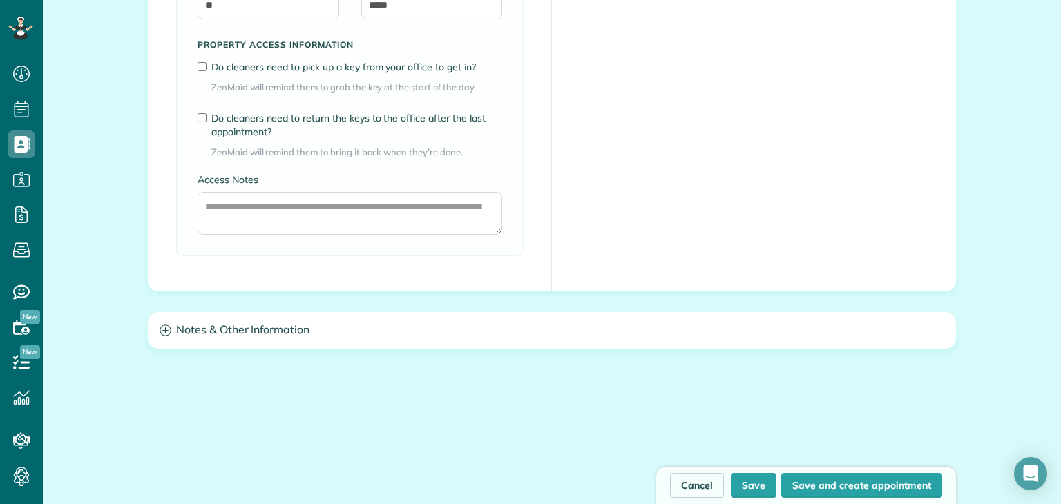
scroll to position [1144, 0]
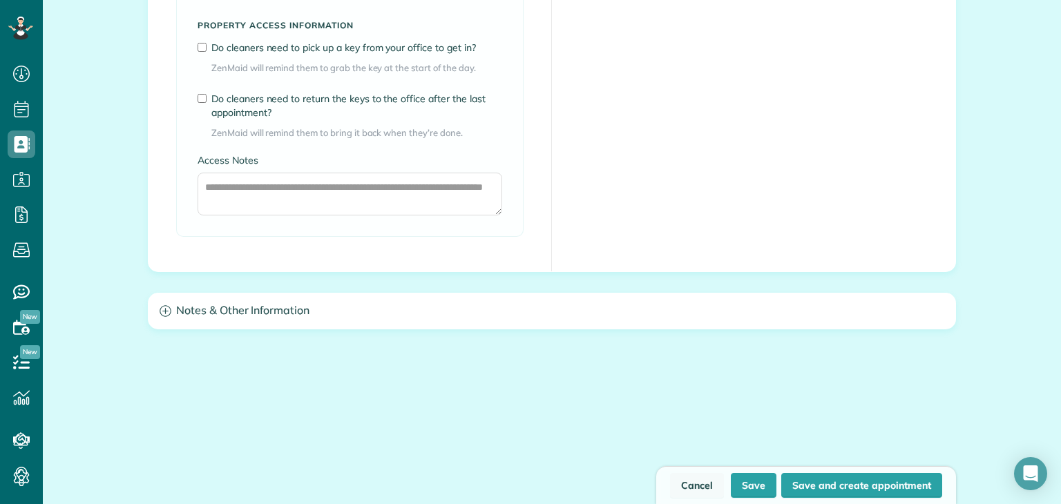
click at [705, 483] on link "Cancel" at bounding box center [697, 485] width 54 height 25
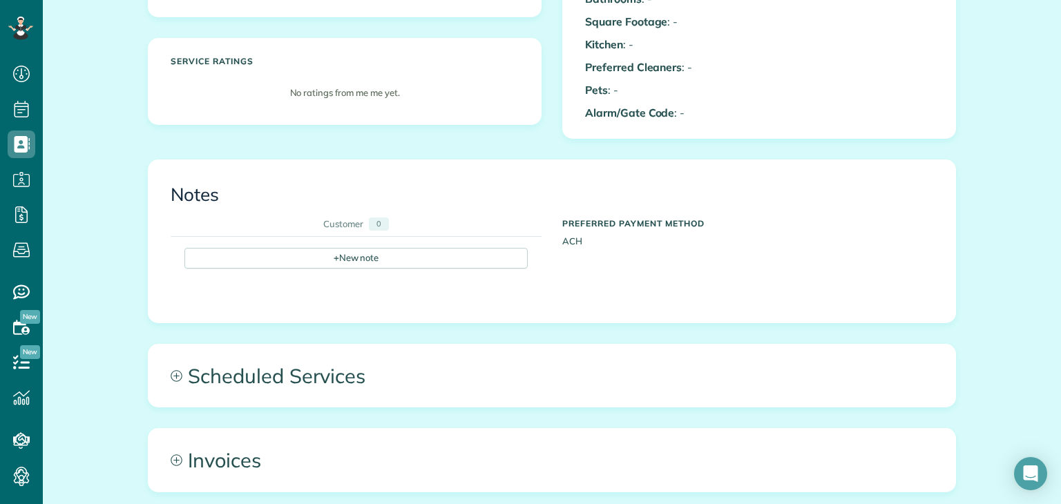
scroll to position [351, 0]
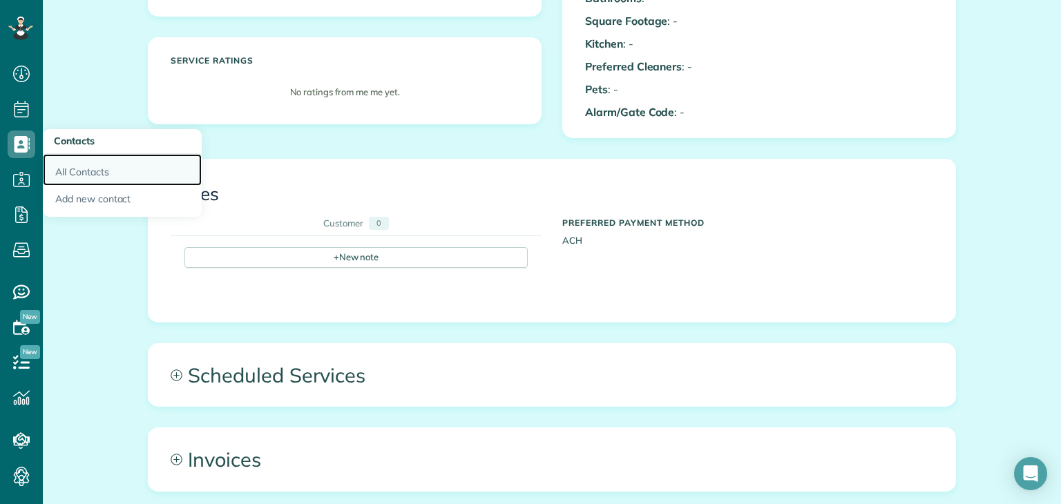
click at [93, 174] on link "All Contacts" at bounding box center [122, 170] width 159 height 32
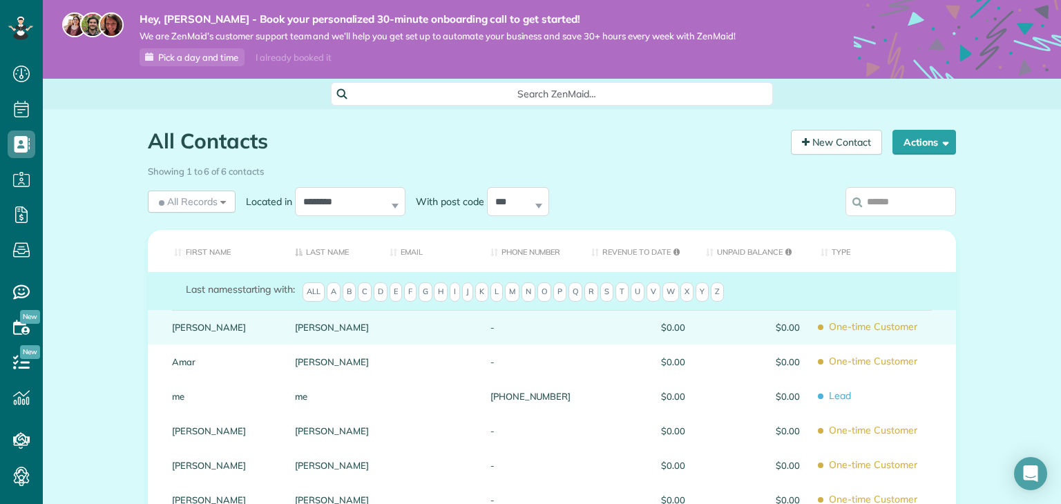
scroll to position [158, 0]
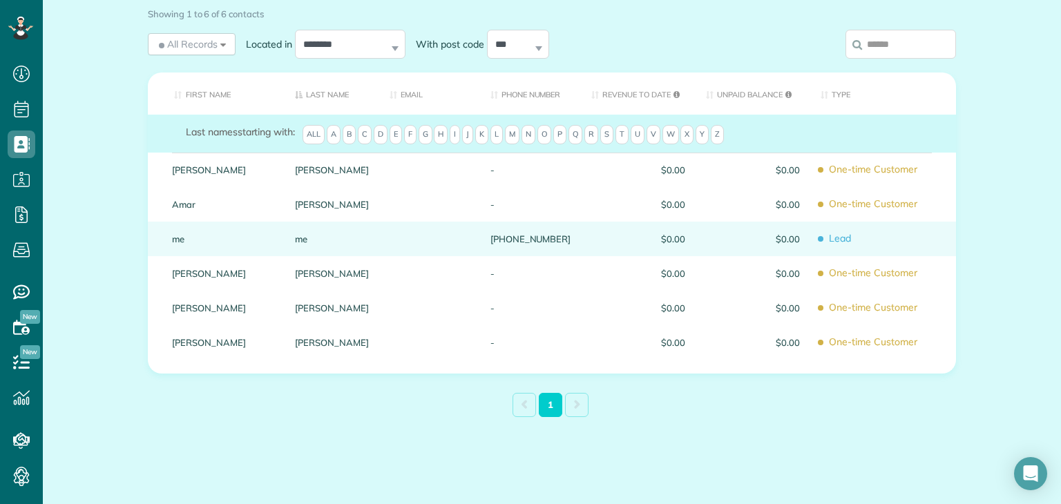
click at [546, 241] on div "[PHONE_NUMBER]" at bounding box center [530, 239] width 101 height 35
click at [437, 238] on div at bounding box center [429, 239] width 101 height 35
click at [334, 242] on link "me" at bounding box center [332, 239] width 74 height 10
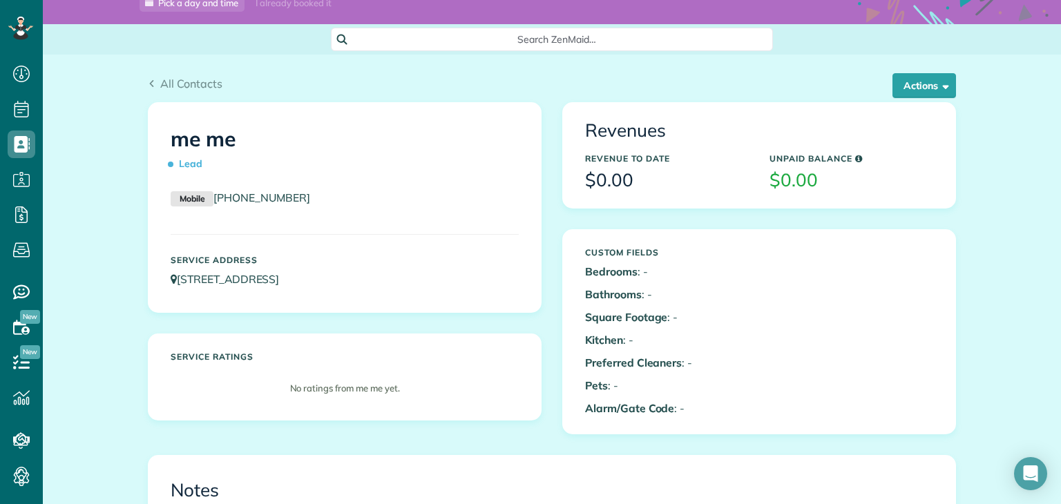
scroll to position [54, 0]
click at [923, 84] on button "Actions" at bounding box center [925, 86] width 64 height 25
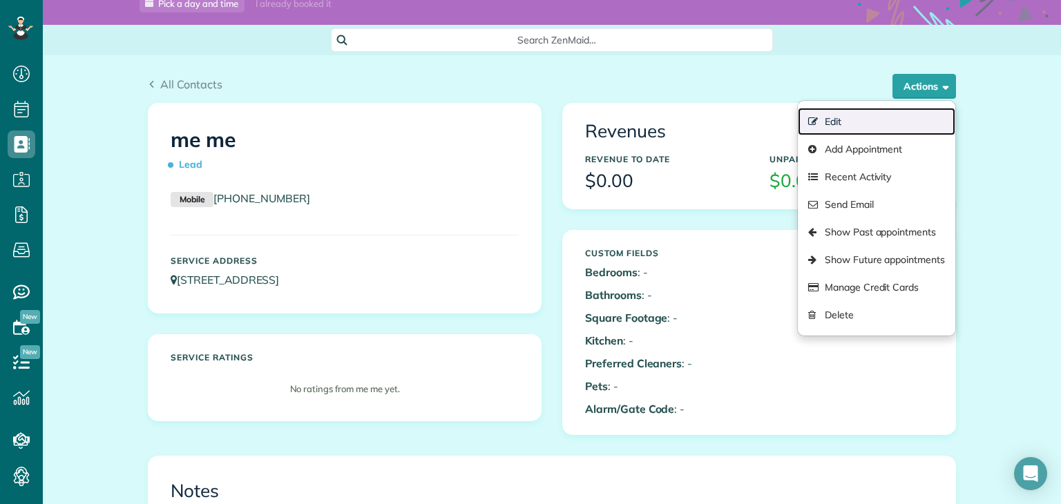
click at [883, 128] on link "Edit" at bounding box center [877, 122] width 158 height 28
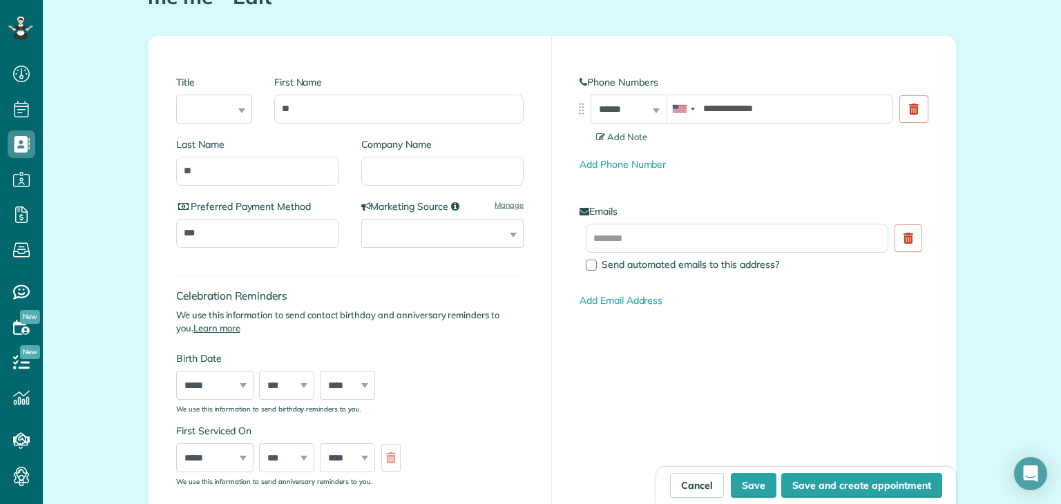
scroll to position [171, 0]
click at [685, 109] on div at bounding box center [683, 109] width 32 height 28
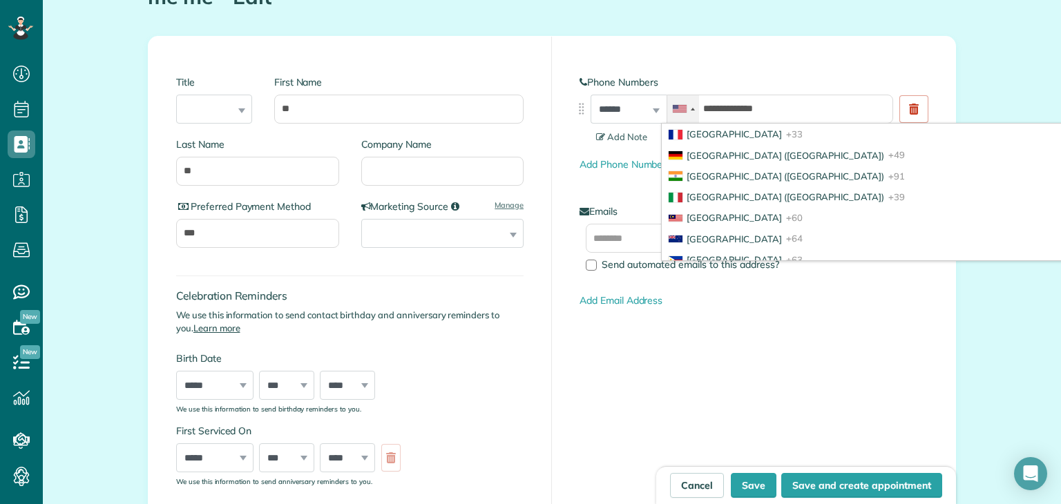
scroll to position [189, 0]
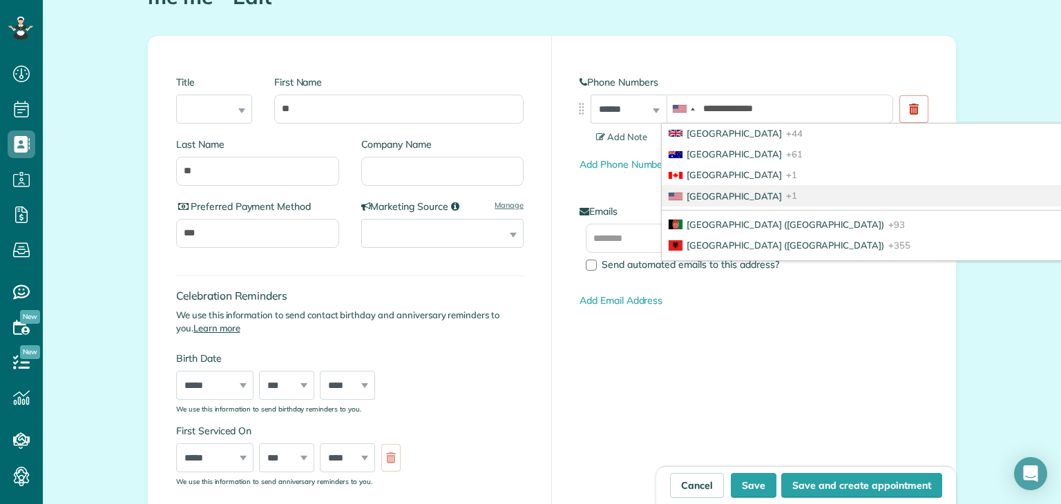
click at [736, 191] on span "[GEOGRAPHIC_DATA]" at bounding box center [734, 196] width 95 height 11
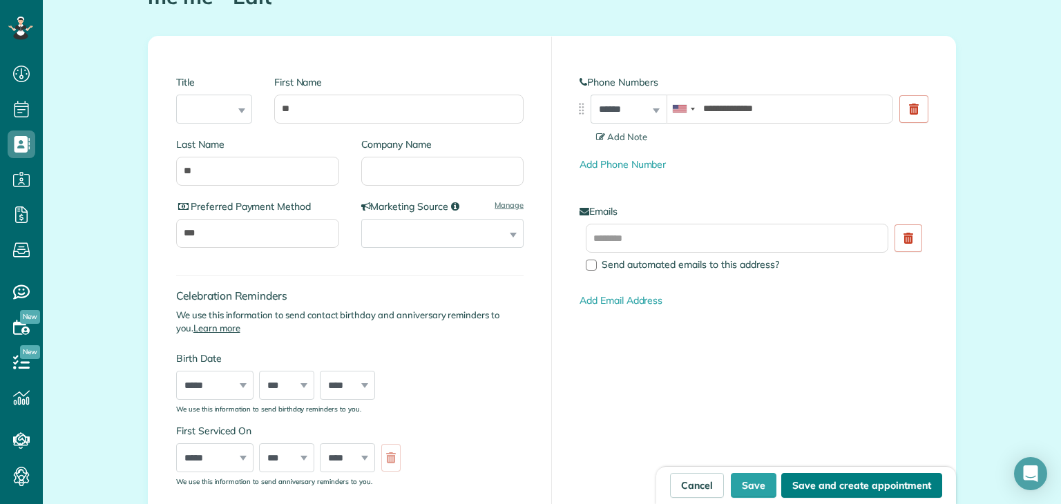
click at [884, 493] on button "Save and create appointment" at bounding box center [861, 485] width 161 height 25
type input "**********"
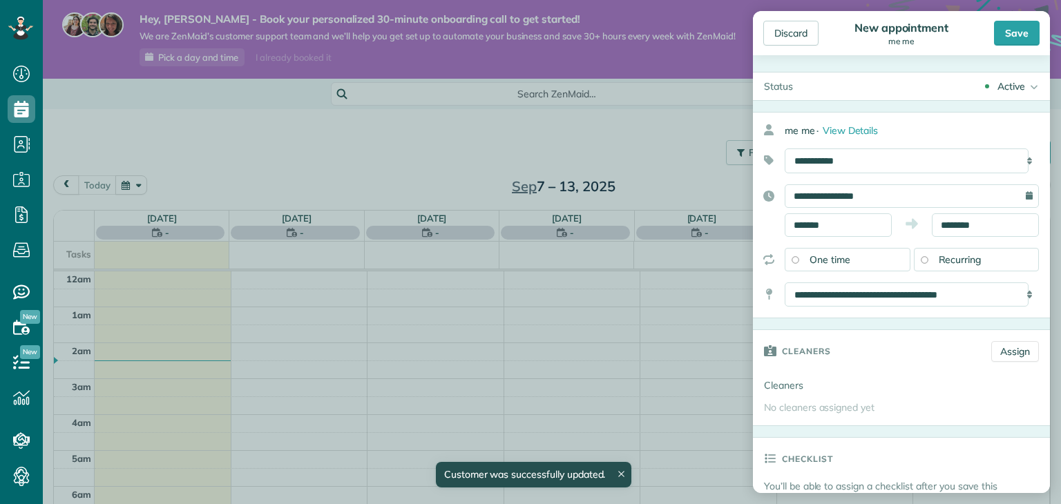
scroll to position [250, 0]
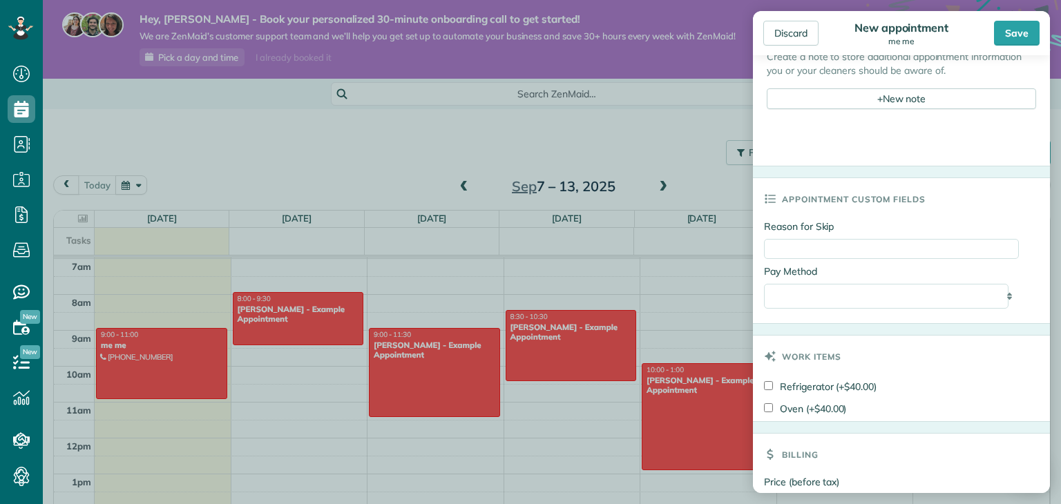
scroll to position [691, 0]
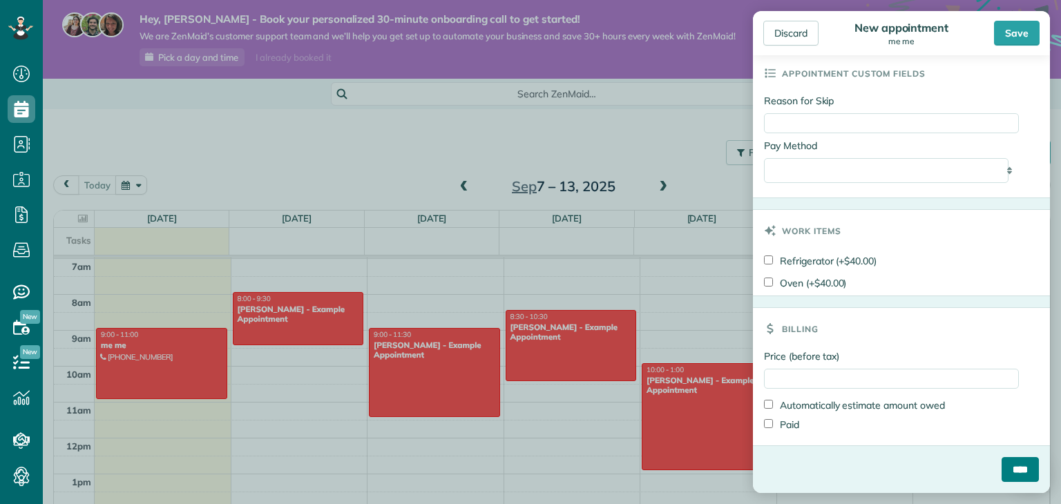
click at [1018, 462] on input "****" at bounding box center [1020, 469] width 37 height 25
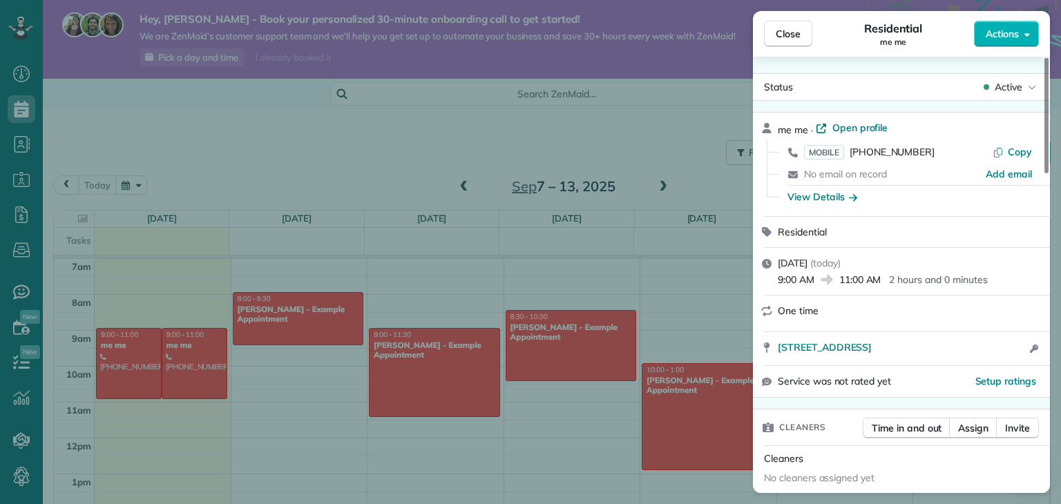
click at [823, 172] on span "No email on record" at bounding box center [845, 174] width 83 height 12
click at [995, 172] on span "Add email" at bounding box center [1009, 174] width 46 height 14
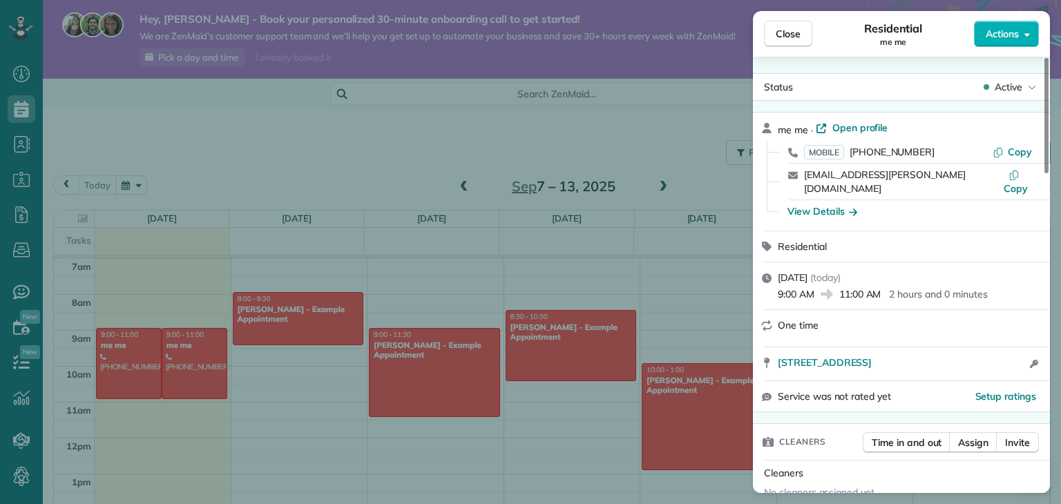
click at [519, 90] on div "Close Residential me me Actions Status Active me me · Open profile MOBILE [PHON…" at bounding box center [530, 252] width 1061 height 504
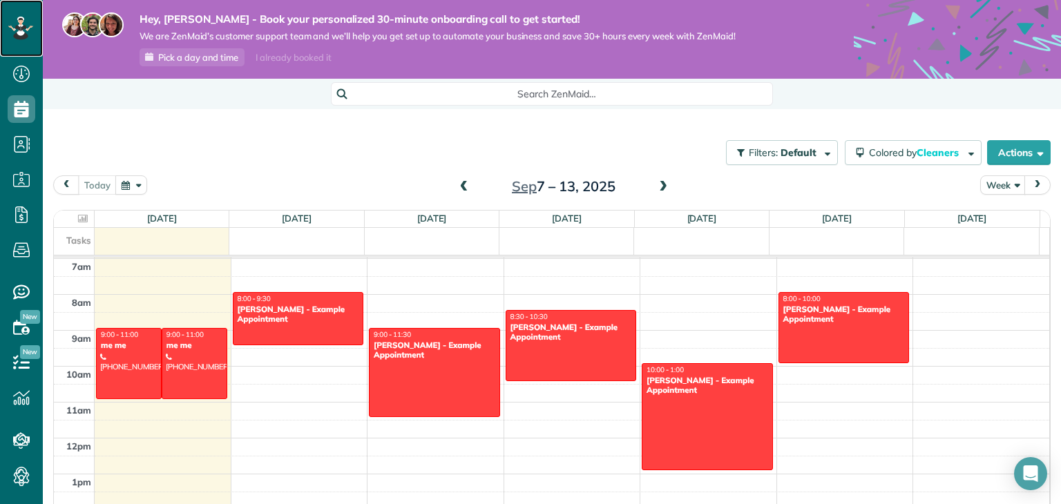
click at [28, 26] on icon at bounding box center [20, 28] width 25 height 23
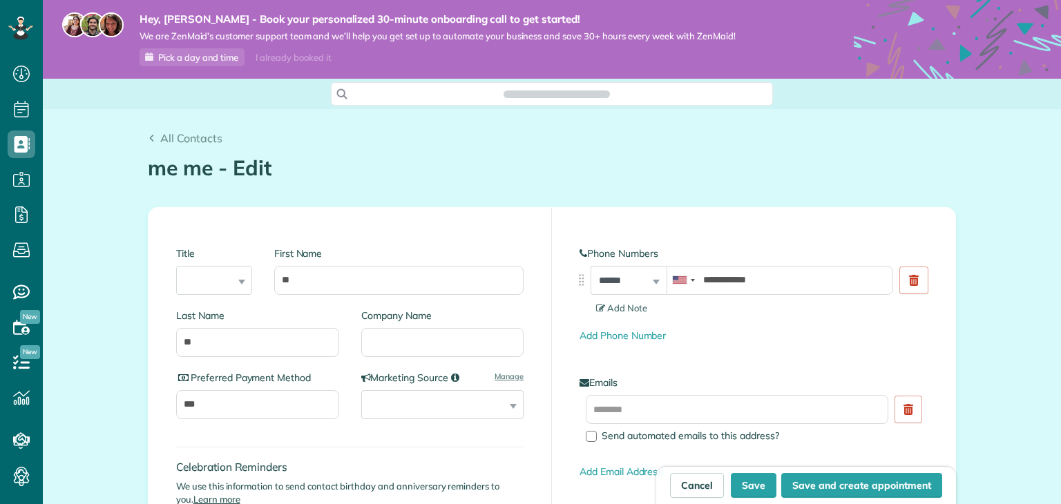
scroll to position [6, 6]
type input "**********"
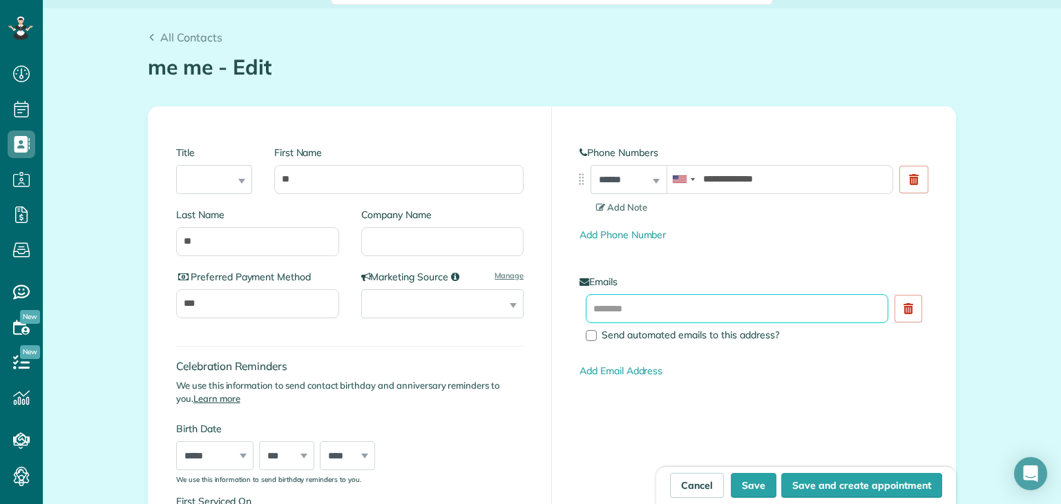
click at [720, 303] on input "text" at bounding box center [737, 308] width 303 height 29
type input "**********"
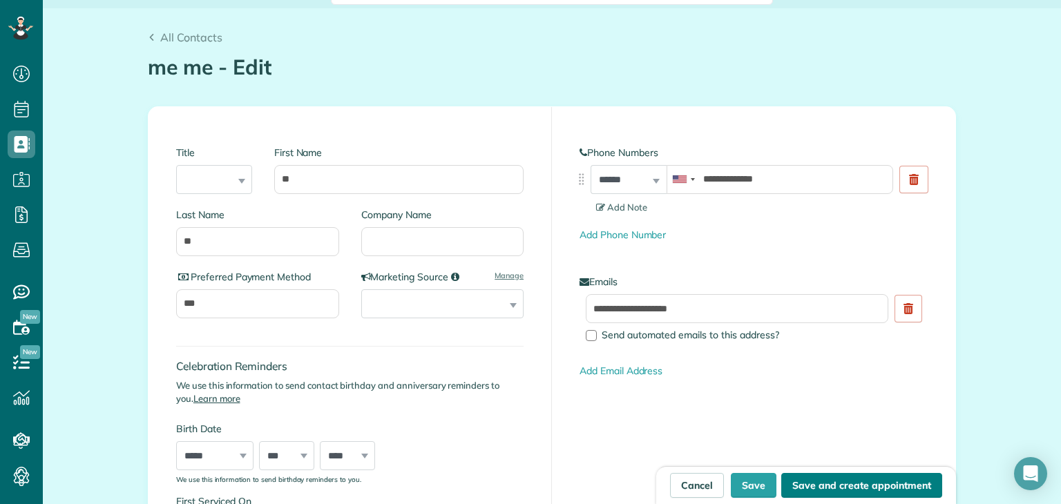
click at [850, 483] on button "Save and create appointment" at bounding box center [861, 485] width 161 height 25
type input "**********"
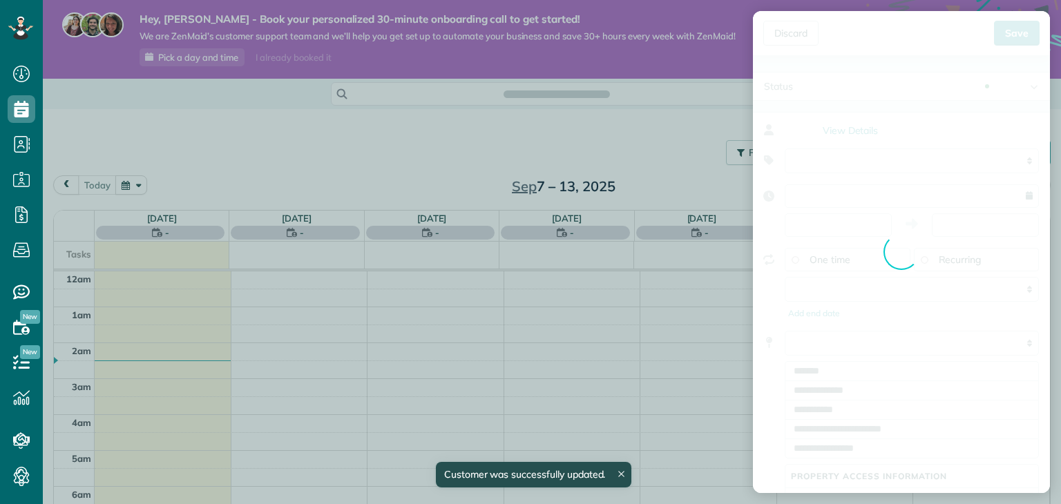
type input "**********"
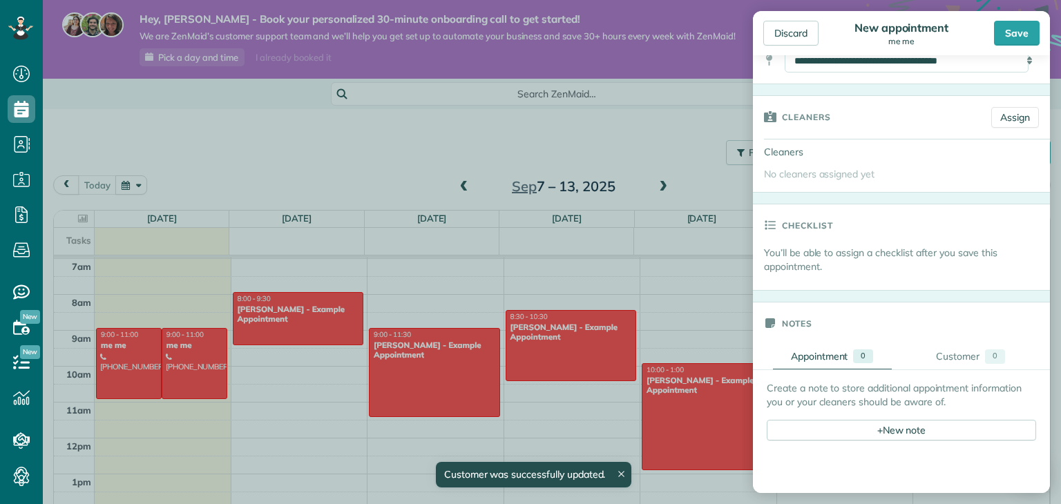
scroll to position [235, 0]
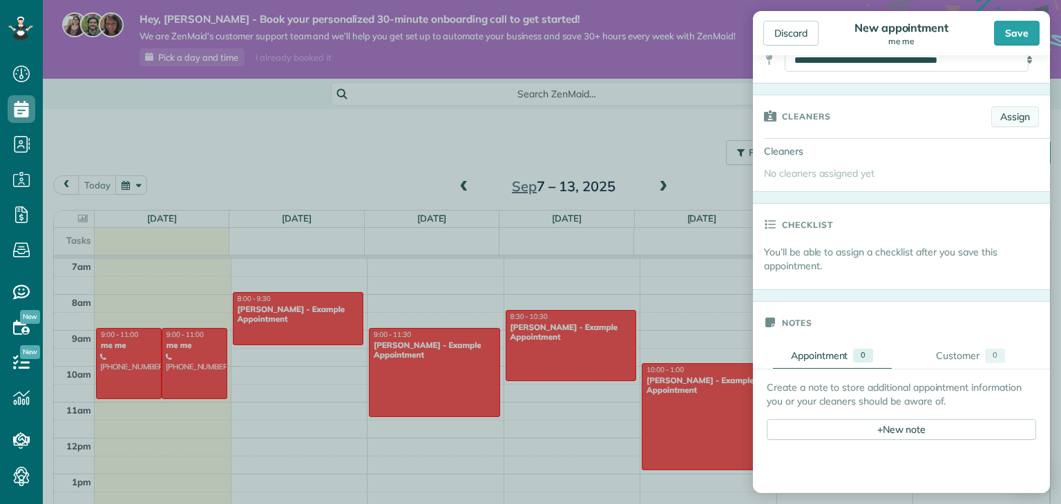
click at [1006, 115] on link "Assign" at bounding box center [1015, 116] width 48 height 21
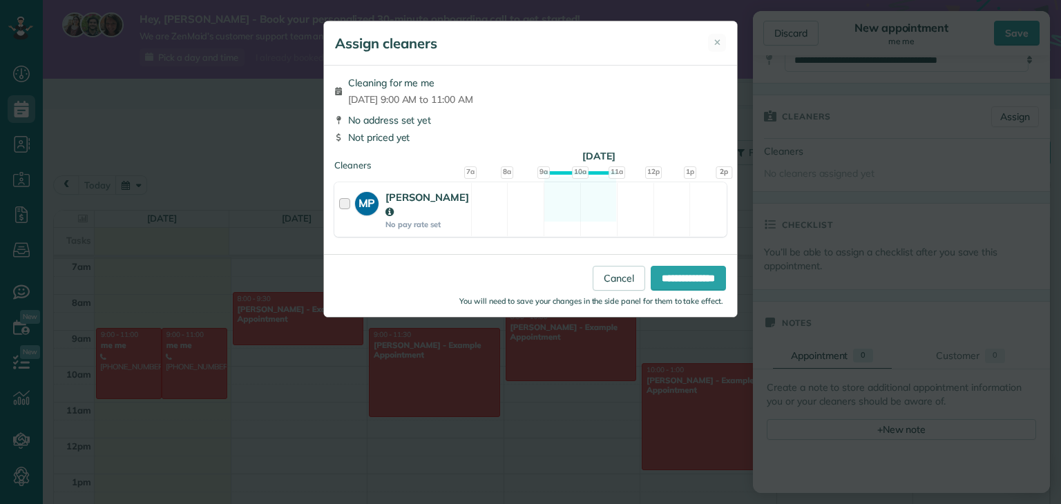
click at [338, 198] on div "MP [PERSON_NAME] No pay rate set" at bounding box center [403, 209] width 136 height 53
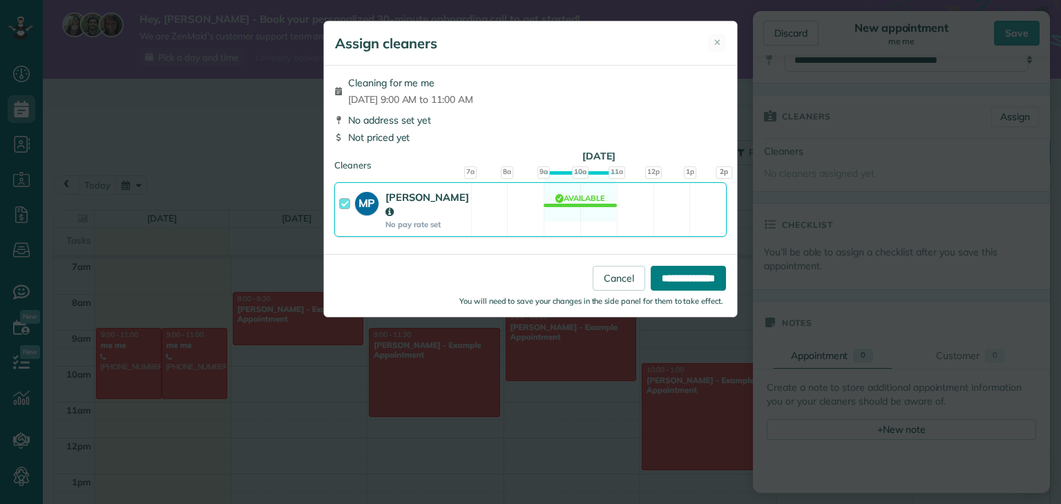
click at [694, 276] on input "**********" at bounding box center [688, 278] width 75 height 25
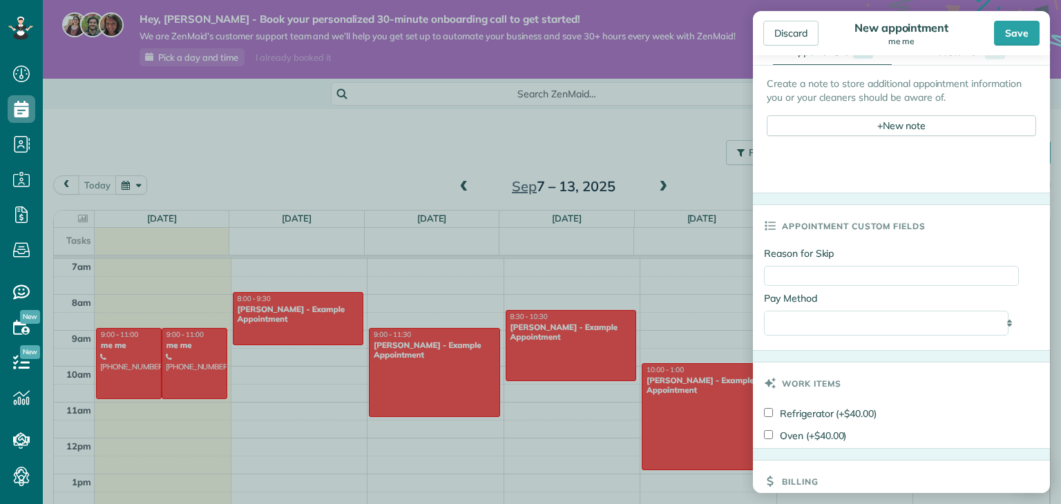
scroll to position [714, 0]
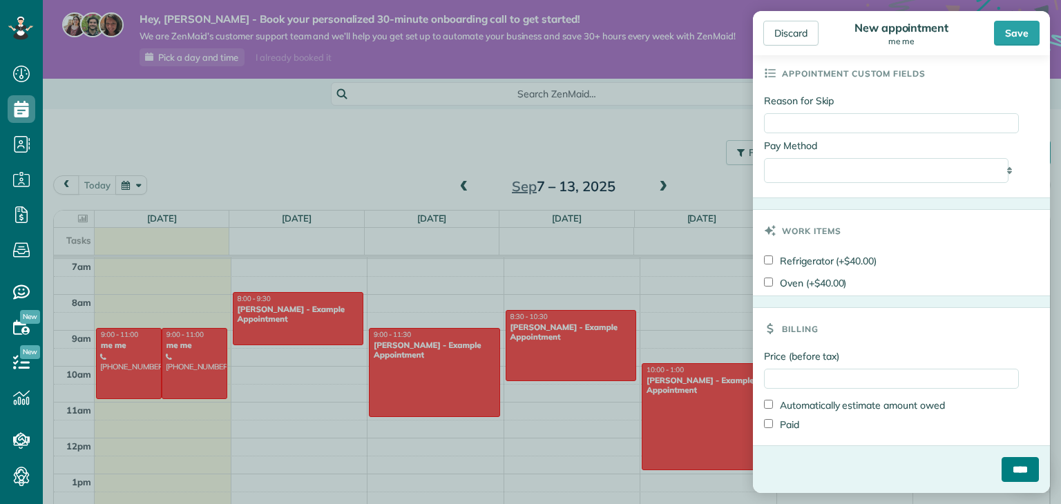
click at [1009, 476] on input "****" at bounding box center [1020, 469] width 37 height 25
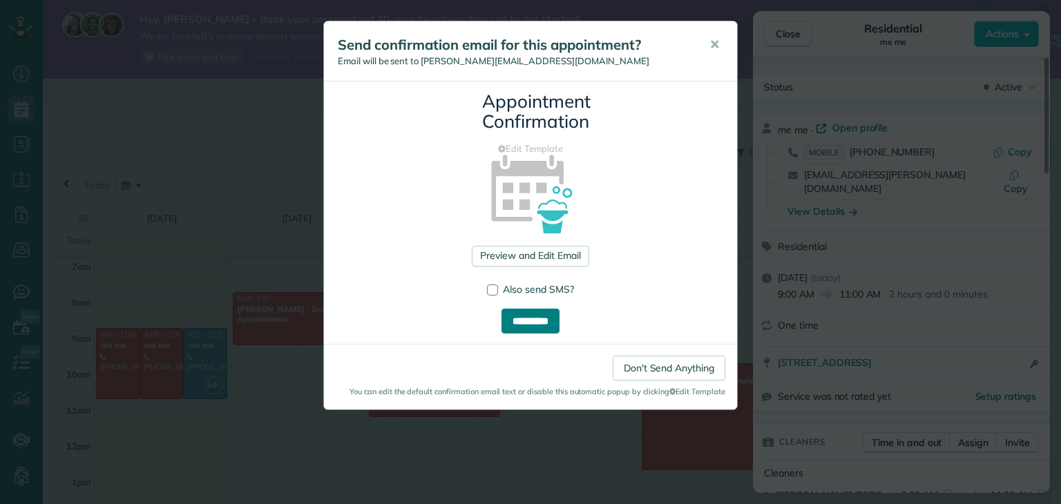
click at [549, 330] on input "**********" at bounding box center [531, 321] width 58 height 25
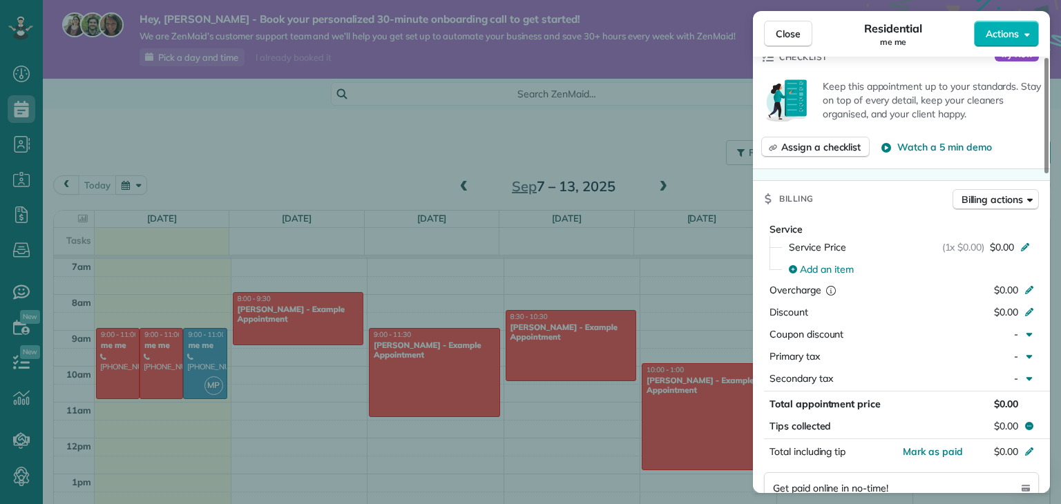
scroll to position [479, 0]
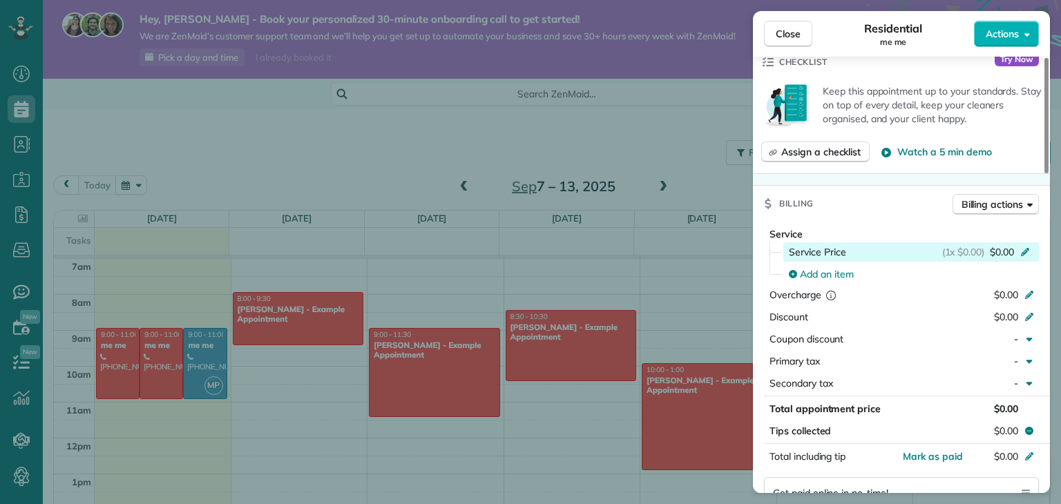
click at [1020, 245] on icon at bounding box center [1025, 250] width 11 height 11
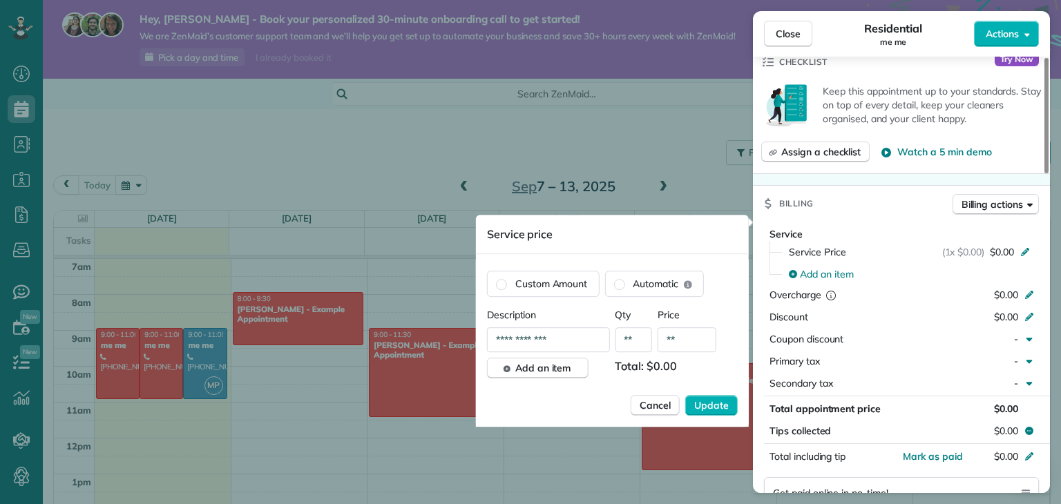
click at [696, 344] on input "**" at bounding box center [687, 339] width 59 height 25
type input "***"
click at [712, 399] on span "Update" at bounding box center [711, 406] width 35 height 14
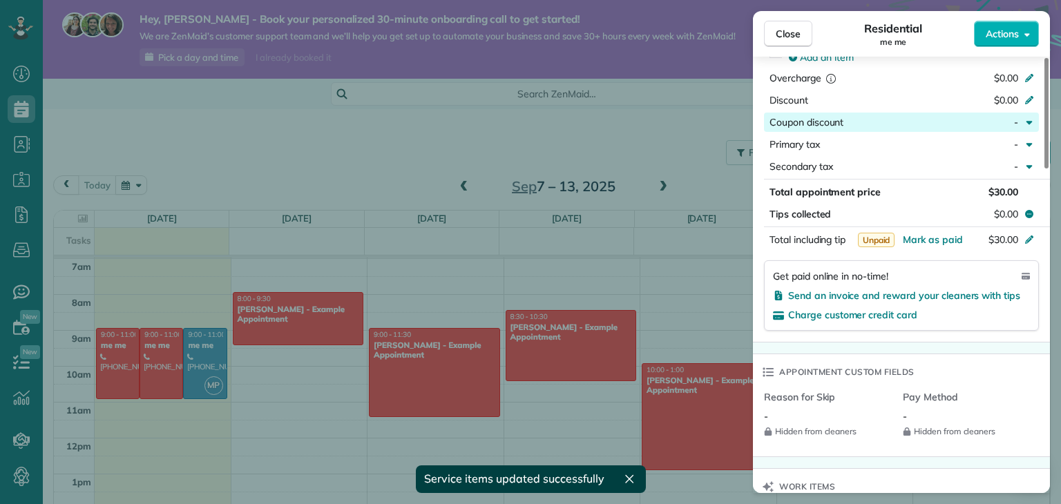
scroll to position [697, 0]
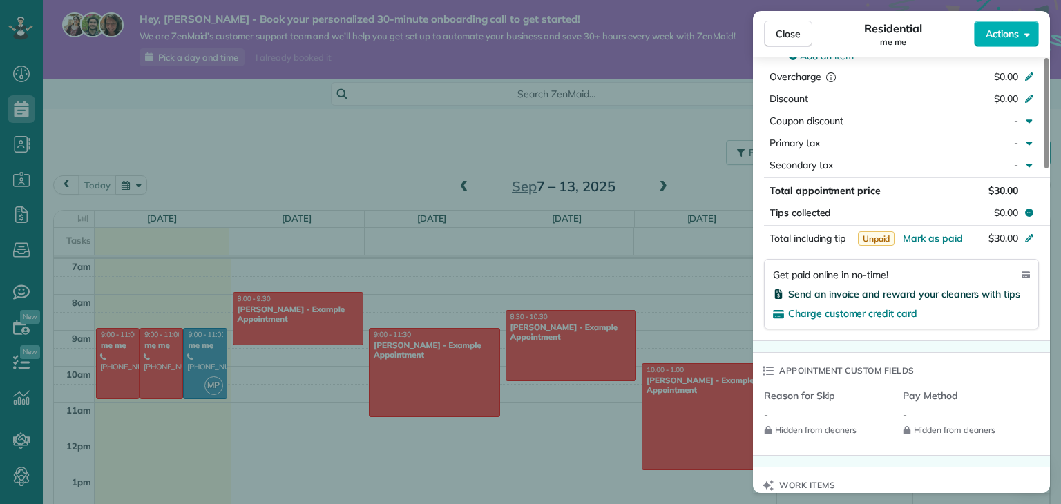
click at [872, 288] on span "Send an invoice and reward your cleaners with tips" at bounding box center [904, 294] width 232 height 12
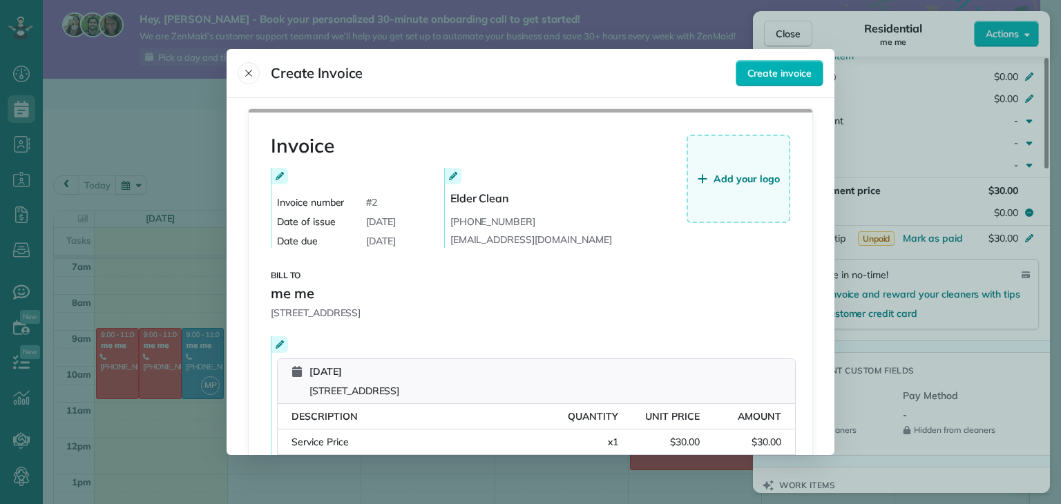
scroll to position [242, 0]
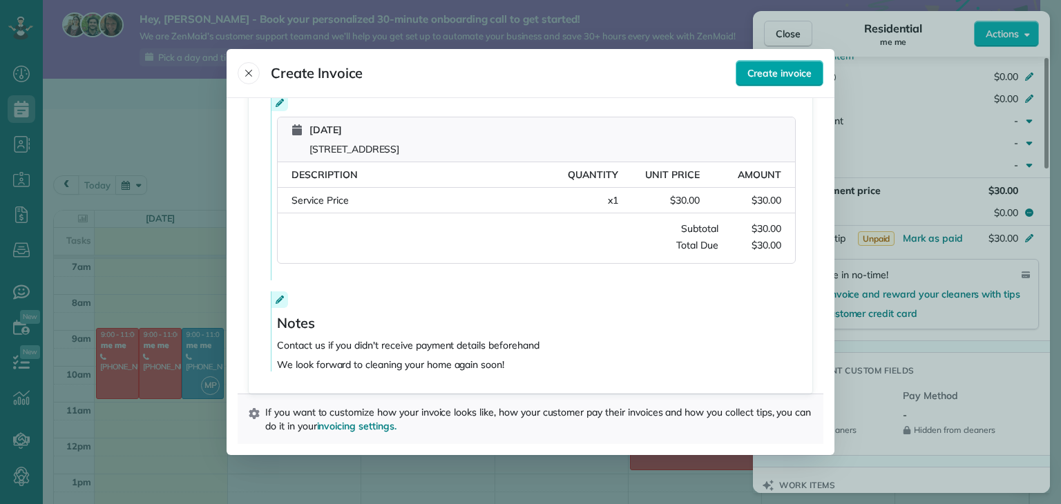
click at [766, 70] on span "Create invoice" at bounding box center [779, 73] width 64 height 14
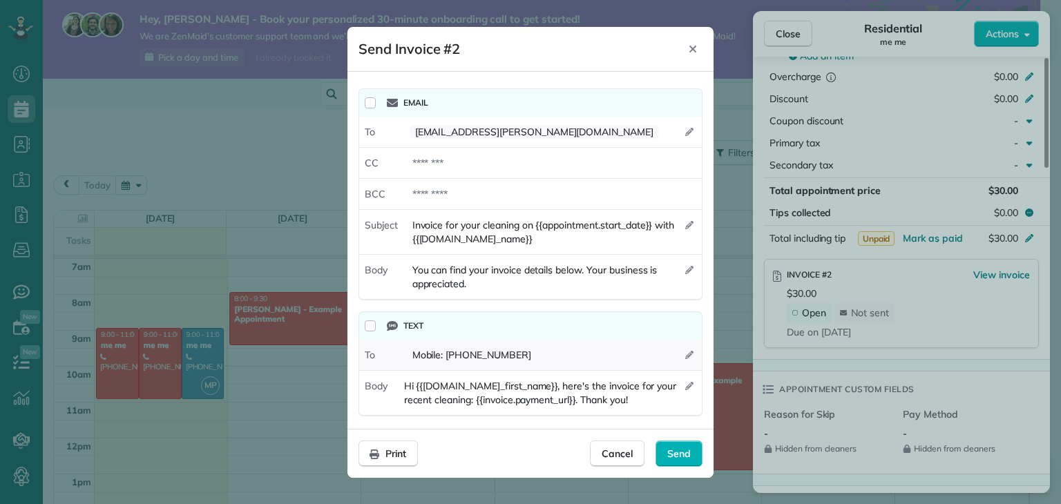
scroll to position [3, 0]
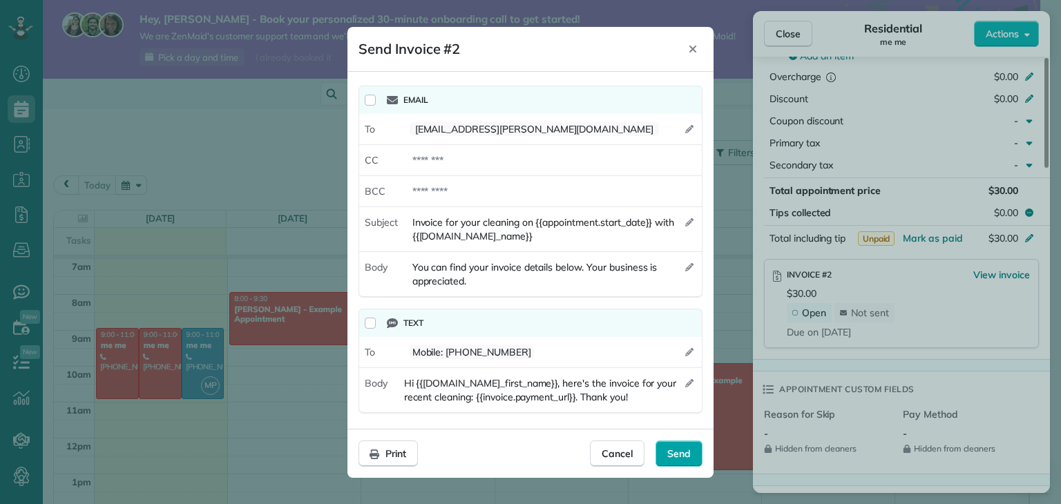
click at [680, 449] on span "Send" at bounding box center [678, 454] width 23 height 14
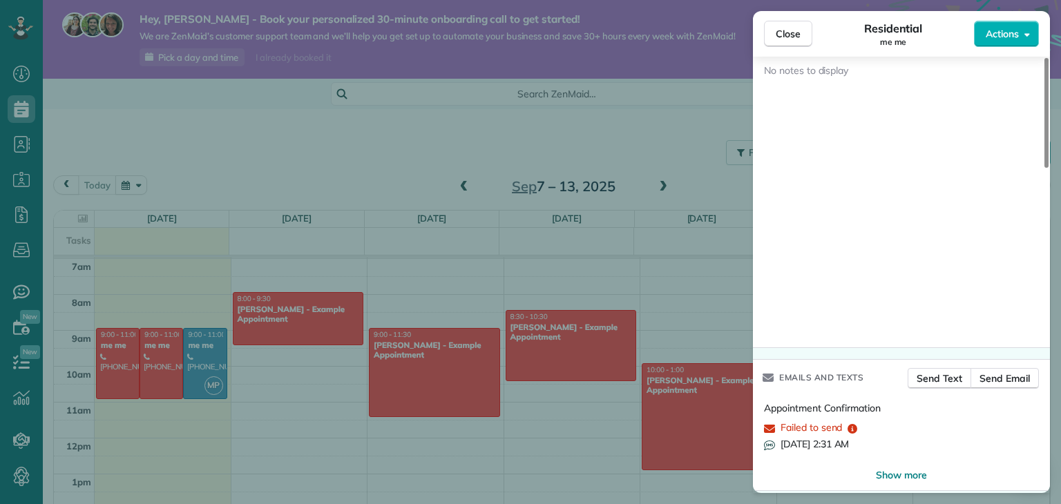
scroll to position [1290, 0]
click at [848, 425] on icon "reset" at bounding box center [853, 430] width 10 height 10
click at [792, 421] on span "Failed to send" at bounding box center [811, 428] width 61 height 14
click at [905, 469] on span "Show more" at bounding box center [901, 476] width 51 height 14
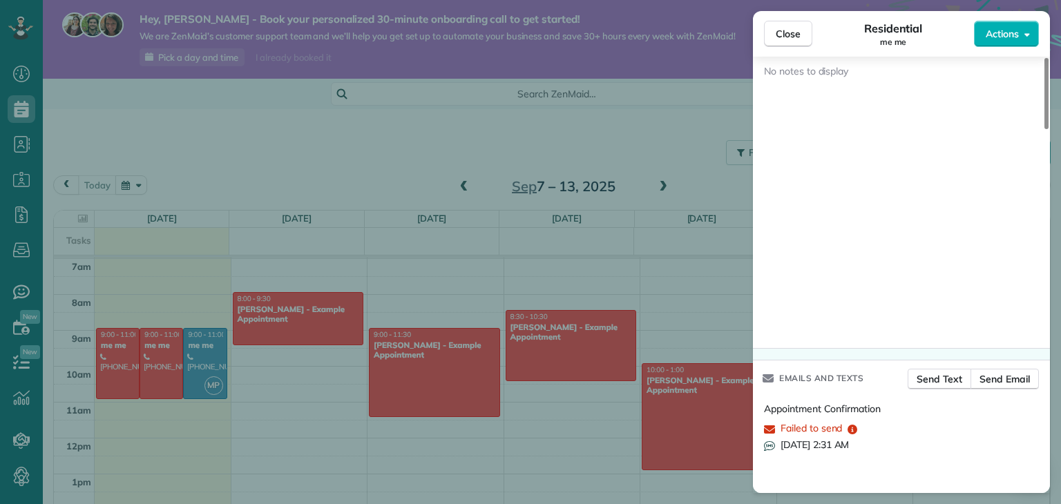
scroll to position [1583, 0]
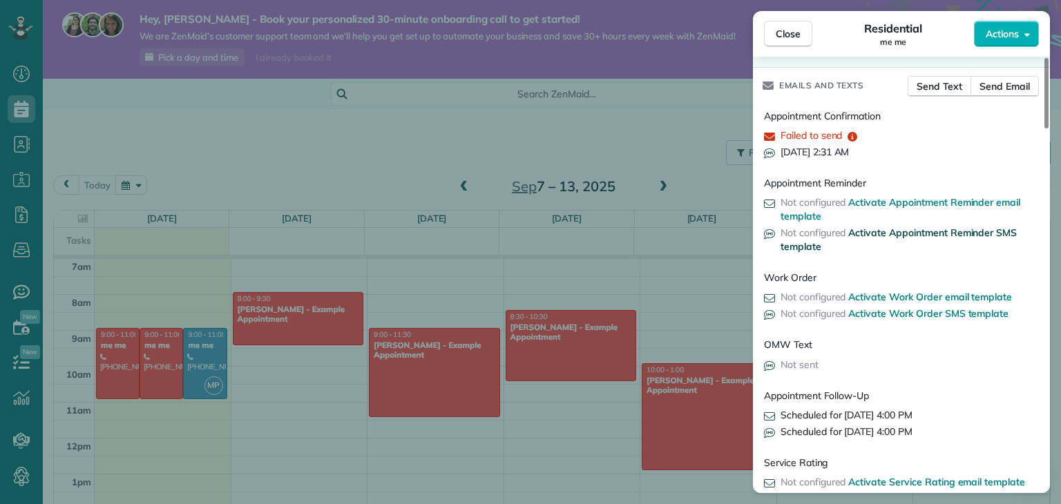
click at [959, 227] on span "Activate Appointment Reminder SMS template" at bounding box center [899, 240] width 236 height 26
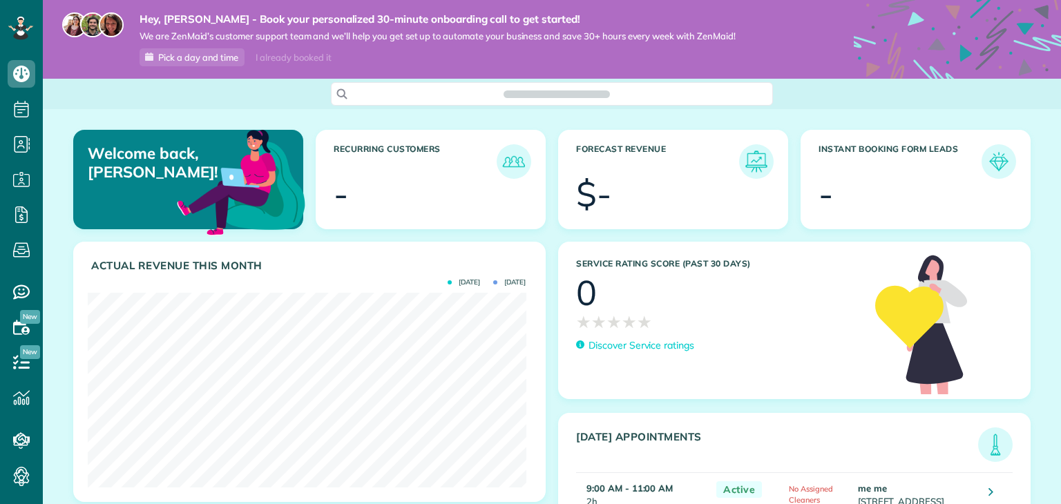
scroll to position [194, 438]
